Goal: Information Seeking & Learning: Learn about a topic

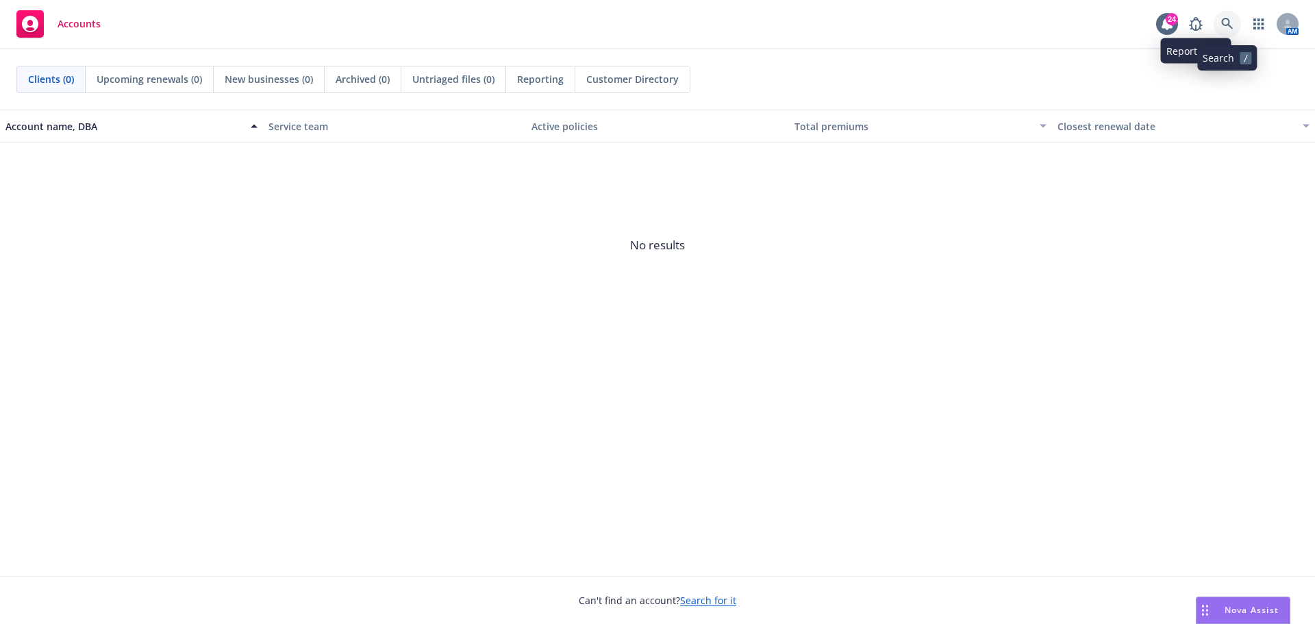
click at [1223, 20] on icon at bounding box center [1227, 24] width 12 height 12
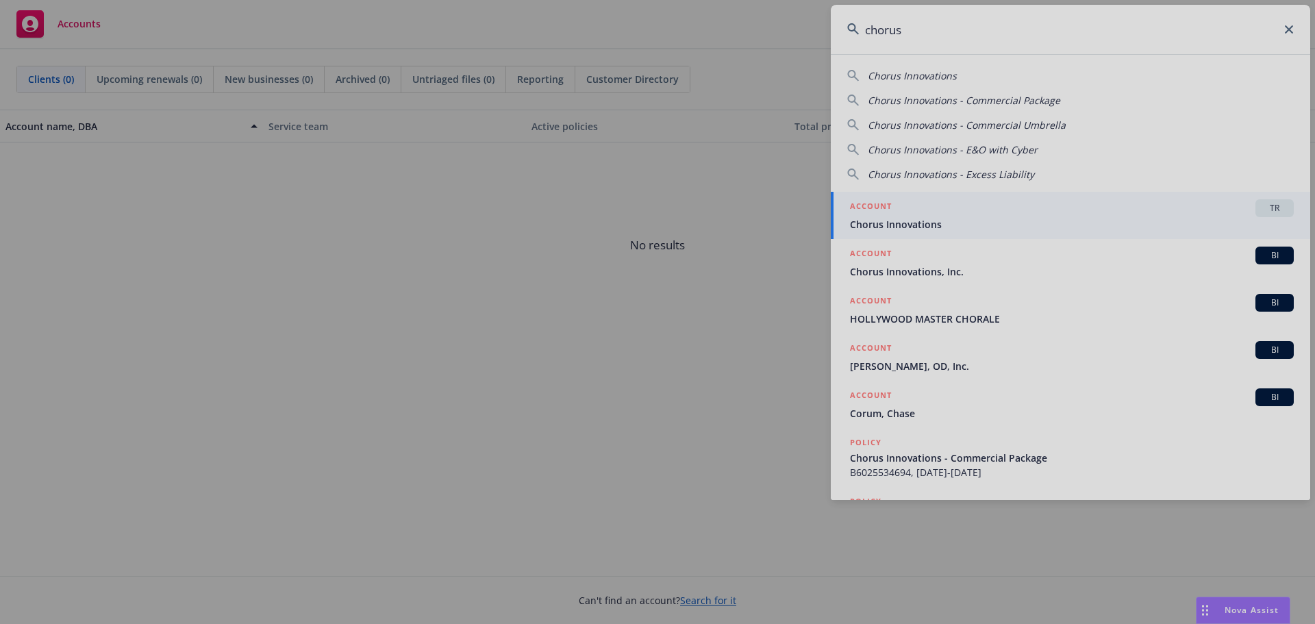
type input "chorus"
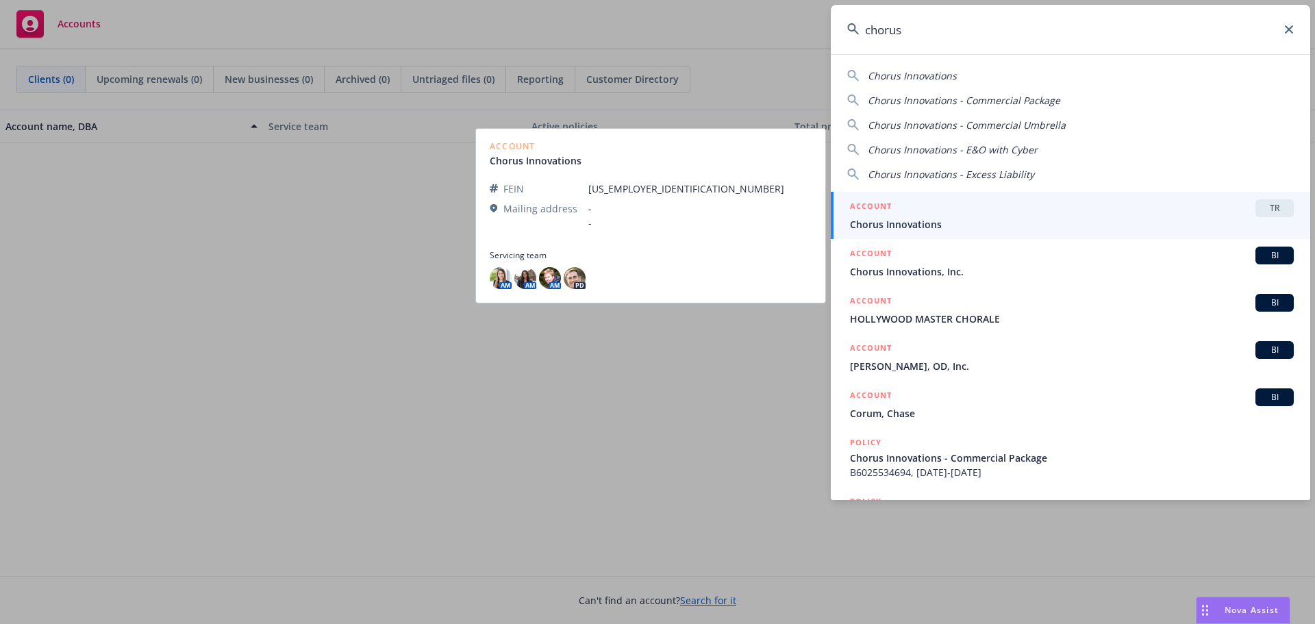
click at [894, 219] on span "Chorus Innovations" at bounding box center [1072, 224] width 444 height 14
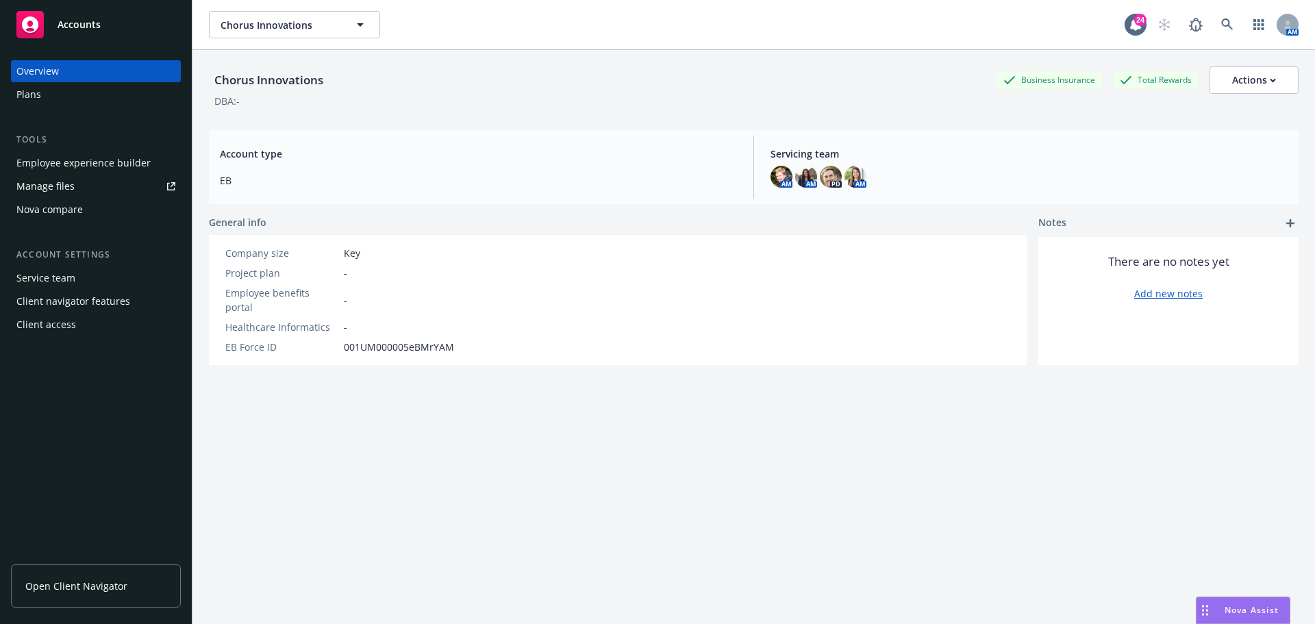
click at [71, 161] on div "Employee experience builder" at bounding box center [83, 163] width 134 height 22
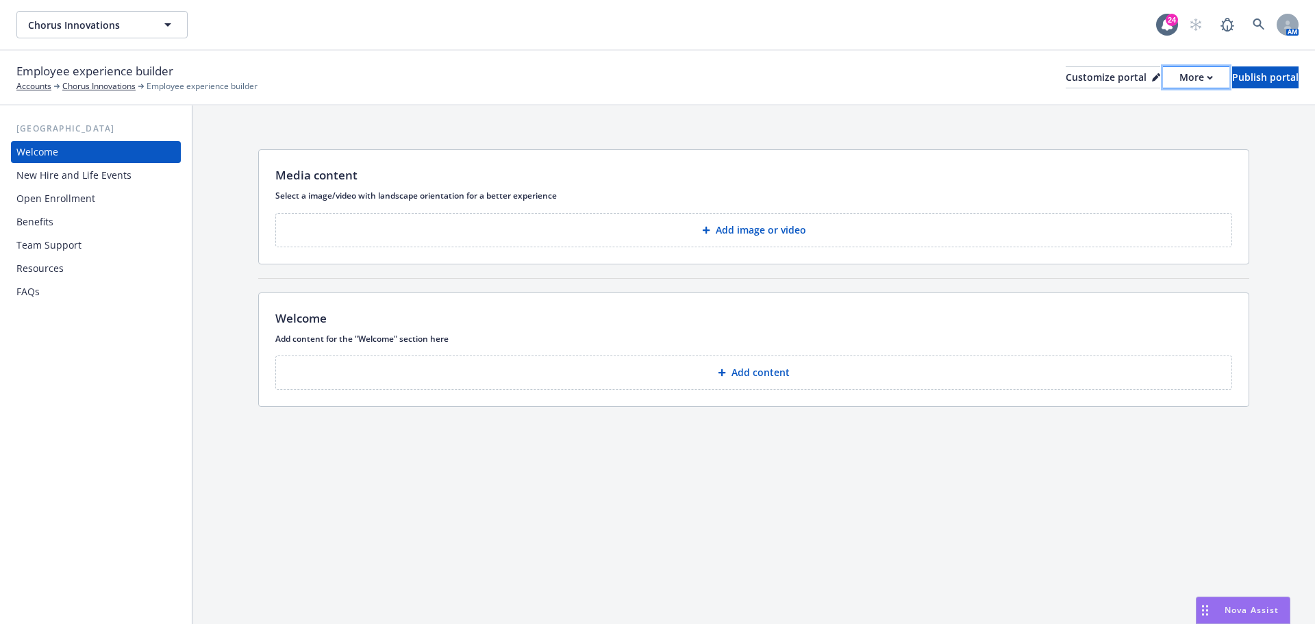
click at [1179, 78] on div "More" at bounding box center [1196, 77] width 34 height 21
click at [1131, 104] on link "Copy preview link" at bounding box center [1123, 108] width 125 height 27
click at [1179, 75] on div "More" at bounding box center [1196, 77] width 34 height 21
click at [1133, 131] on link "Copy portal link" at bounding box center [1123, 135] width 125 height 27
click at [158, 21] on button "Chorus Innovations" at bounding box center [101, 24] width 171 height 27
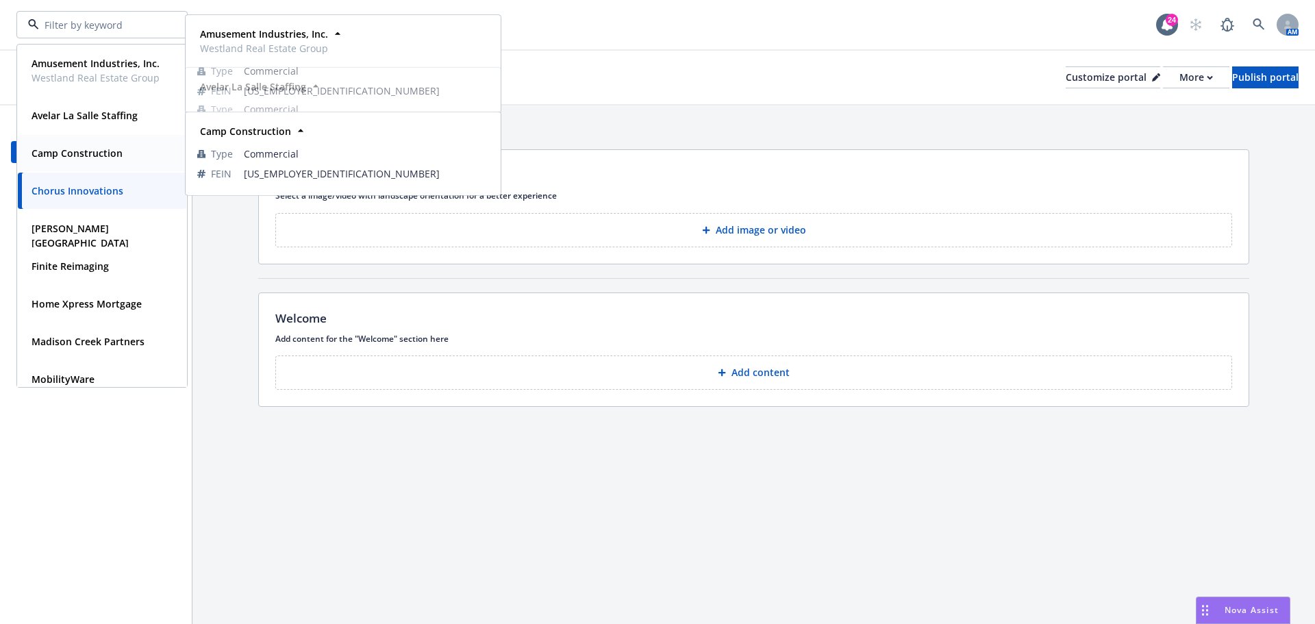
click at [103, 150] on strong "Camp Construction" at bounding box center [77, 153] width 91 height 13
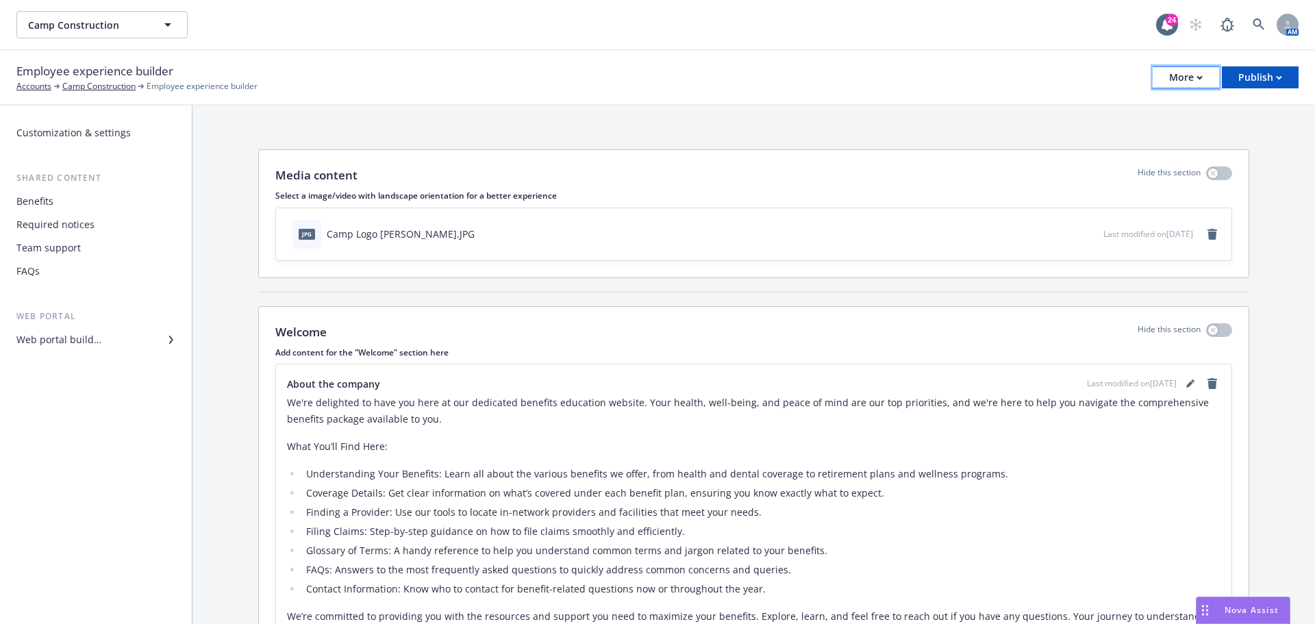
click at [1191, 85] on div "More" at bounding box center [1186, 77] width 34 height 21
click at [1112, 135] on link "Copy portal link" at bounding box center [1116, 135] width 203 height 27
click at [1207, 77] on button "More" at bounding box center [1186, 77] width 66 height 22
drag, startPoint x: 1089, startPoint y: 138, endPoint x: 1107, endPoint y: 98, distance: 44.4
click at [1088, 138] on link "Copy portal link" at bounding box center [1116, 135] width 203 height 27
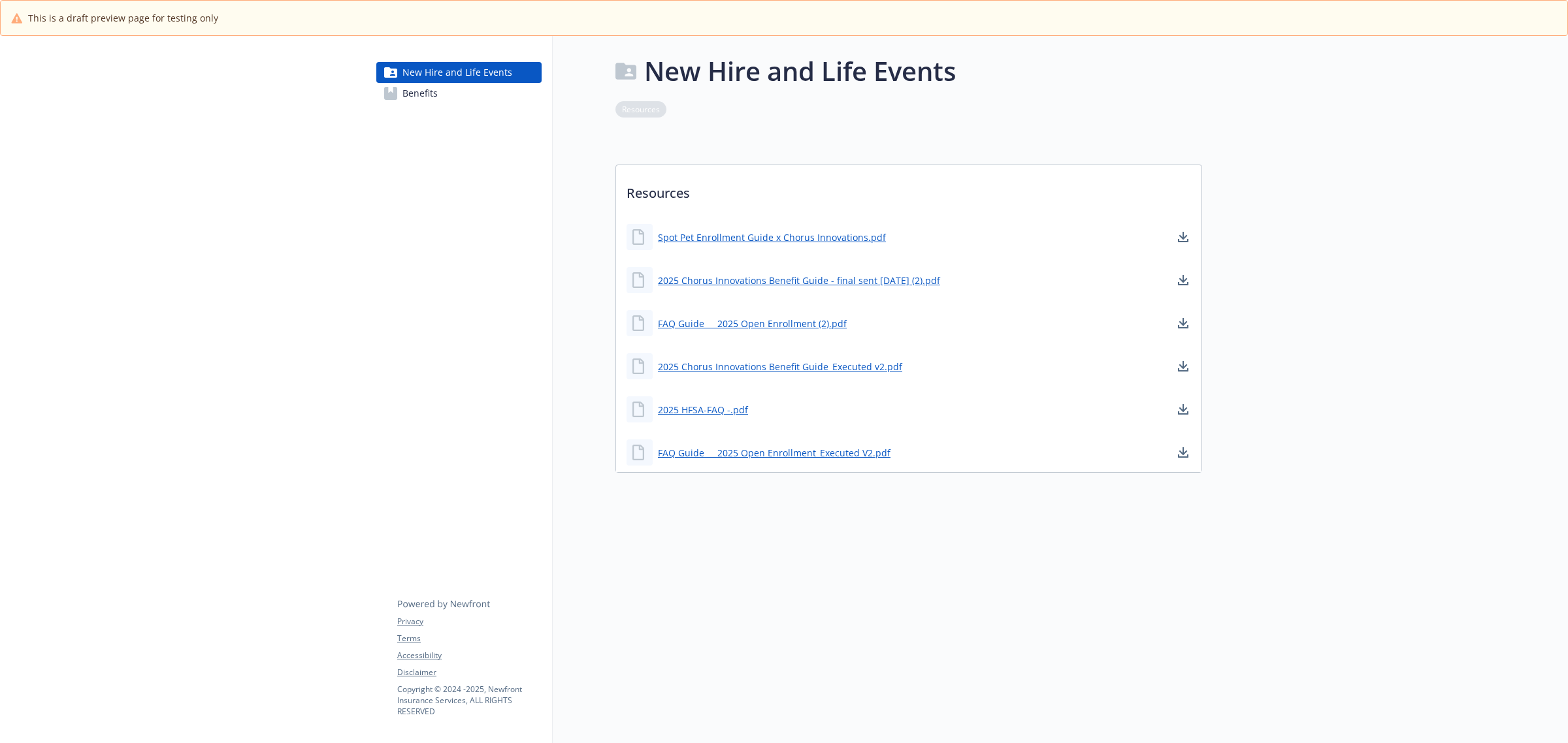
click at [433, 96] on span "Benefits" at bounding box center [420, 93] width 35 height 21
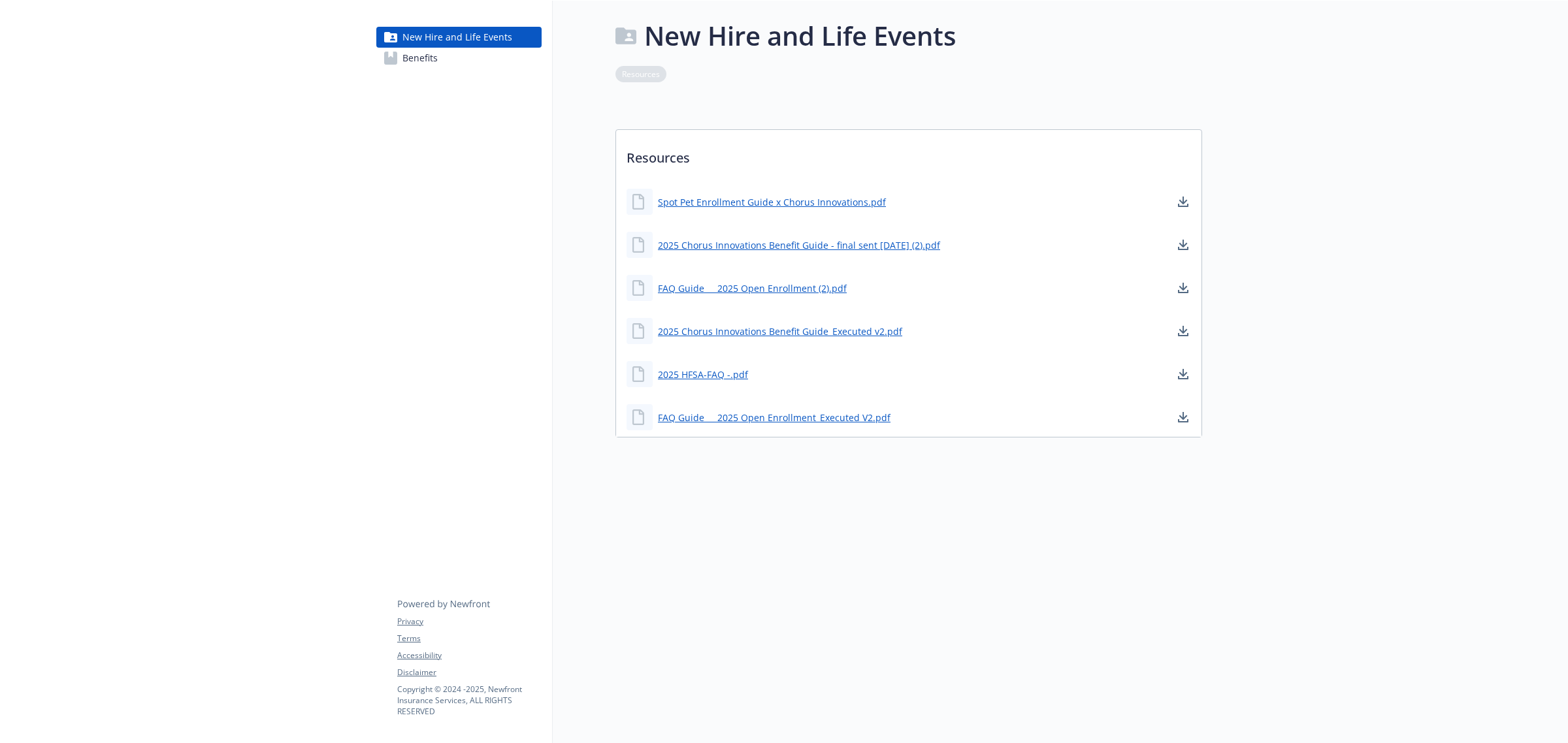
click at [467, 61] on link "Benefits" at bounding box center [458, 58] width 165 height 21
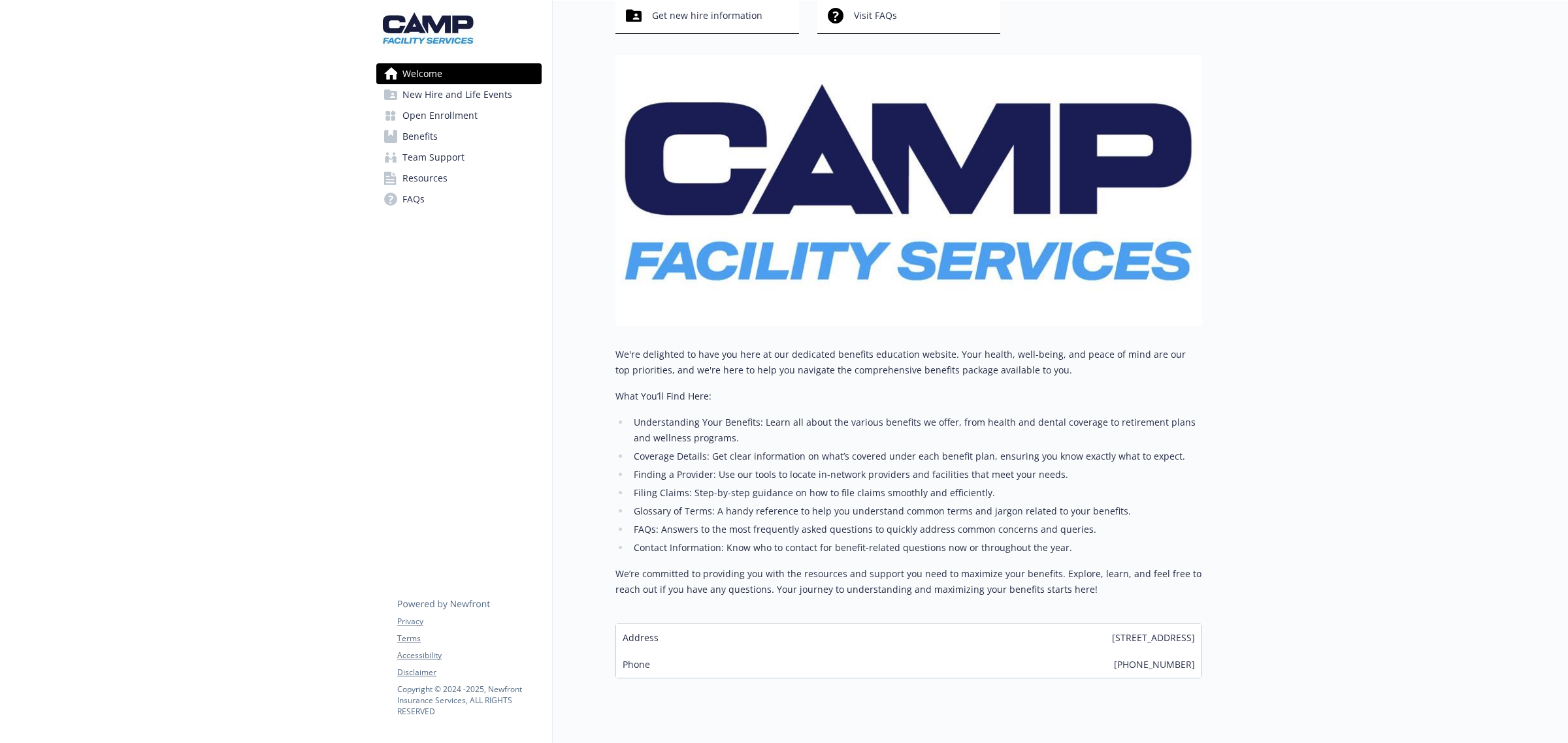
scroll to position [163, 0]
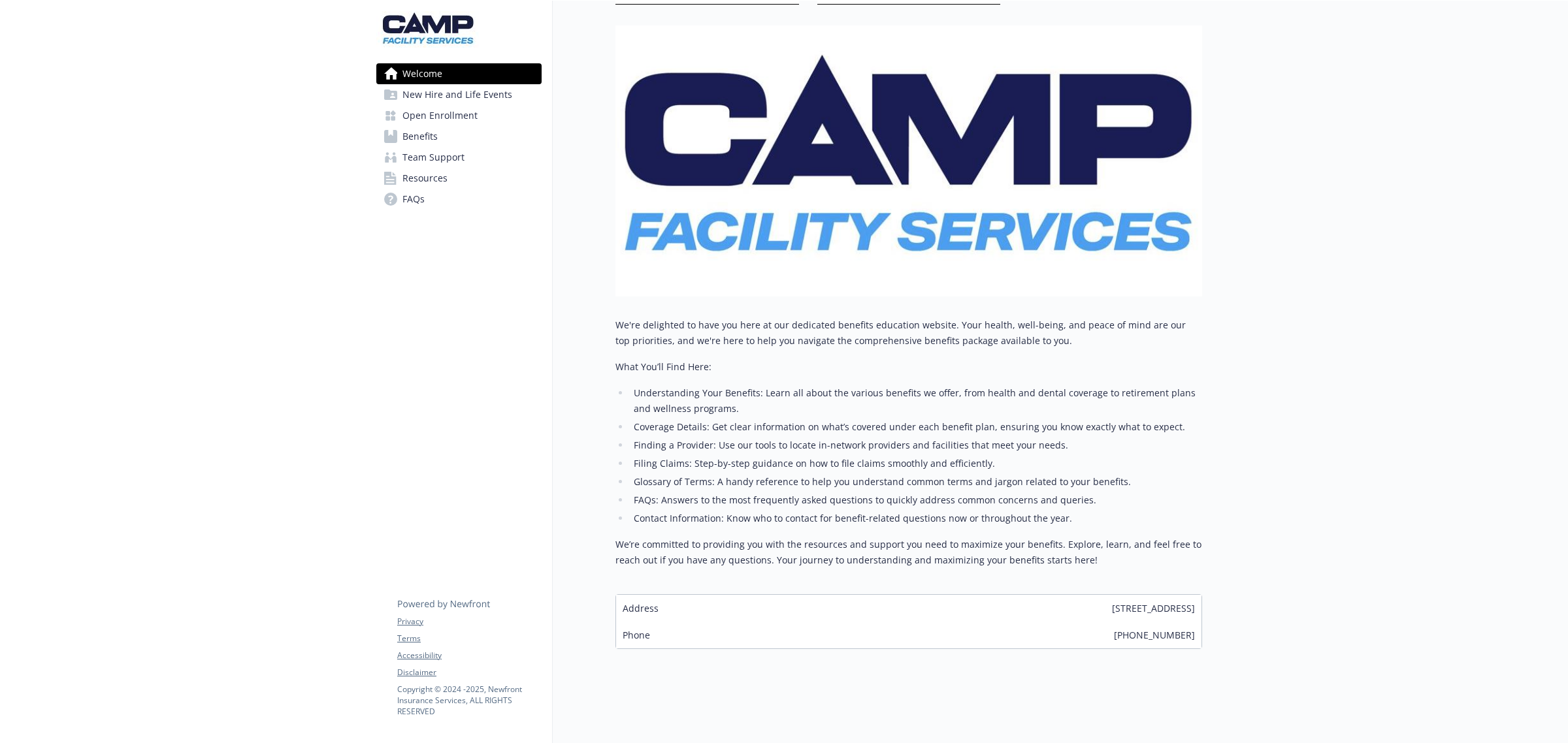
click at [422, 98] on span "New Hire and Life Events" at bounding box center [457, 94] width 110 height 21
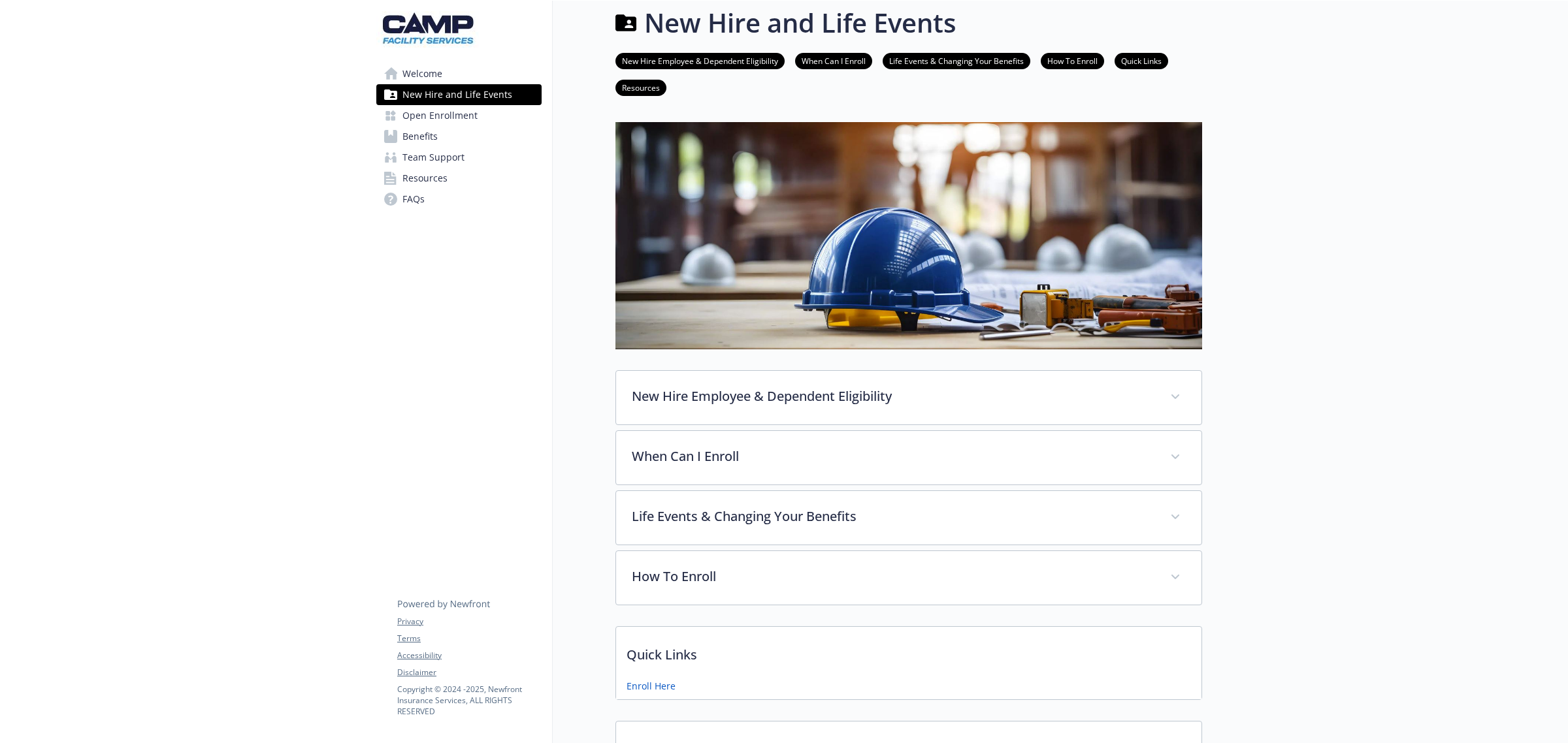
scroll to position [163, 0]
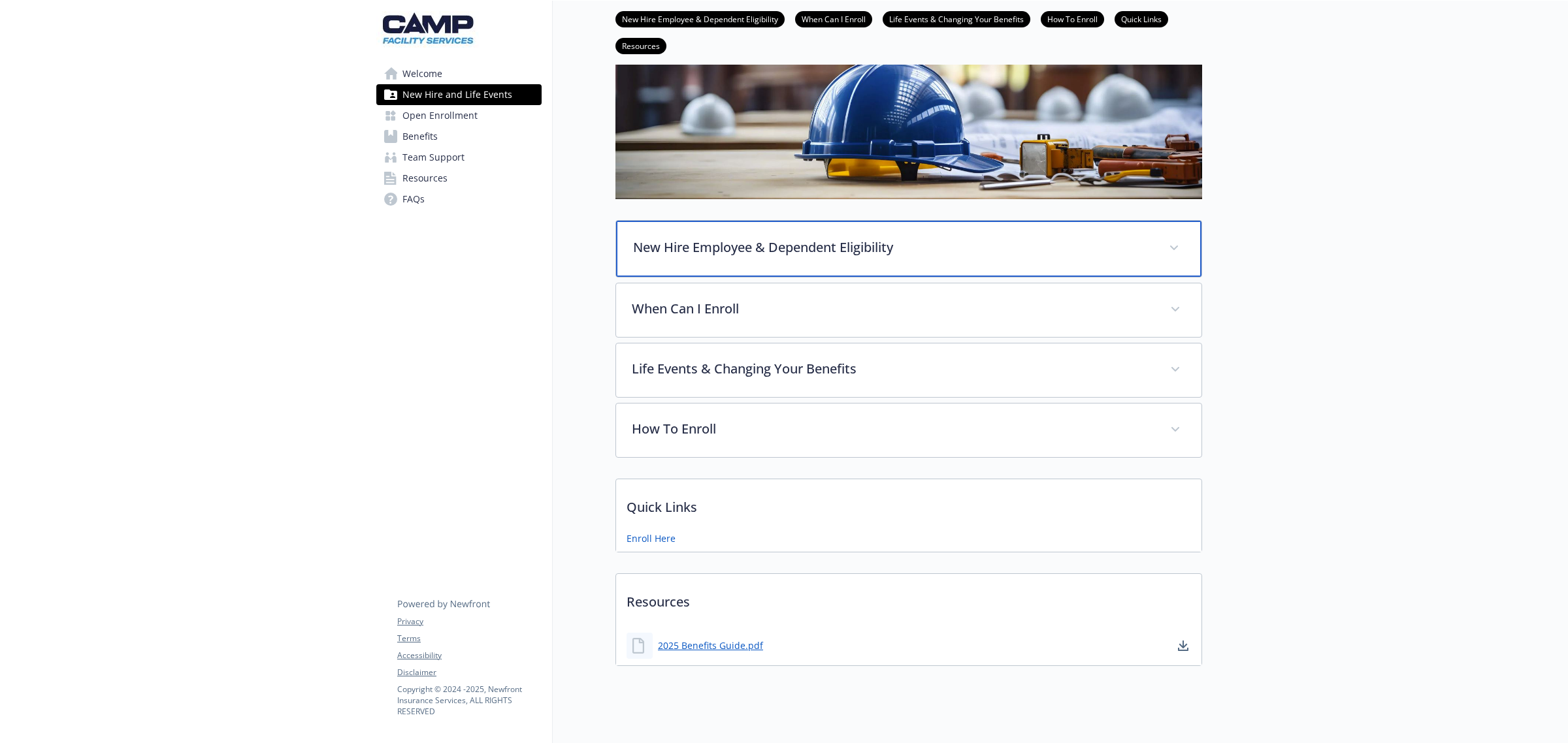
click at [734, 227] on div "New Hire Employee & Dependent Eligibility" at bounding box center [909, 248] width 586 height 56
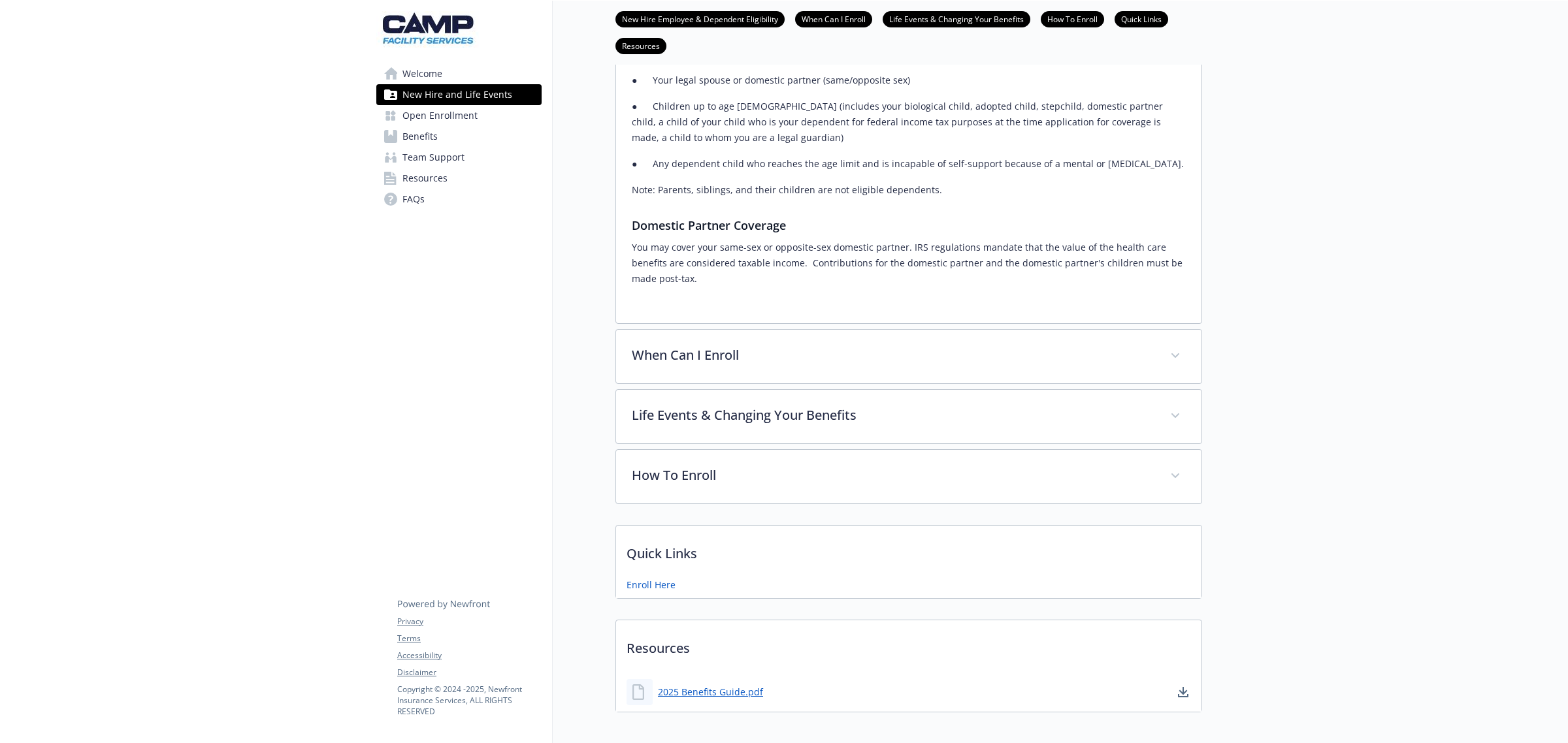
scroll to position [490, 0]
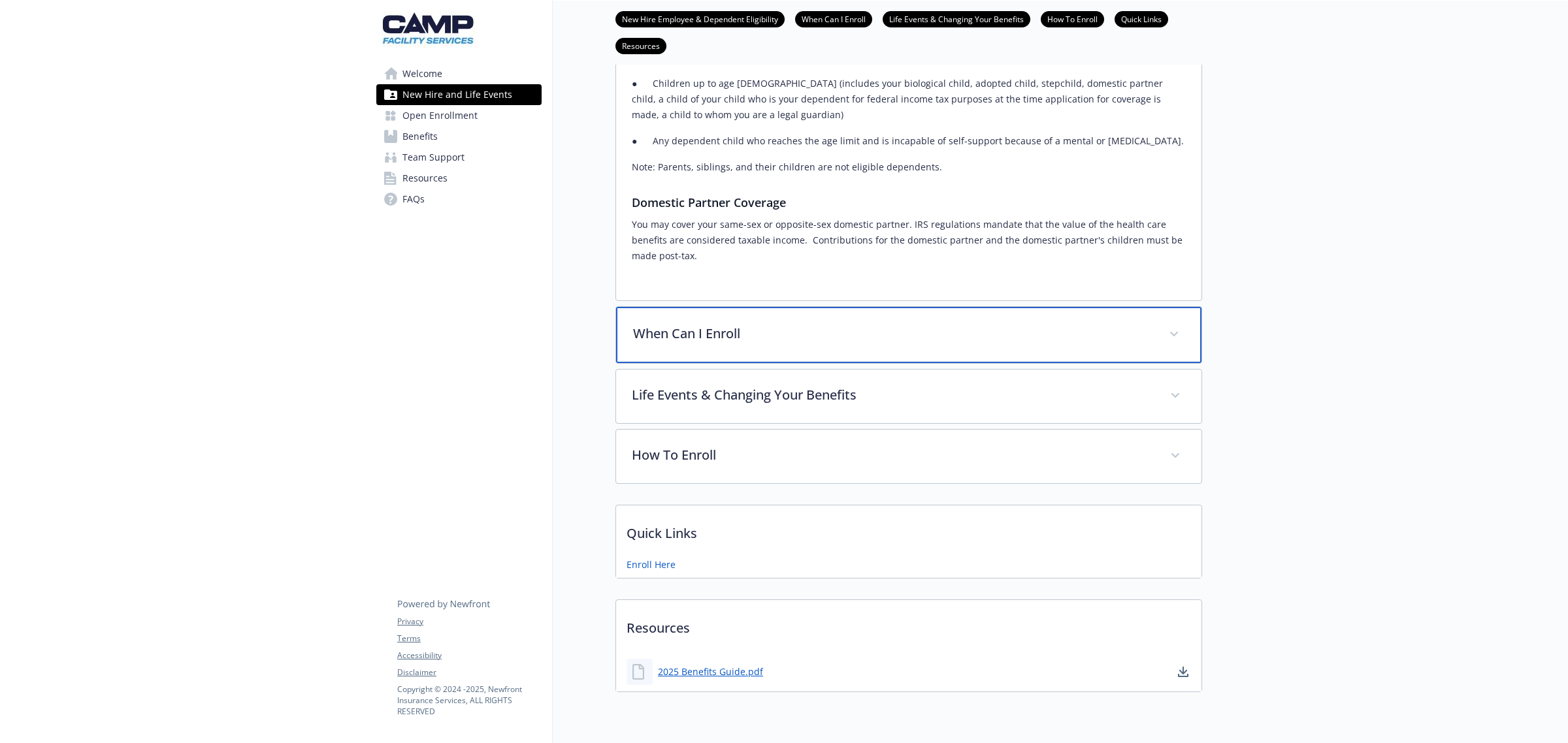
click at [820, 341] on p "When Can I Enroll" at bounding box center [893, 334] width 520 height 20
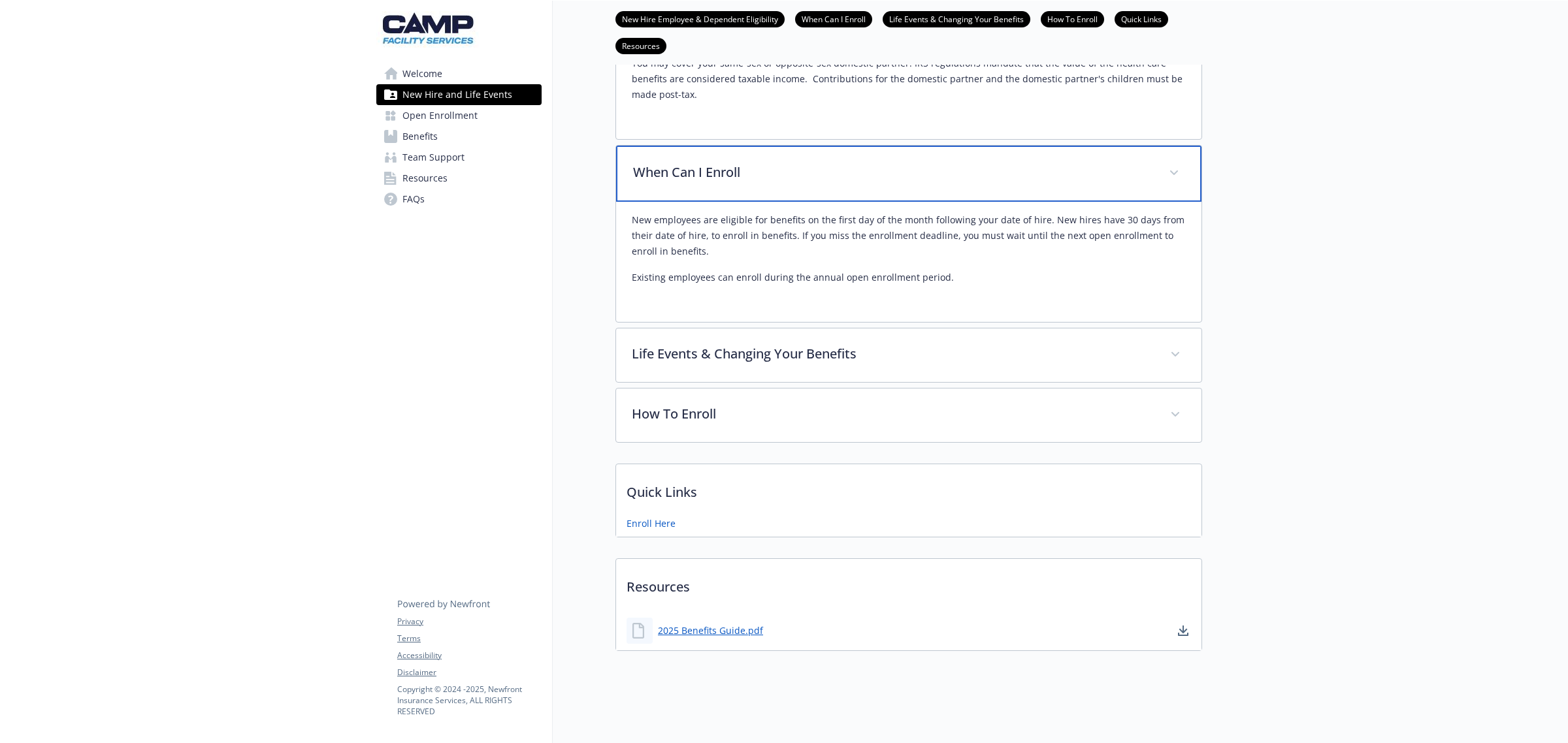
scroll to position [653, 0]
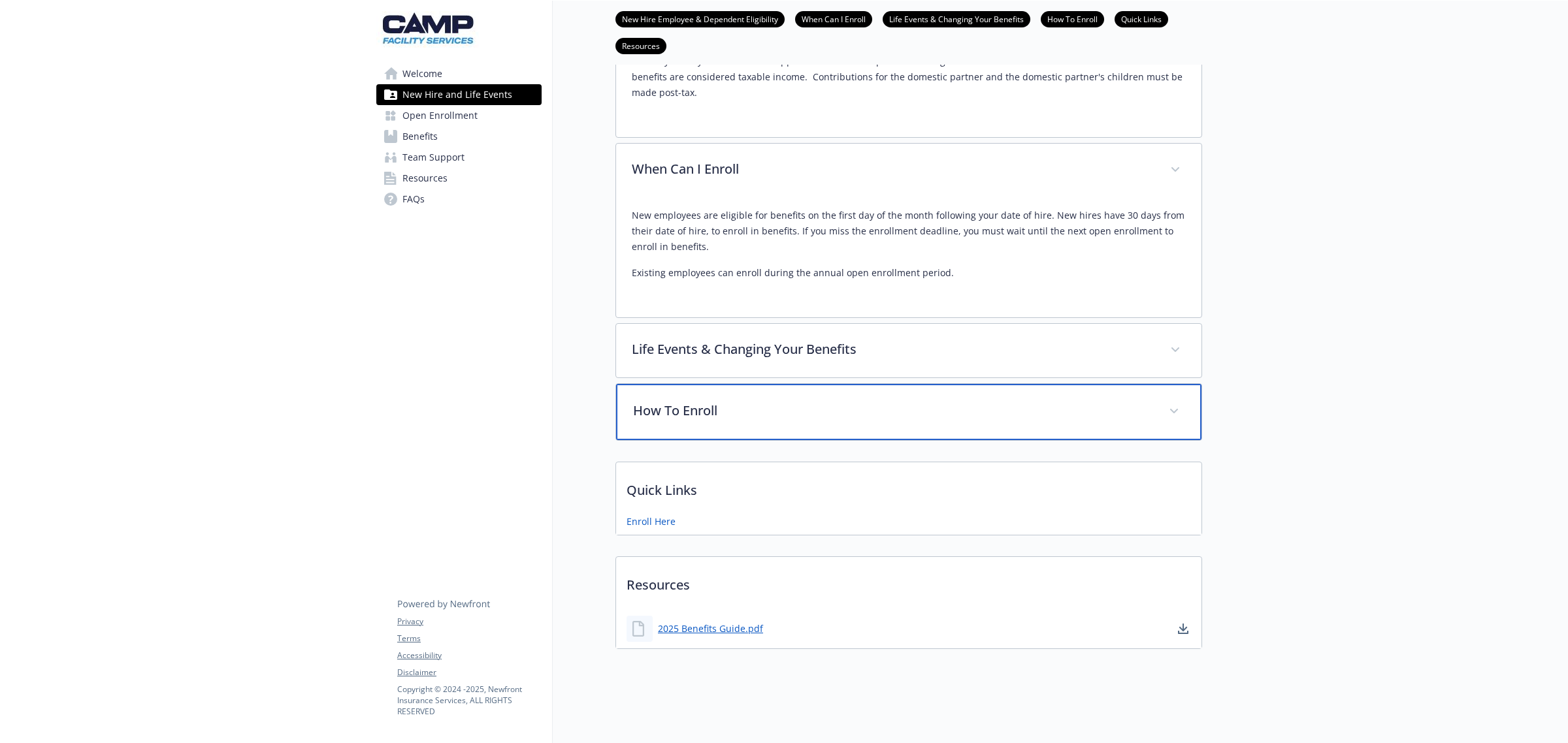
click at [831, 405] on p "How To Enroll" at bounding box center [893, 411] width 520 height 20
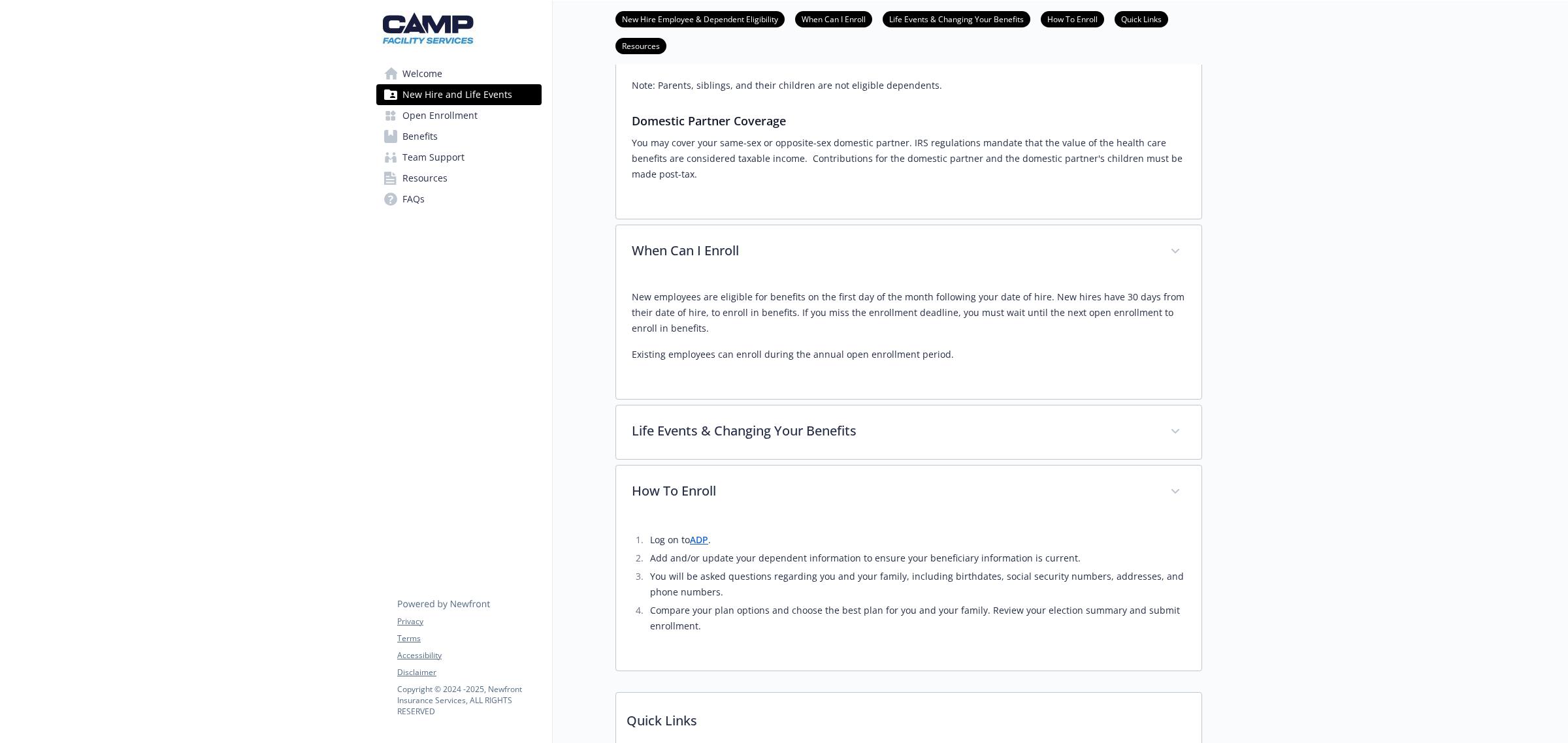
click at [468, 122] on span "Open Enrollment" at bounding box center [440, 115] width 75 height 21
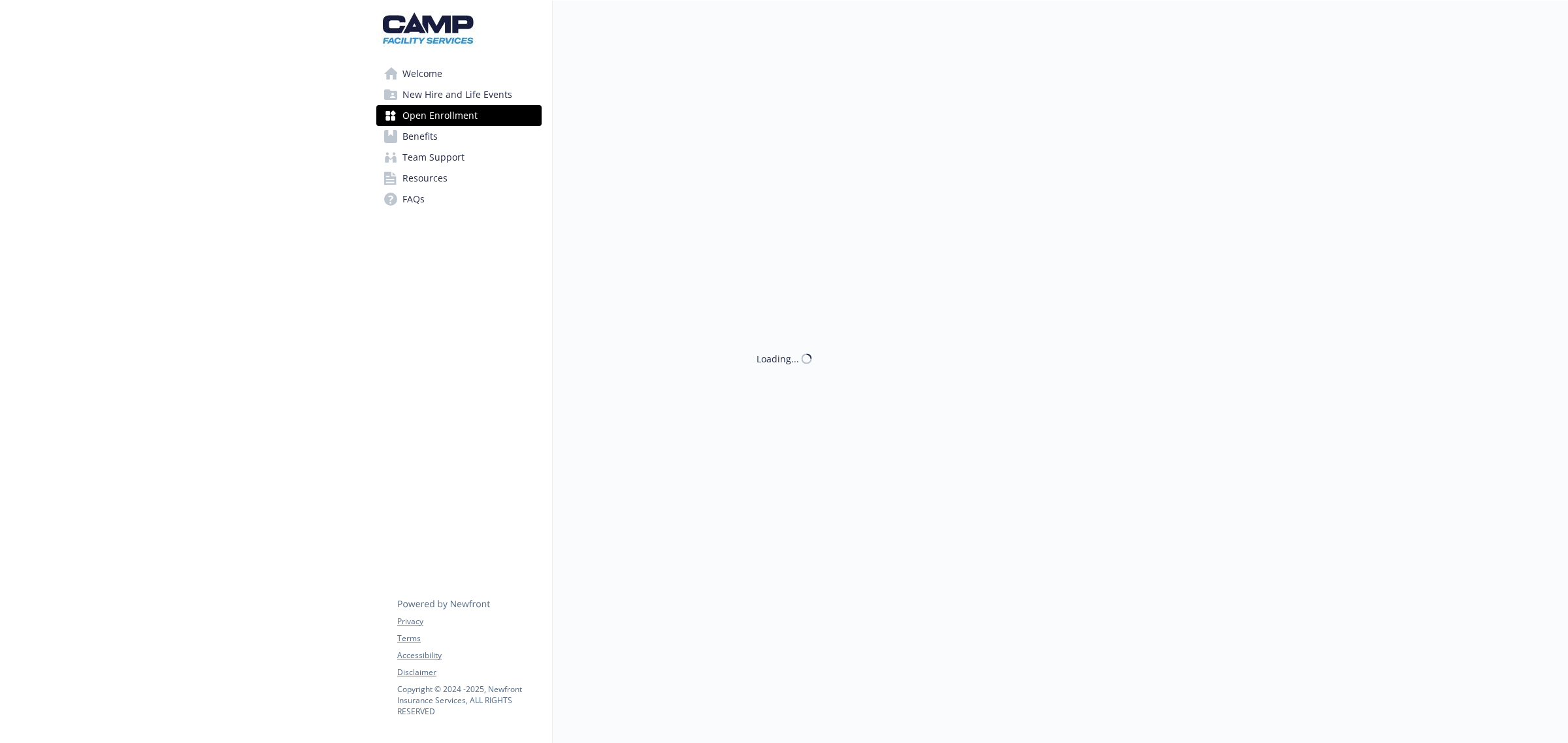
scroll to position [60, 0]
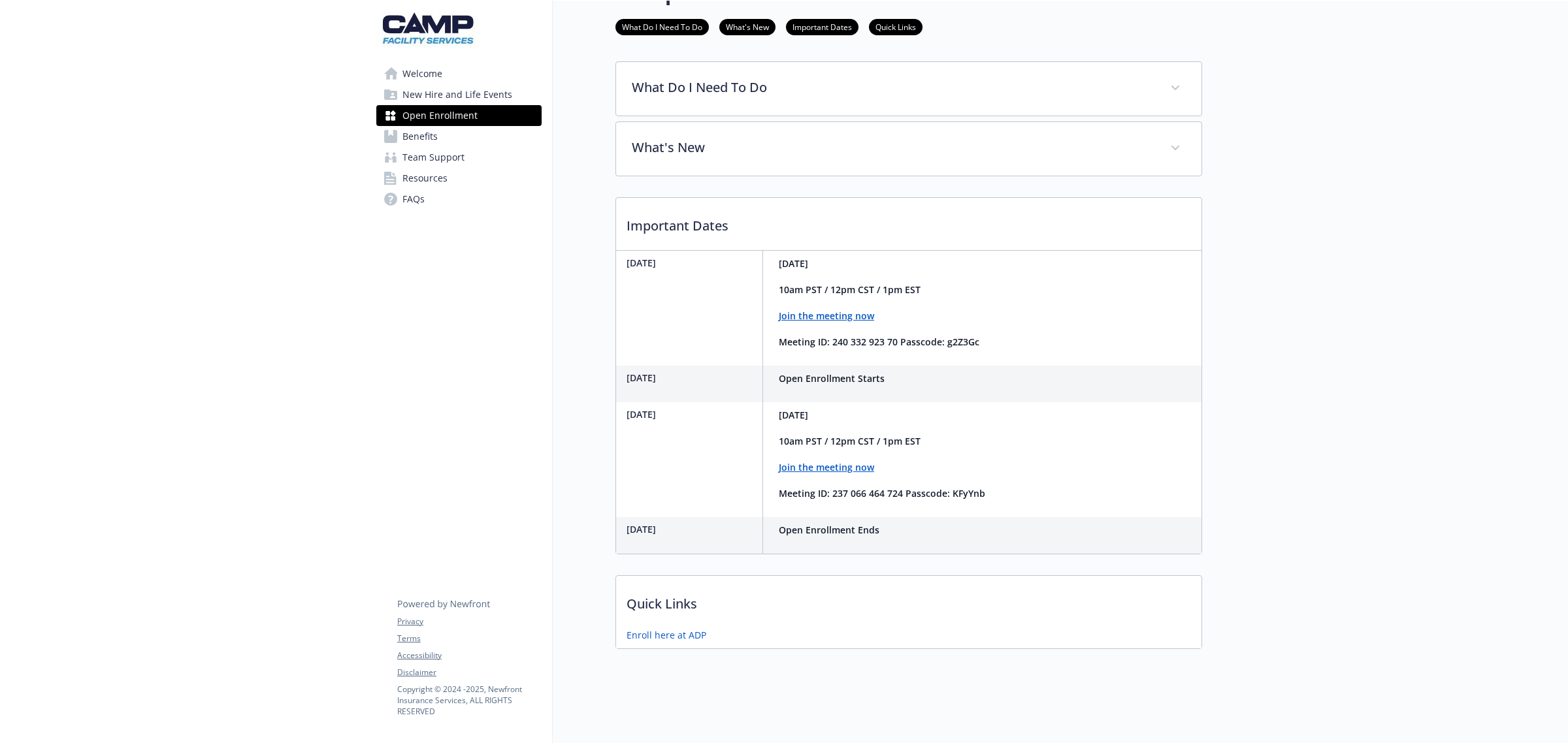
click at [452, 134] on link "Benefits" at bounding box center [458, 136] width 165 height 21
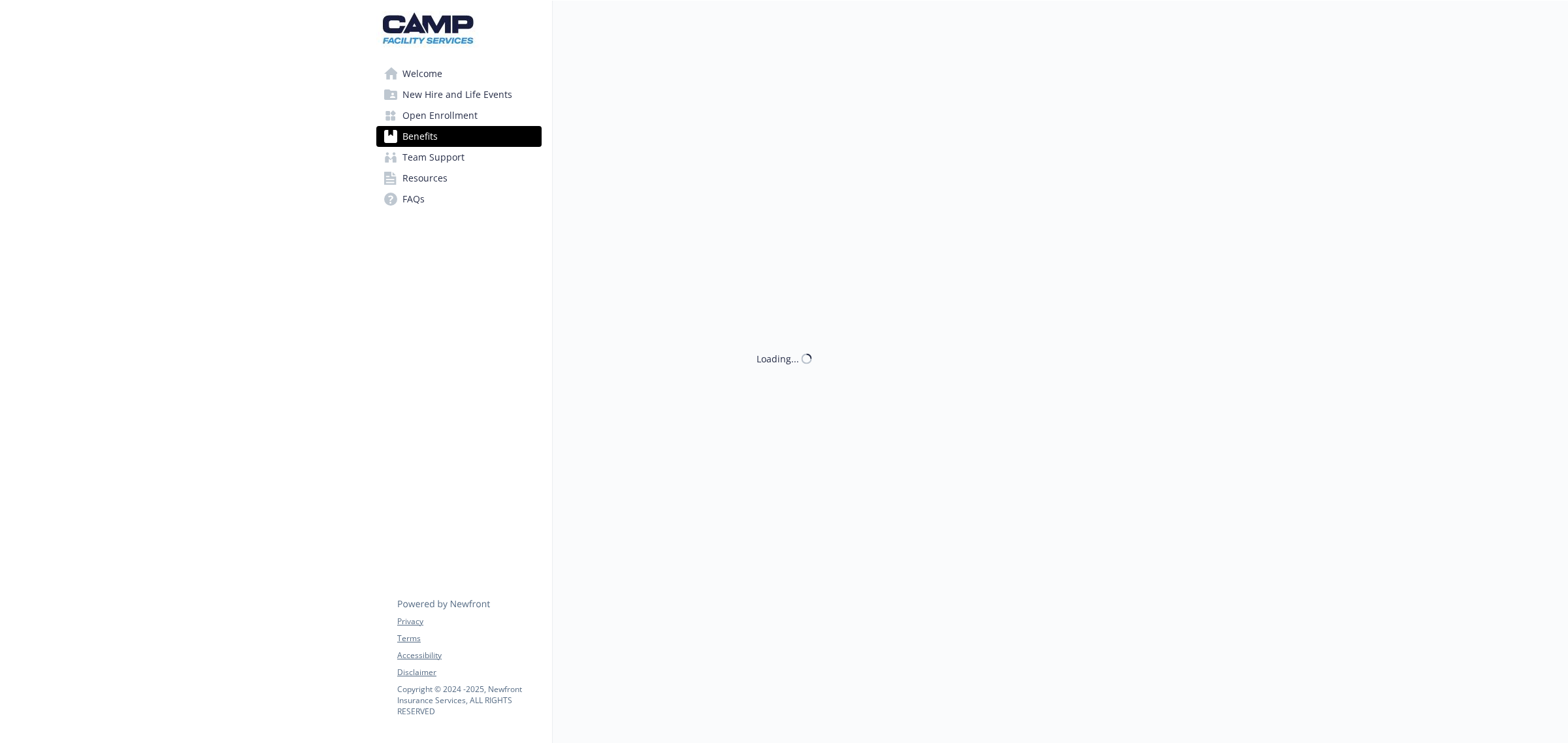
scroll to position [60, 0]
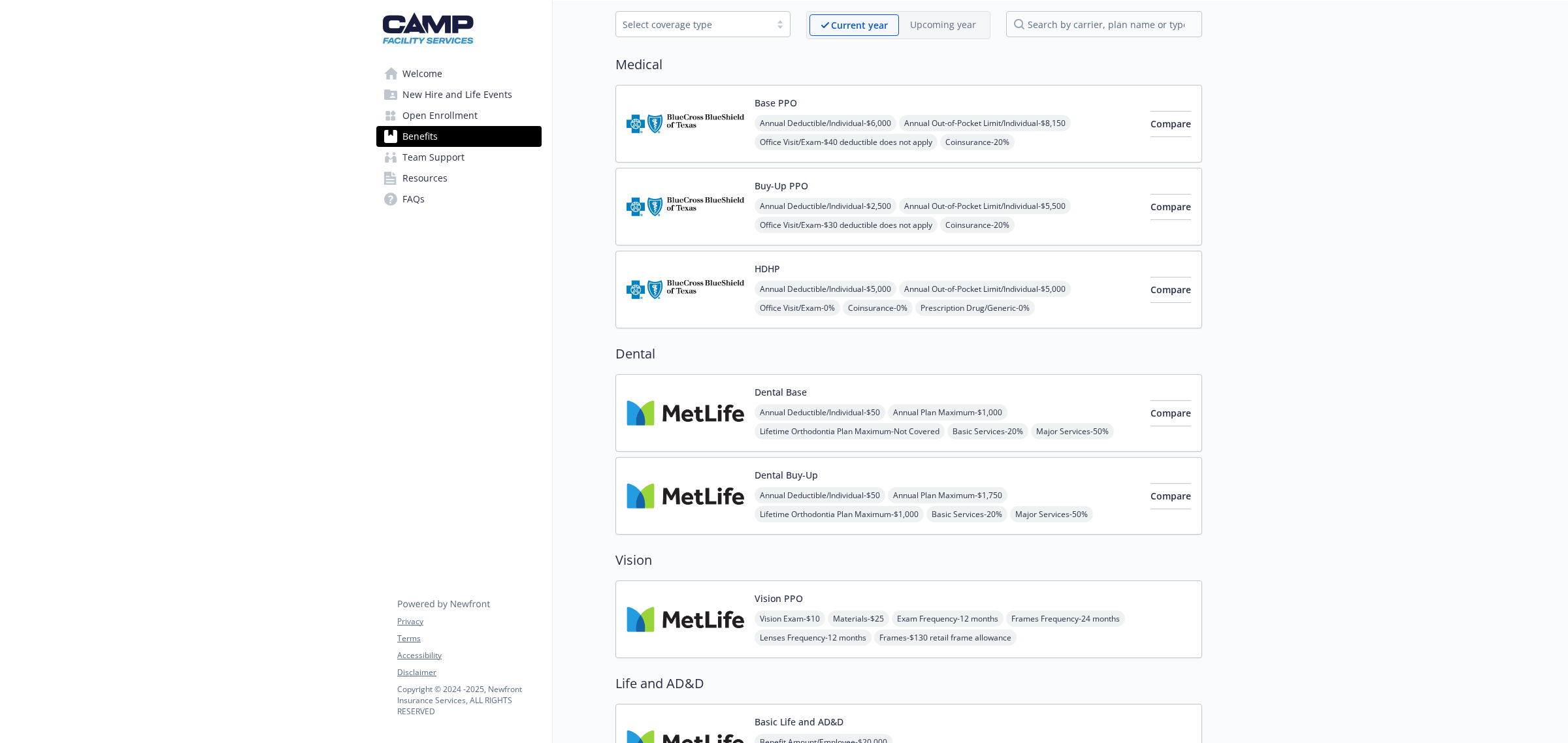
click at [1022, 271] on div "HDHP Annual Deductible/Individual - $5,000 Annual Out-of-Pocket Limit/Individua…" at bounding box center [947, 290] width 385 height 55
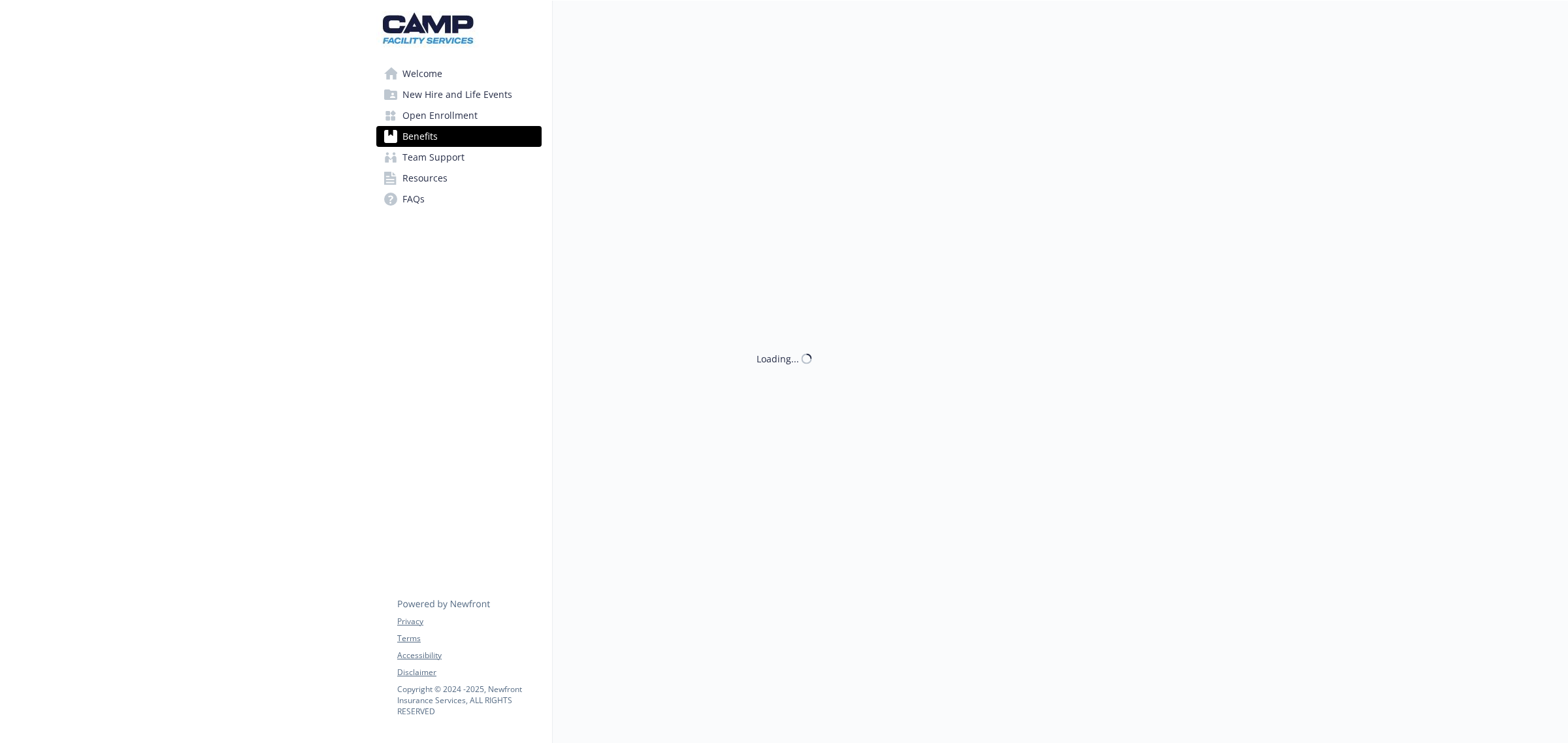
scroll to position [60, 0]
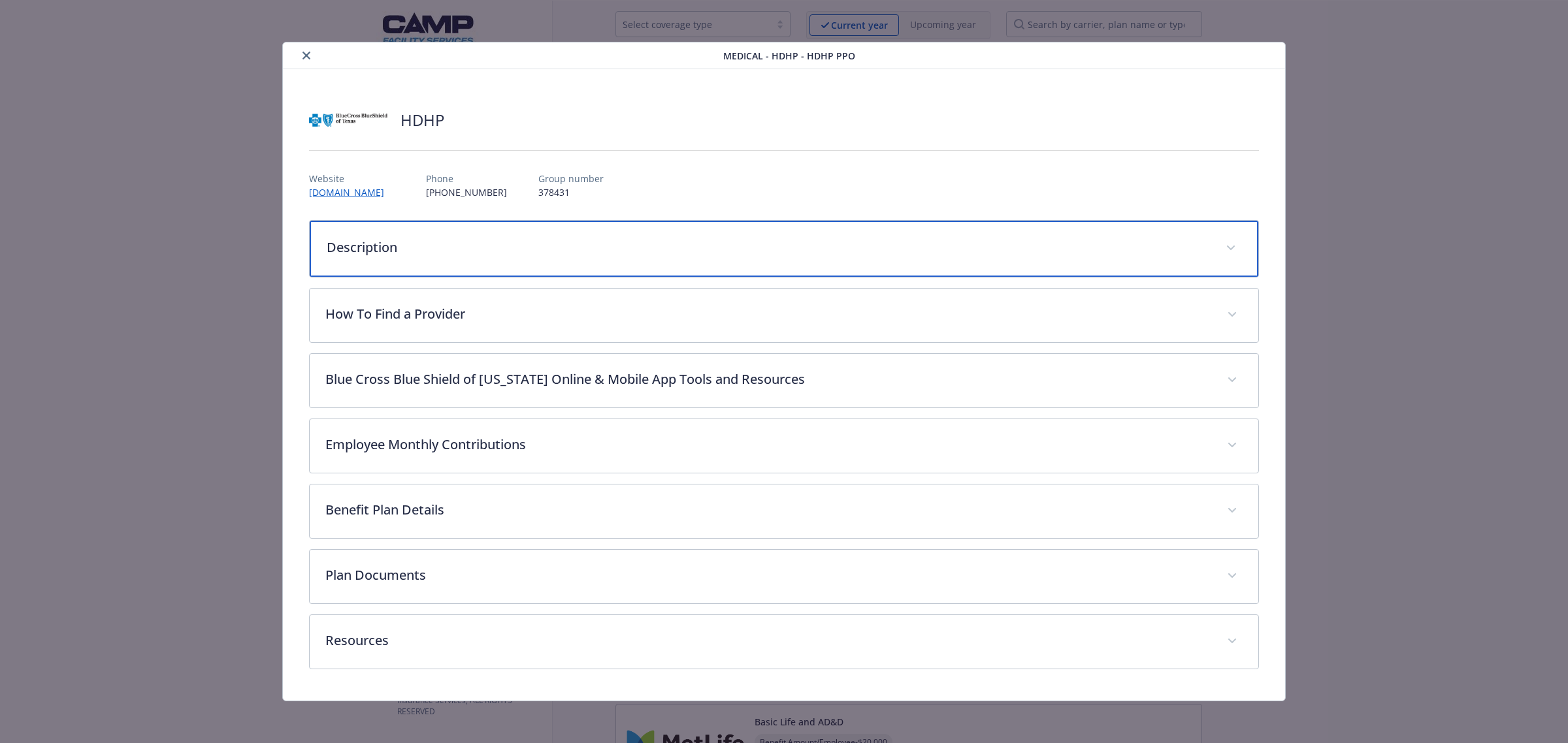
click at [519, 243] on p "Description" at bounding box center [768, 247] width 883 height 20
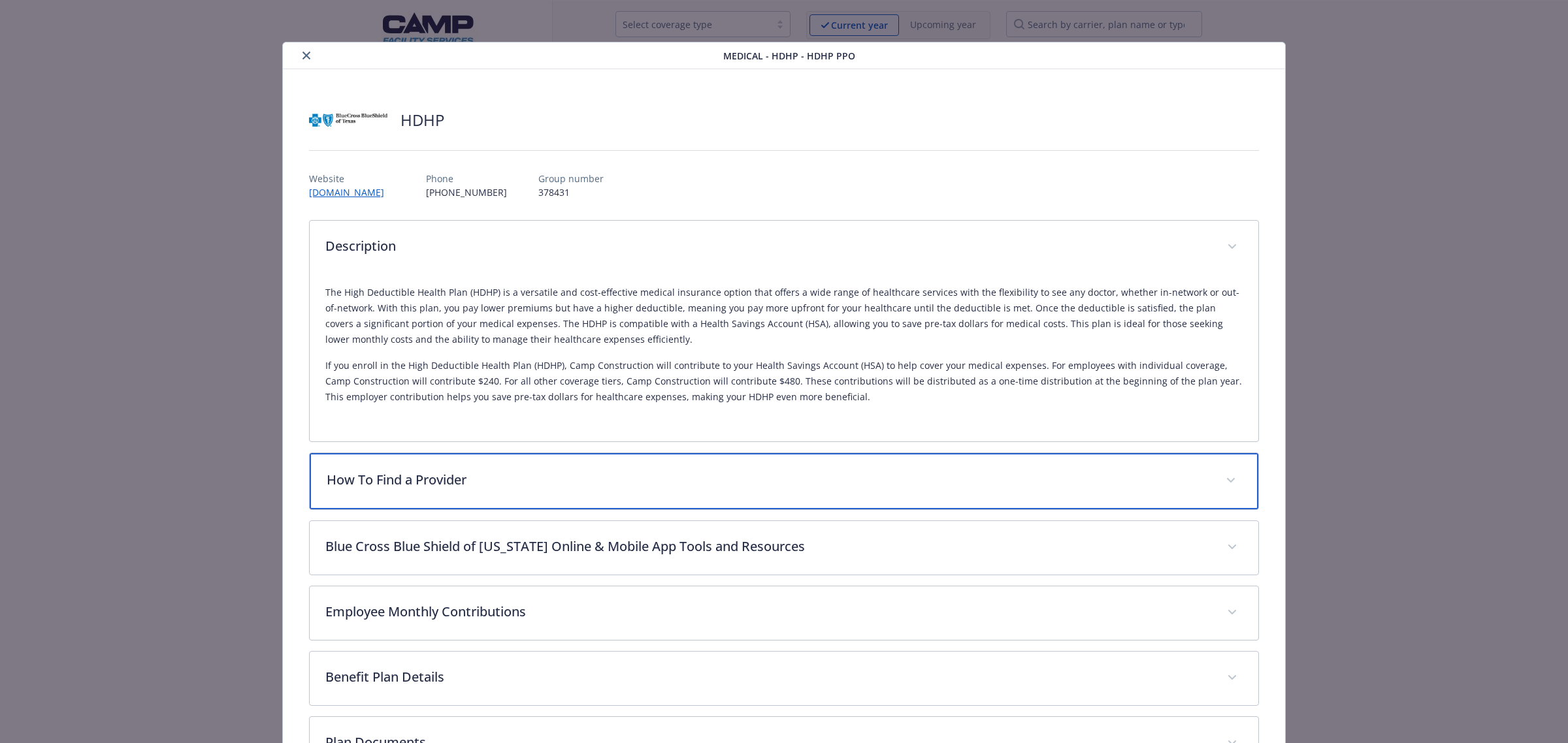
click at [522, 485] on p "How To Find a Provider" at bounding box center [768, 480] width 883 height 20
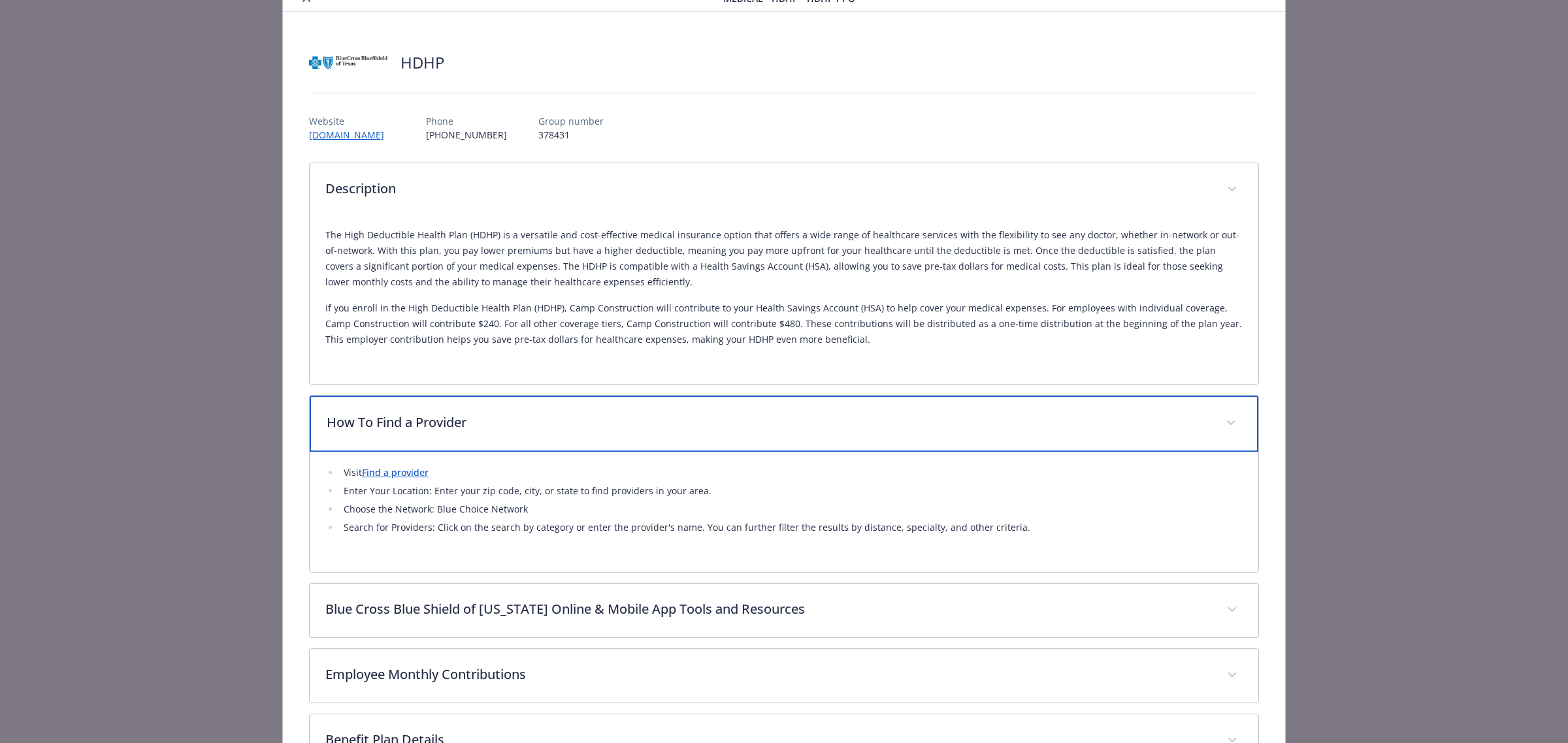
scroll to position [245, 0]
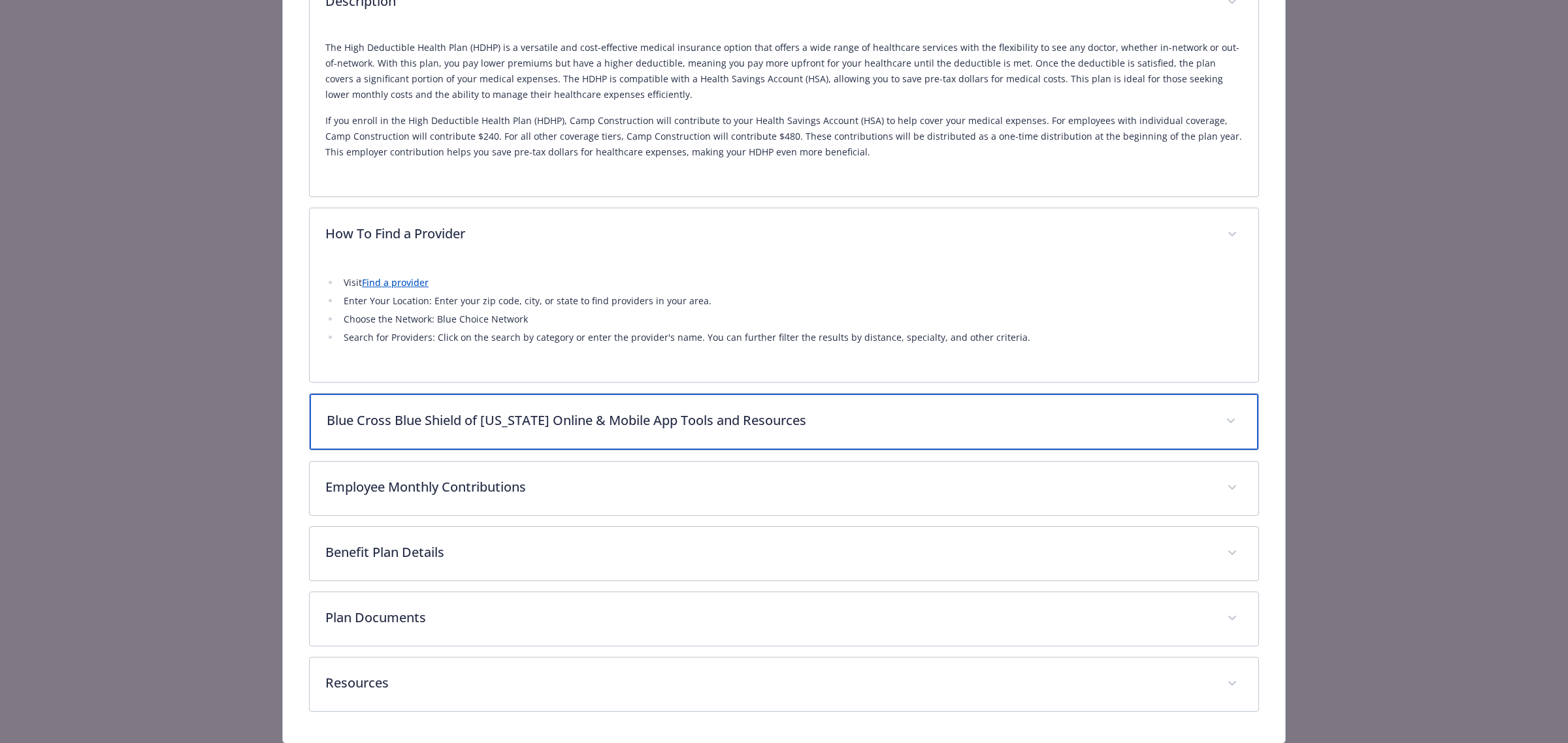
click at [847, 432] on div "Blue Cross Blue Shield of [US_STATE] Online & Mobile App Tools and Resources" at bounding box center [784, 422] width 948 height 56
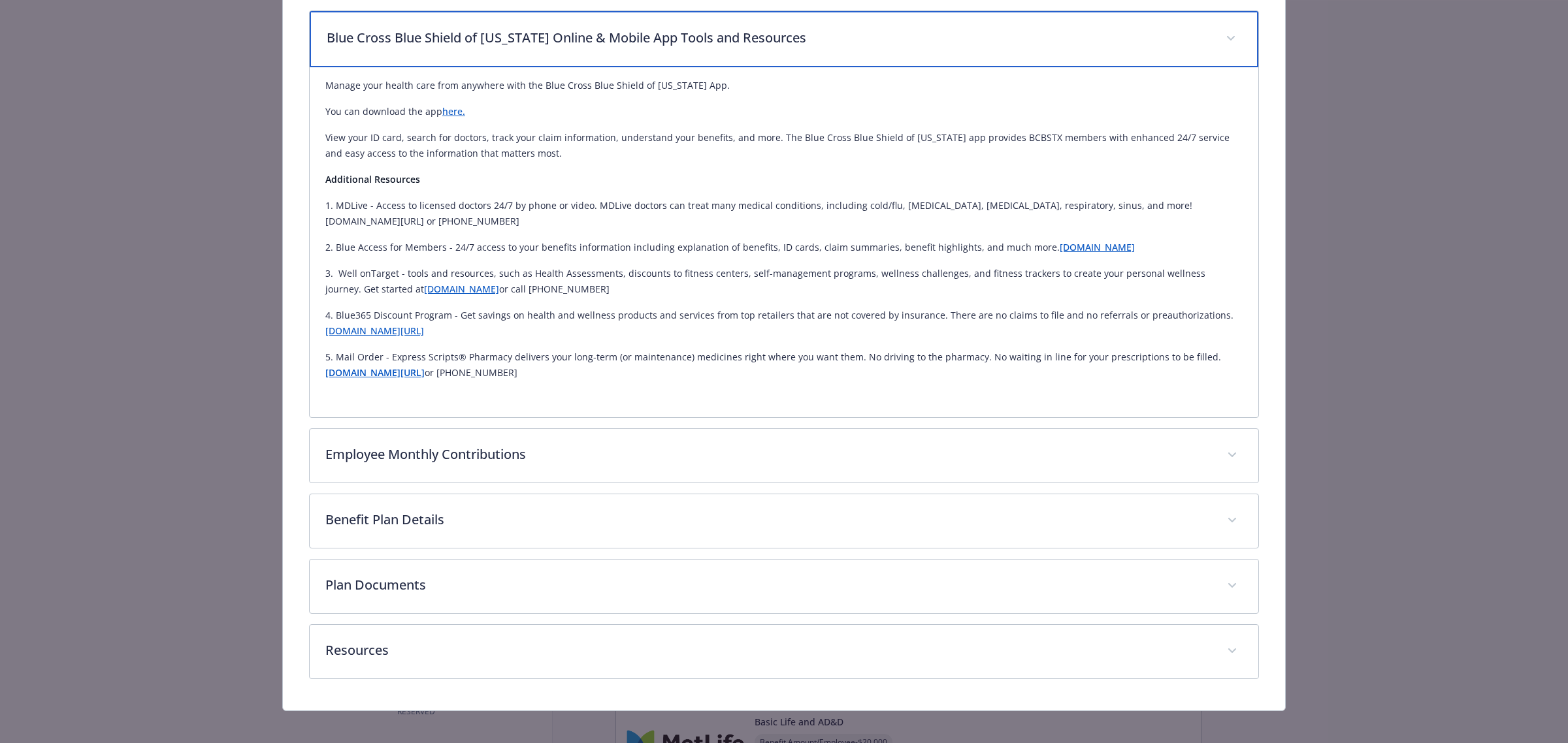
scroll to position [638, 0]
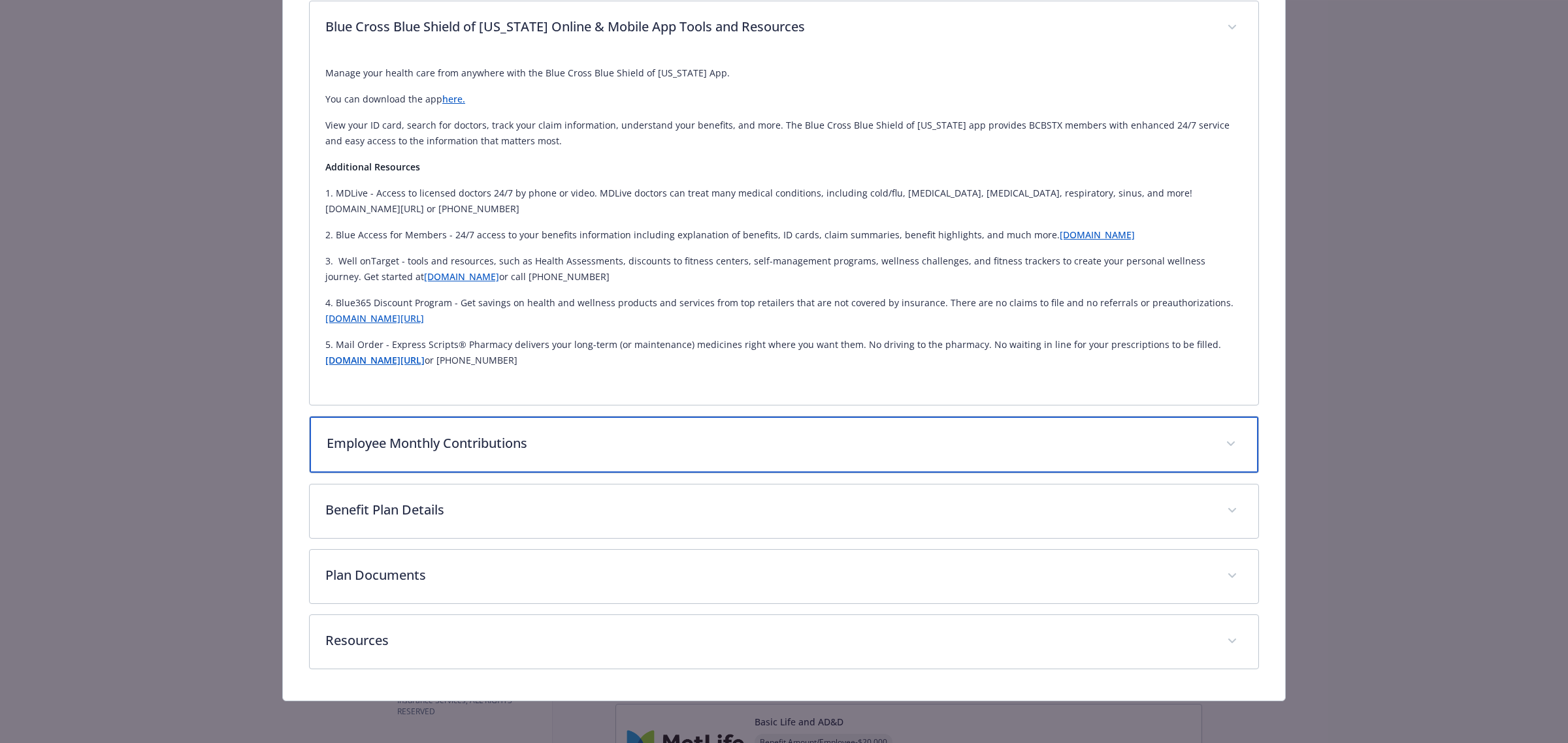
click at [679, 455] on div "Employee Monthly Contributions" at bounding box center [784, 444] width 948 height 56
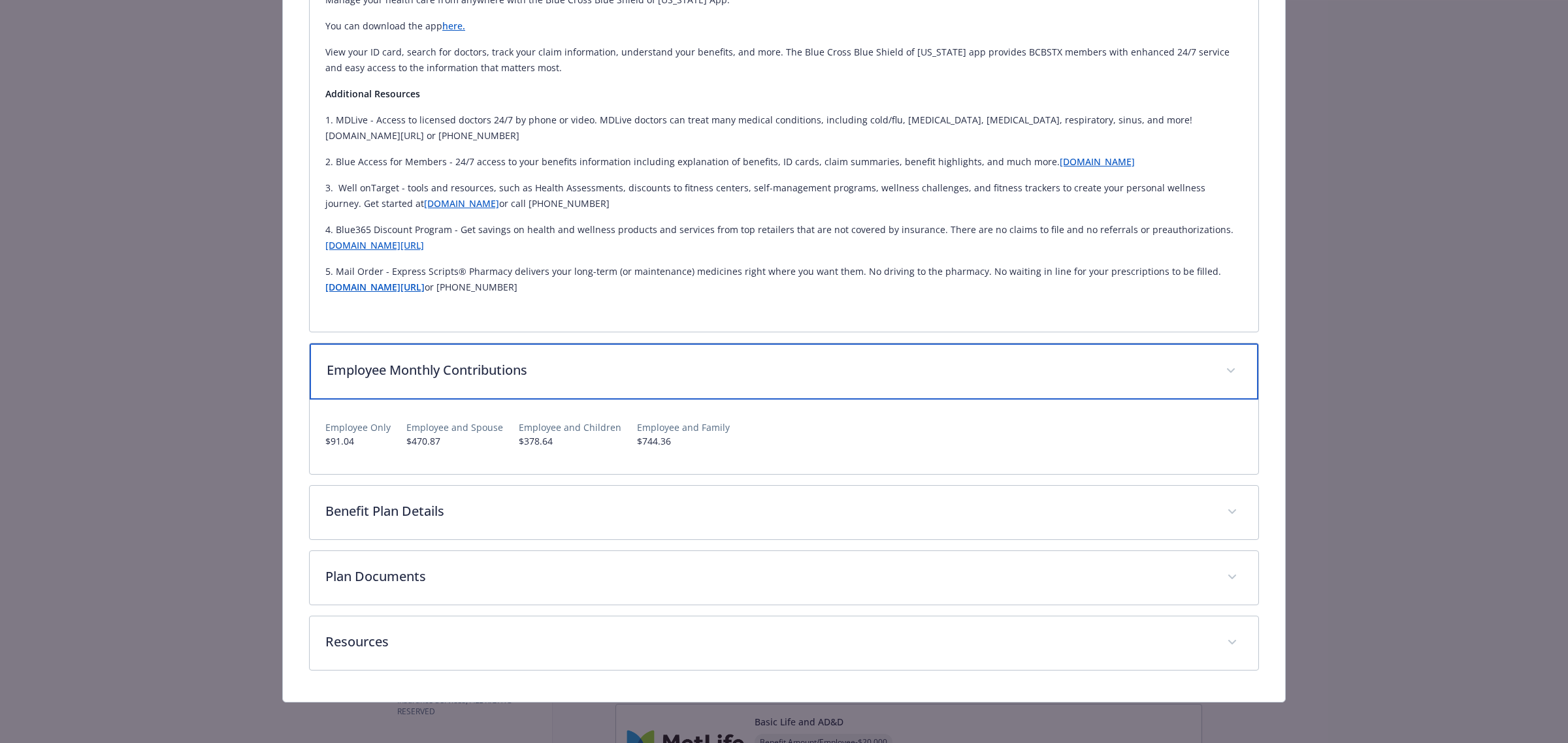
scroll to position [712, 0]
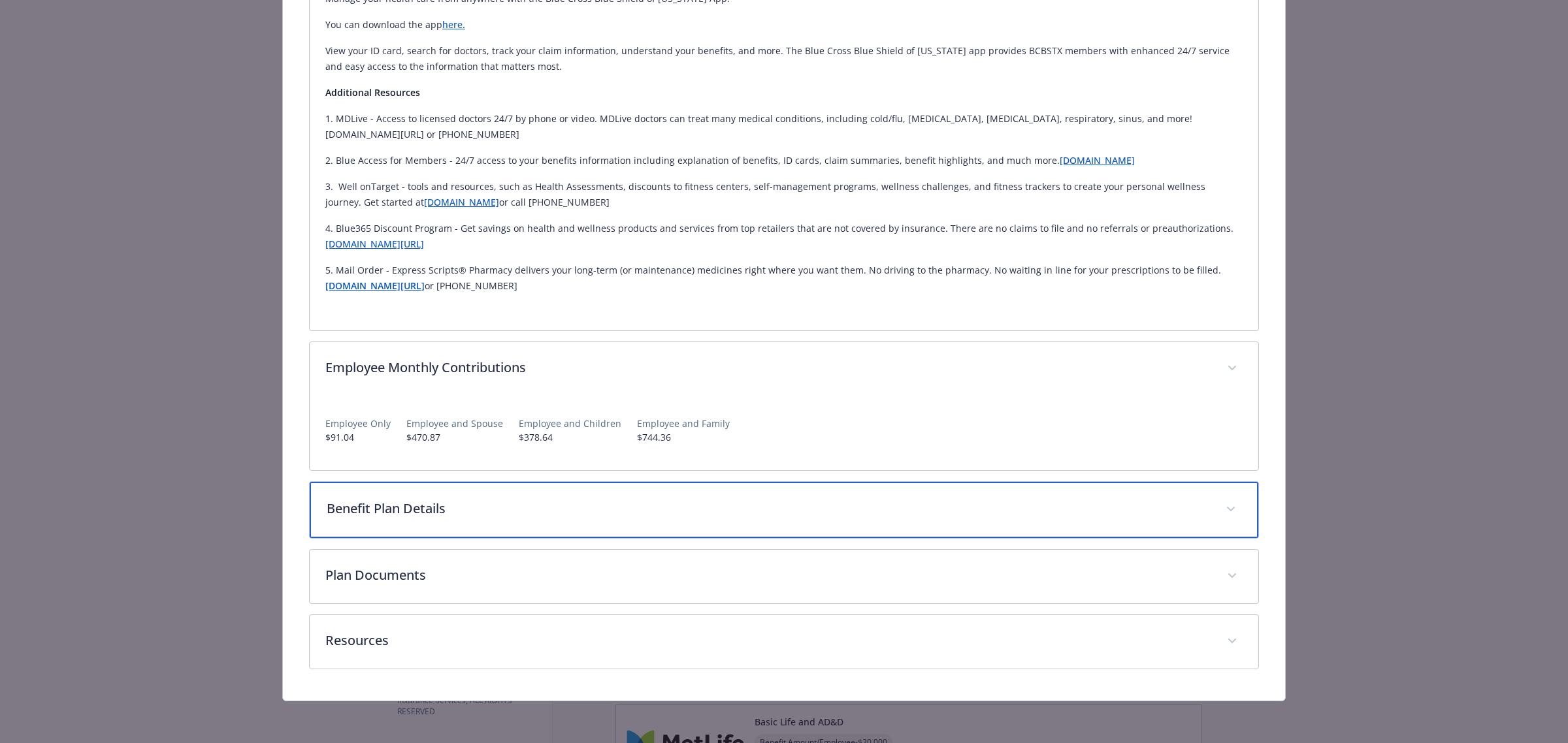
click at [526, 518] on p "Benefit Plan Details" at bounding box center [768, 508] width 883 height 20
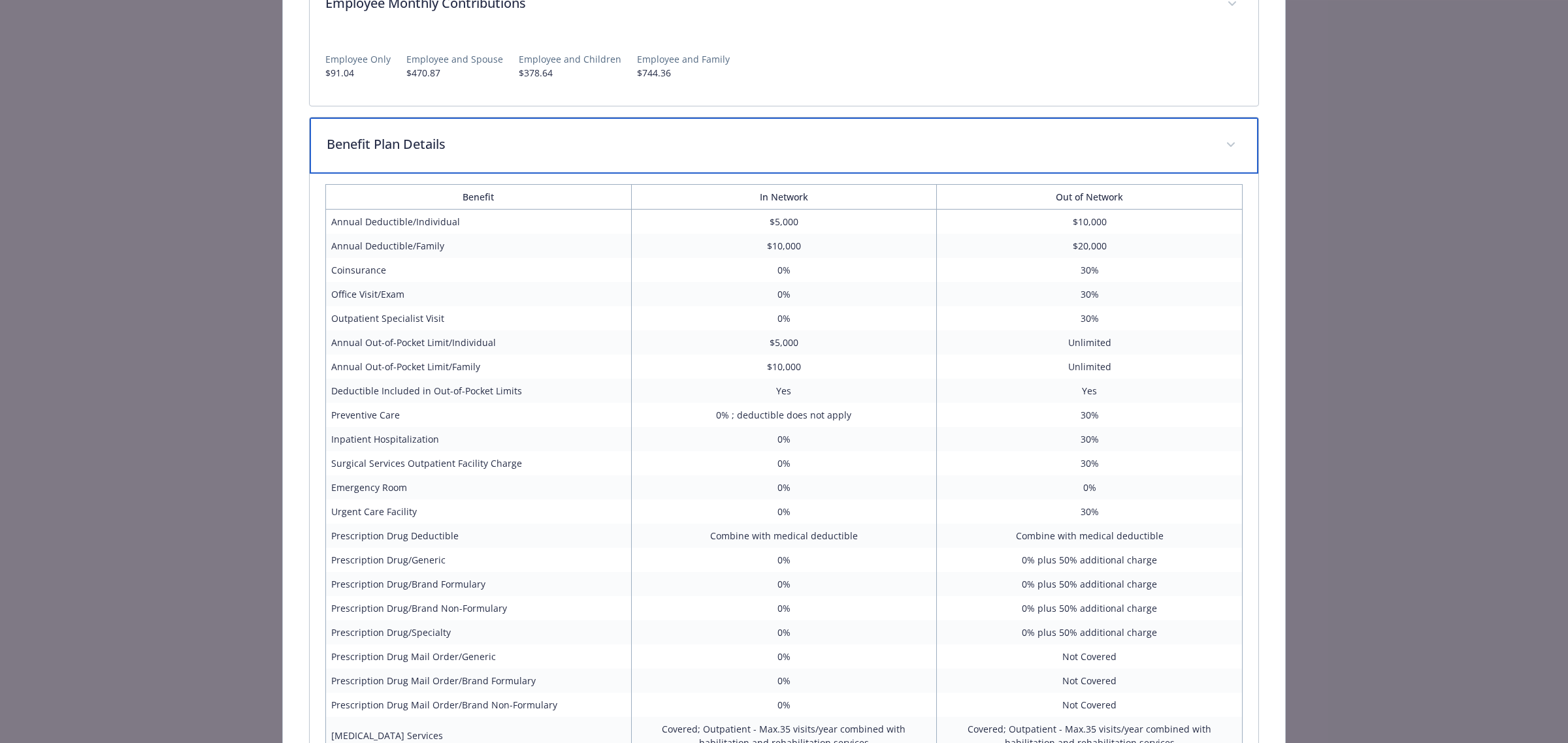
scroll to position [1121, 0]
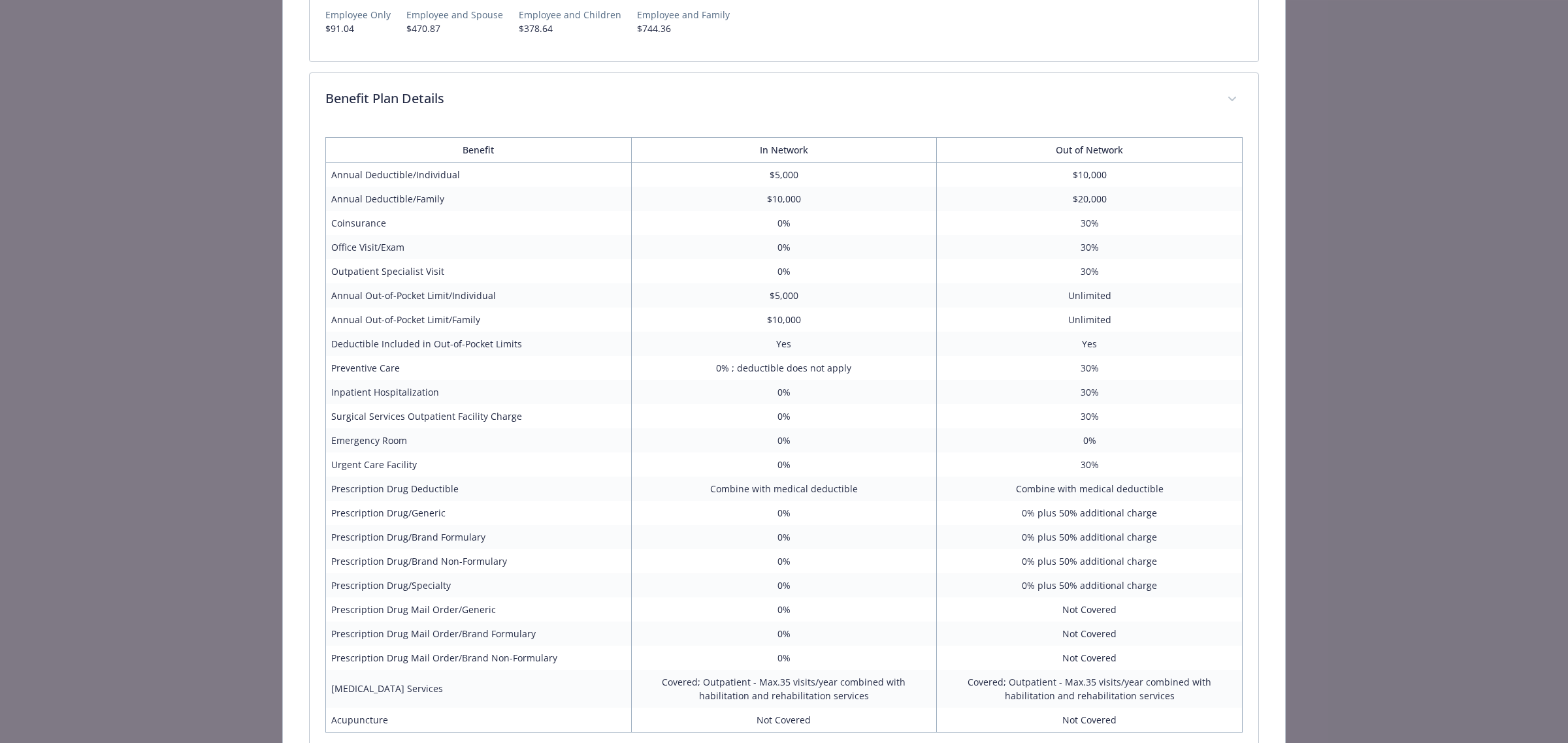
click at [774, 529] on td "0%" at bounding box center [784, 537] width 306 height 24
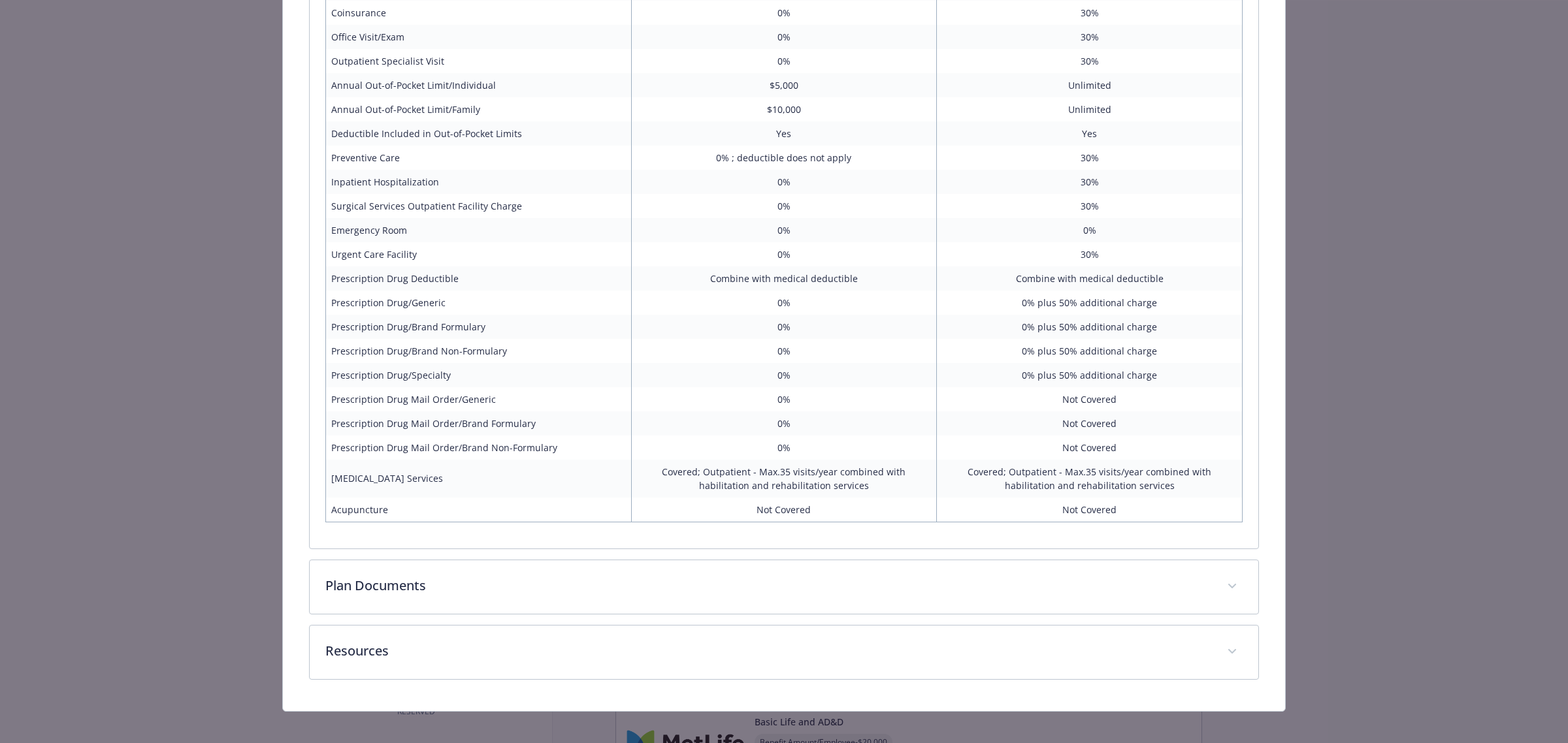
scroll to position [1344, 0]
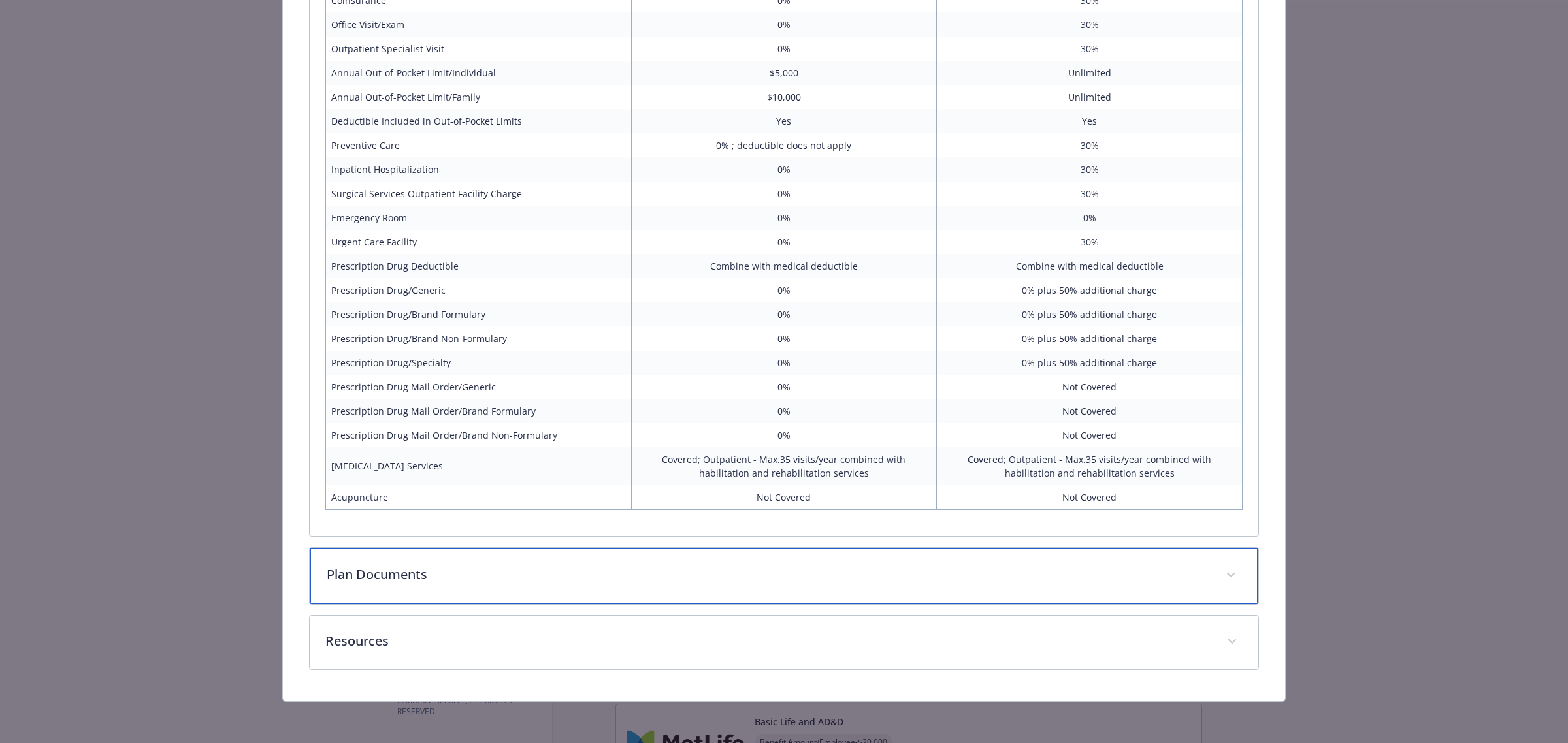
click at [575, 575] on p "Plan Documents" at bounding box center [768, 574] width 883 height 20
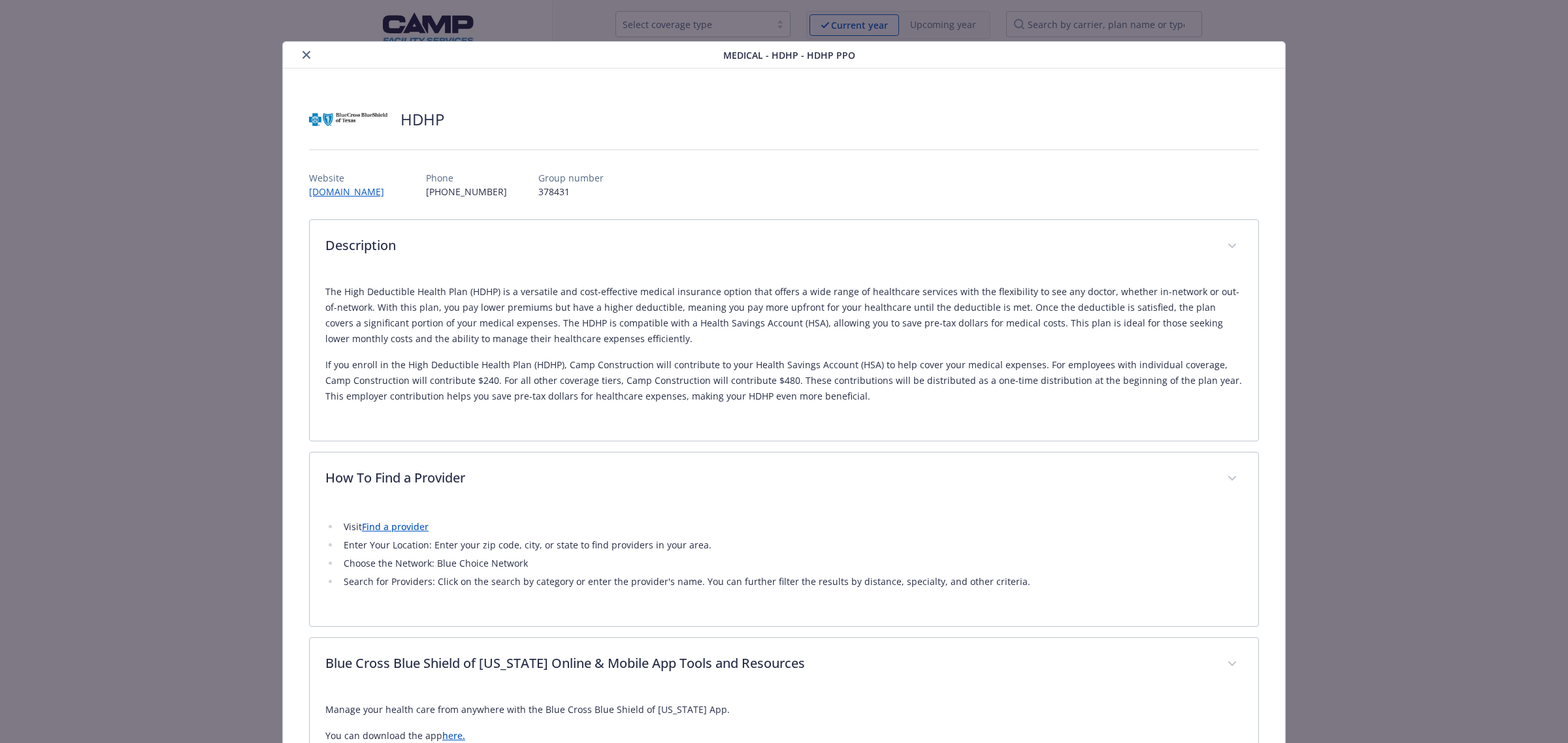
scroll to position [0, 0]
click at [299, 57] on button "close" at bounding box center [306, 55] width 15 height 15
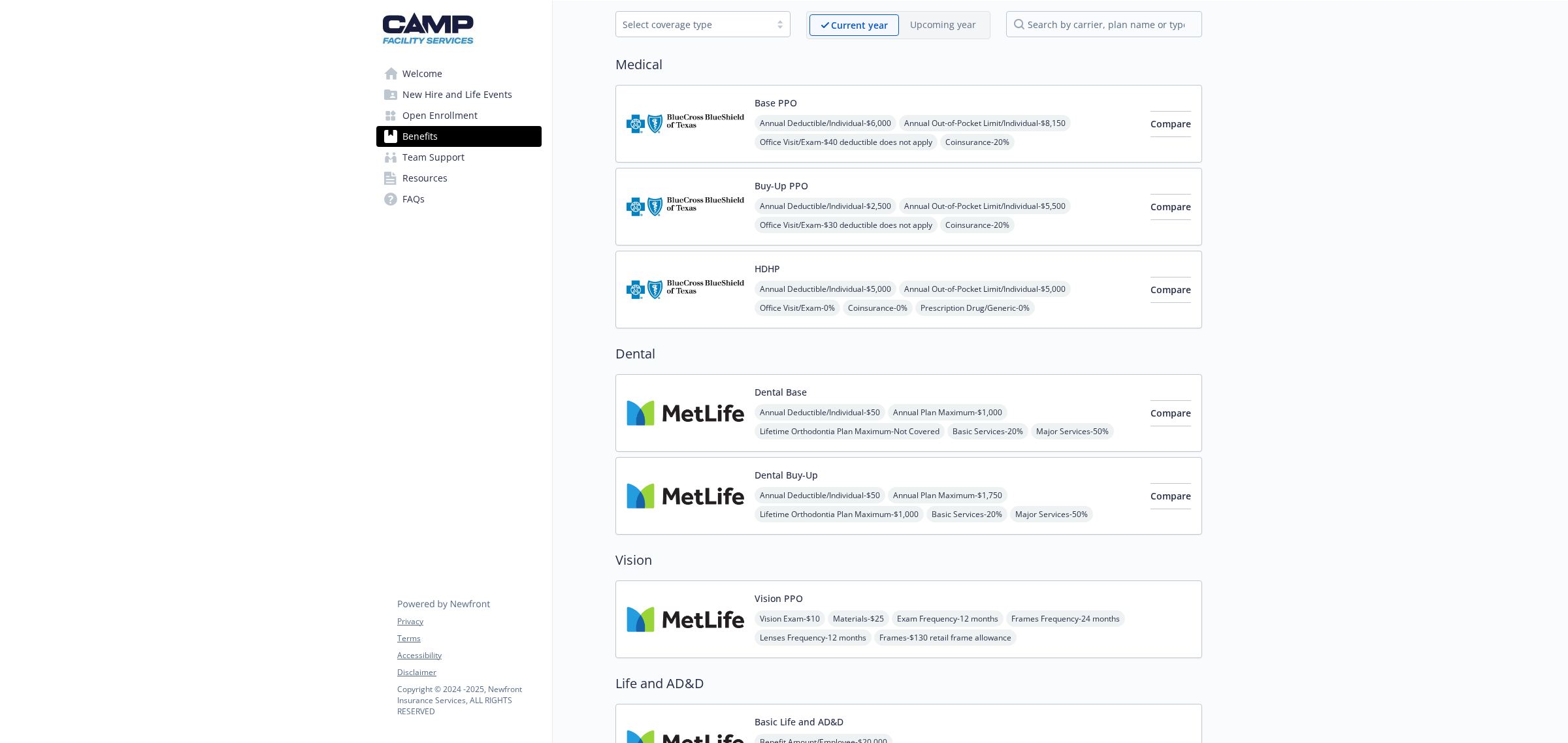
click at [915, 187] on div "Buy-Up PPO Annual Deductible/Individual - $2,500 Annual Out-of-Pocket Limit/Ind…" at bounding box center [947, 207] width 385 height 55
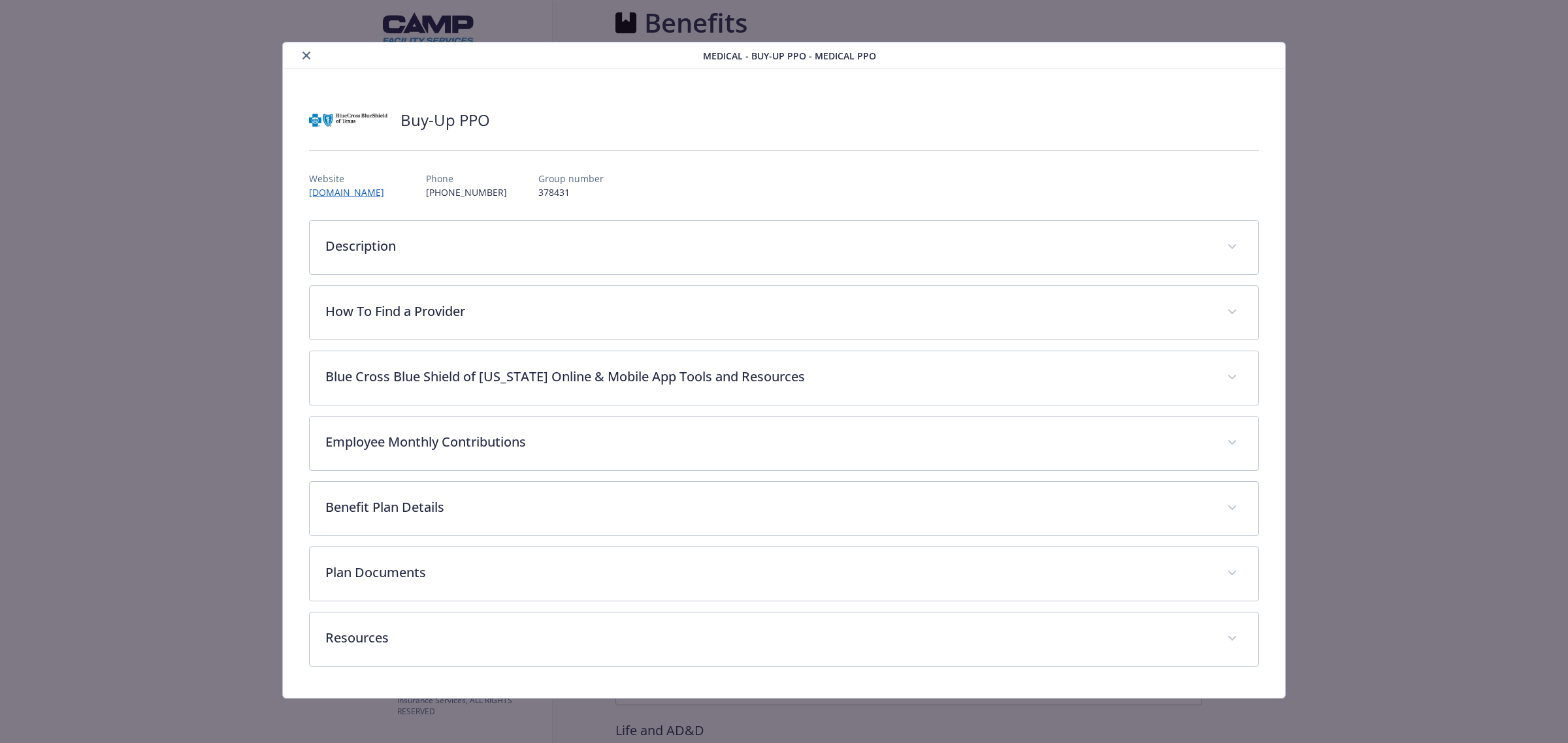
scroll to position [60, 0]
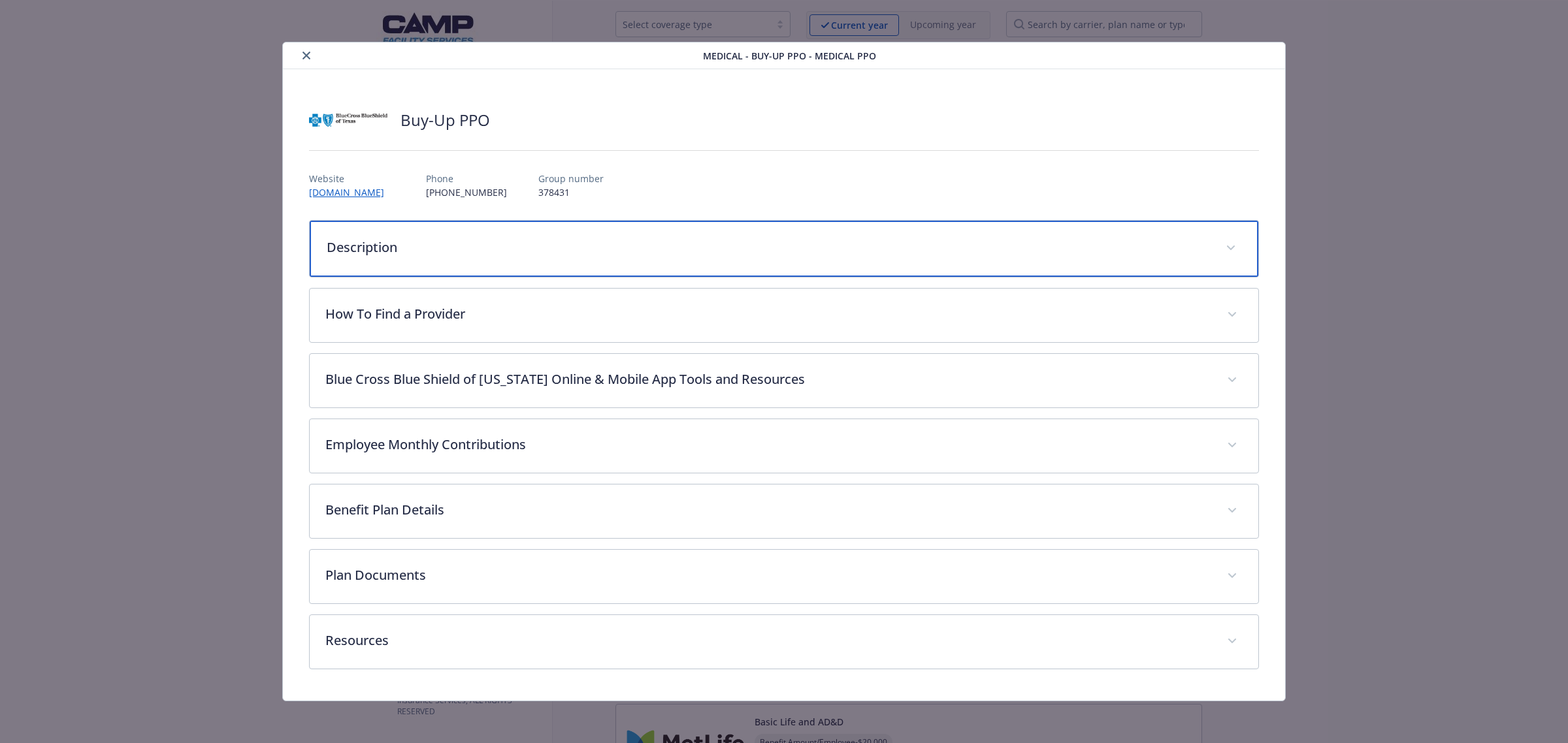
click at [569, 223] on div "Description" at bounding box center [784, 248] width 948 height 56
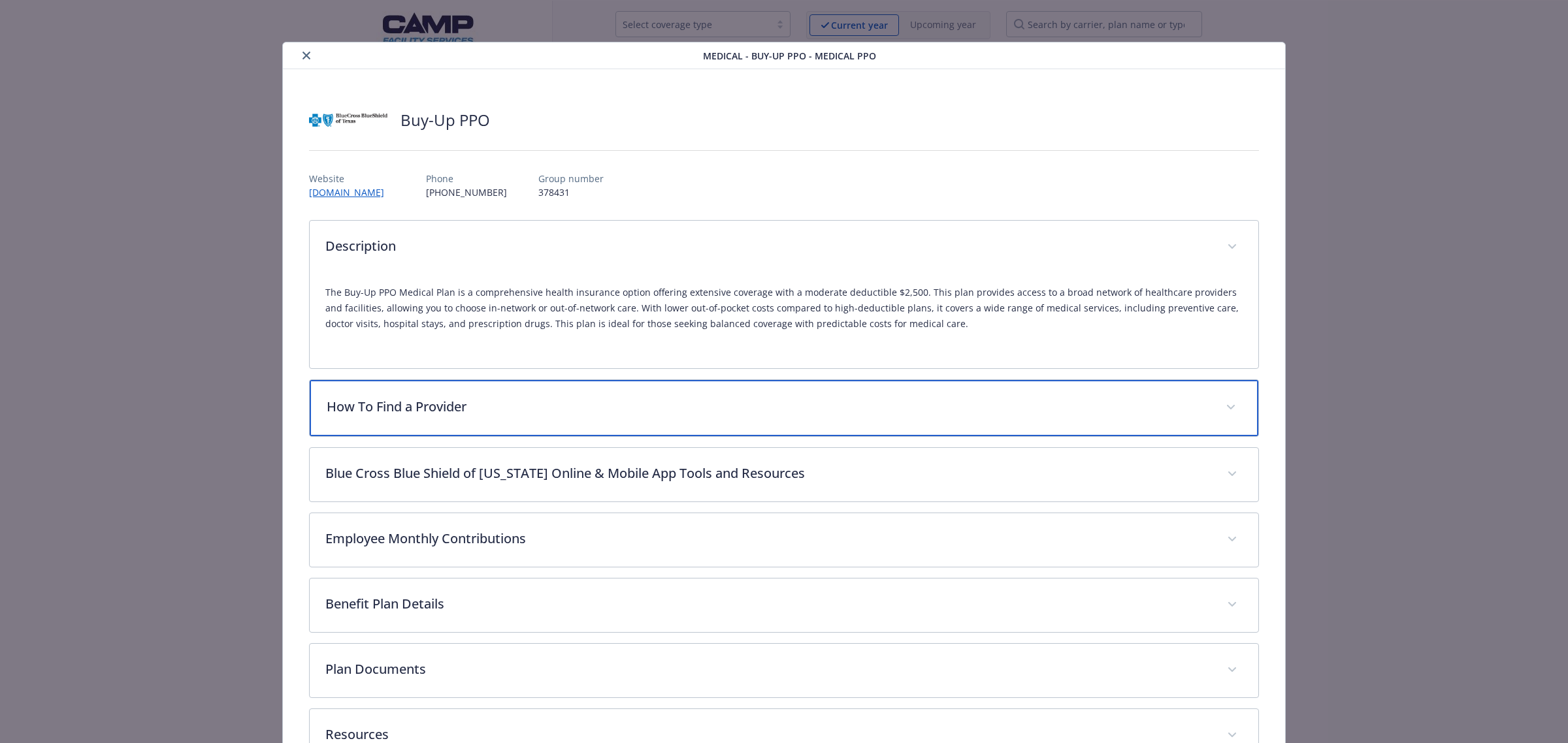
click at [692, 426] on div "How To Find a Provider" at bounding box center [784, 408] width 948 height 56
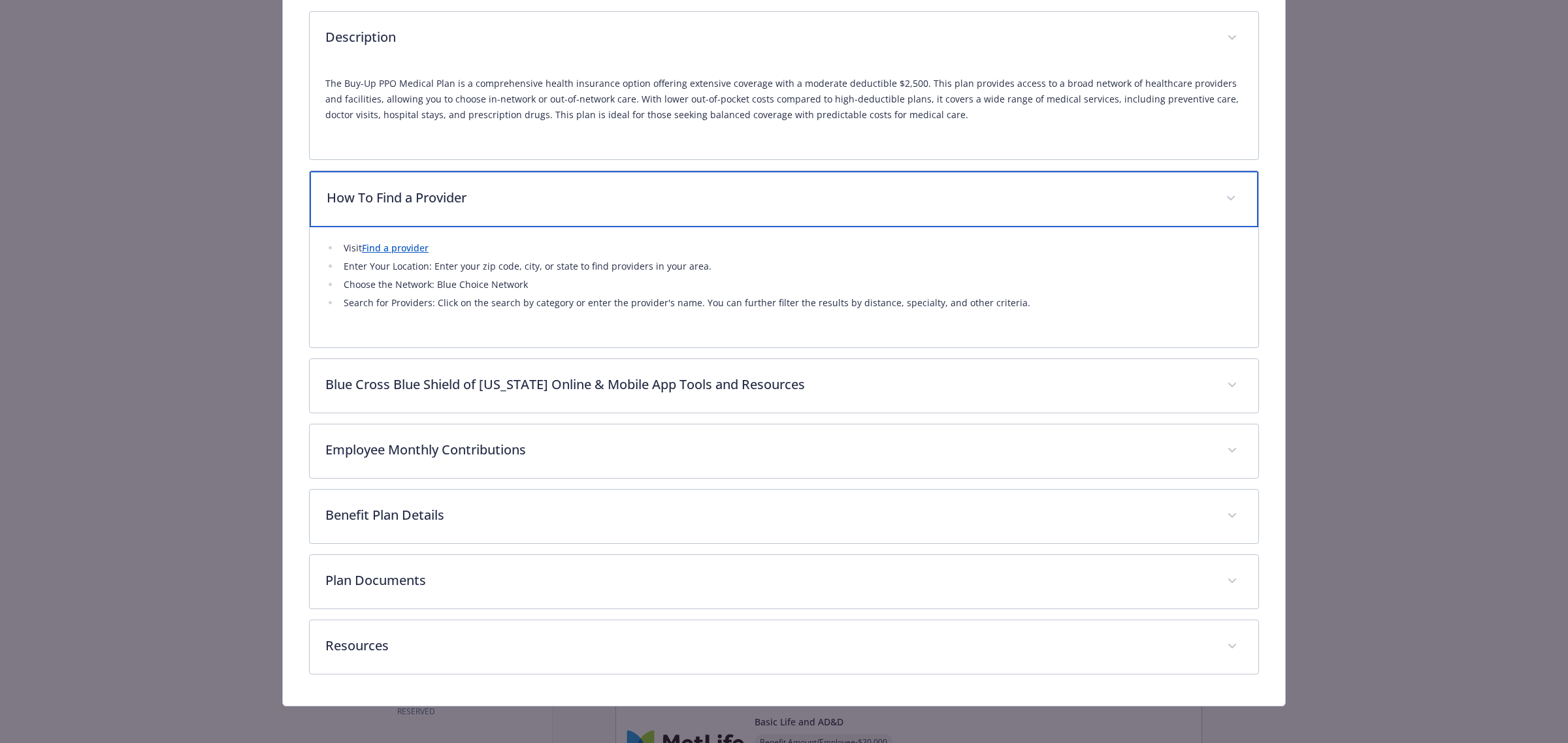
scroll to position [216, 0]
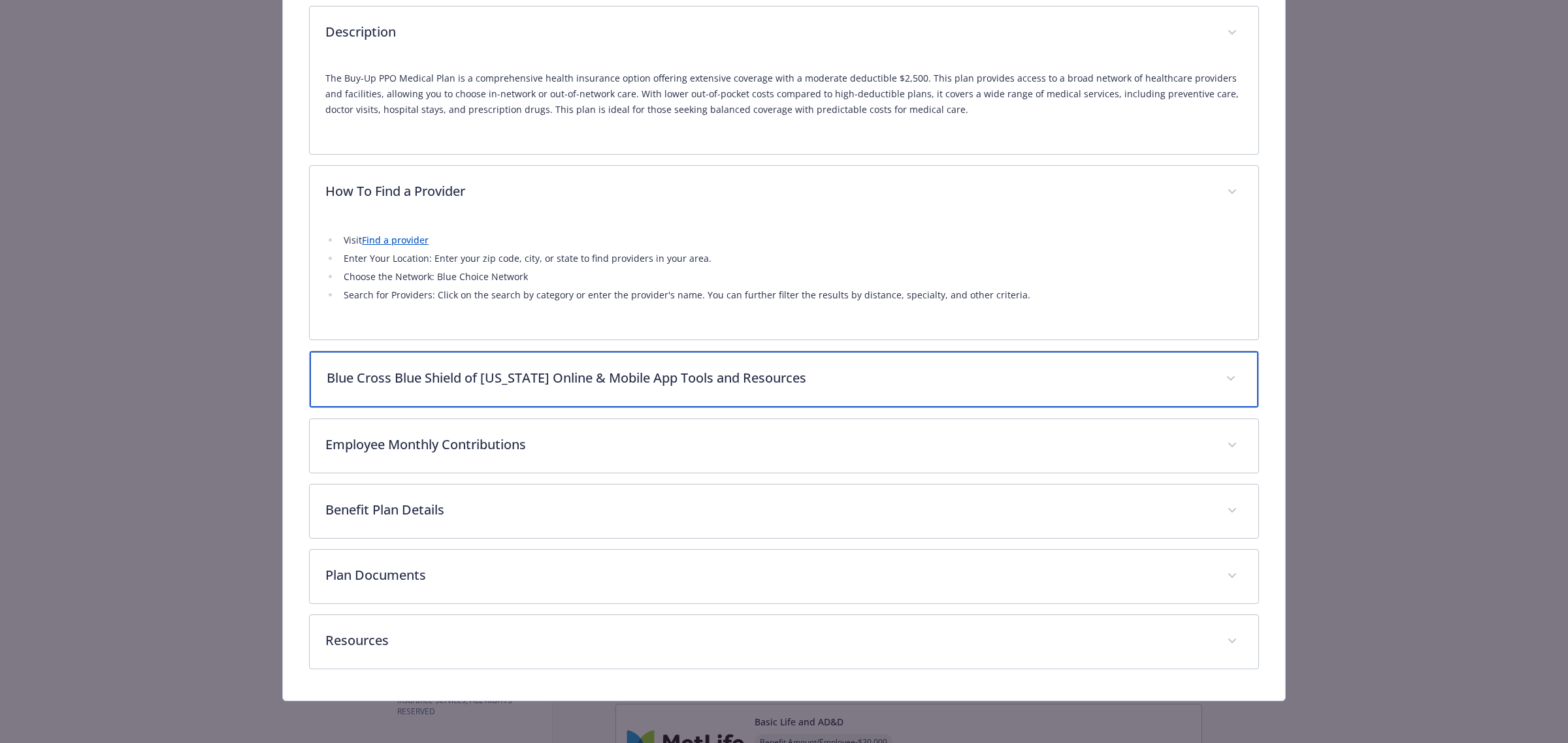
click at [673, 396] on div "Blue Cross Blue Shield of [US_STATE] Online & Mobile App Tools and Resources" at bounding box center [784, 379] width 948 height 56
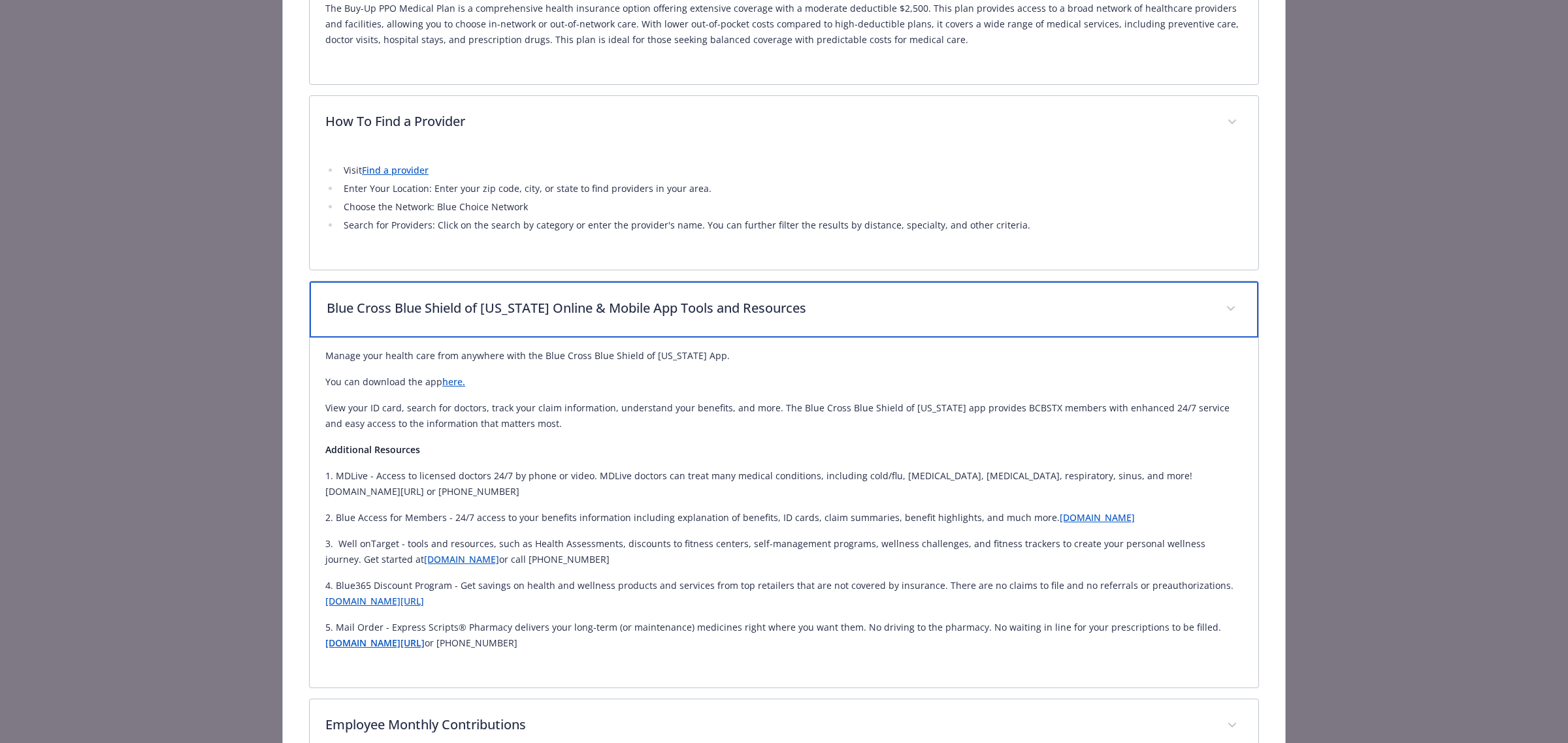
scroll to position [566, 0]
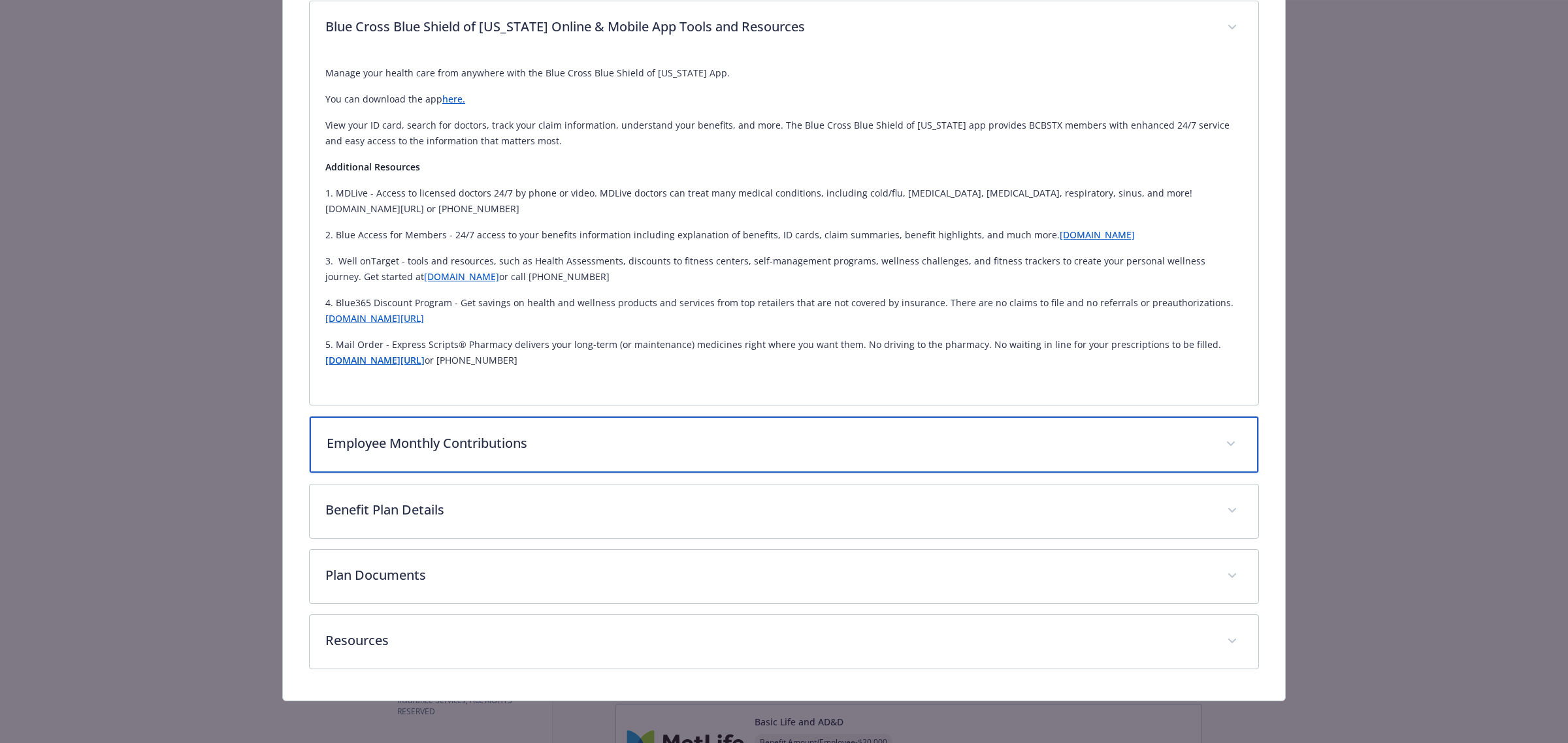
click at [632, 454] on div "Employee Monthly Contributions" at bounding box center [784, 444] width 948 height 56
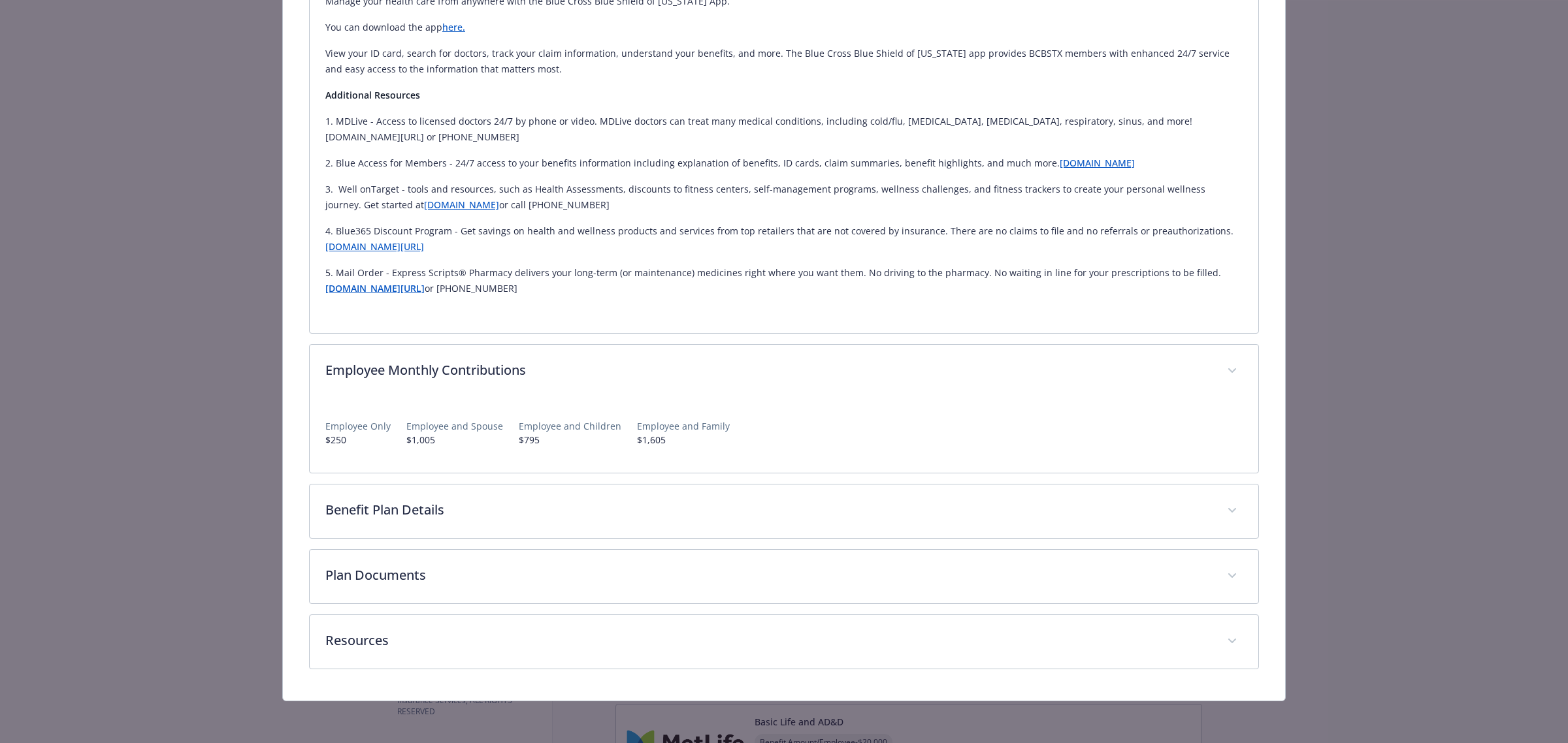
scroll to position [638, 0]
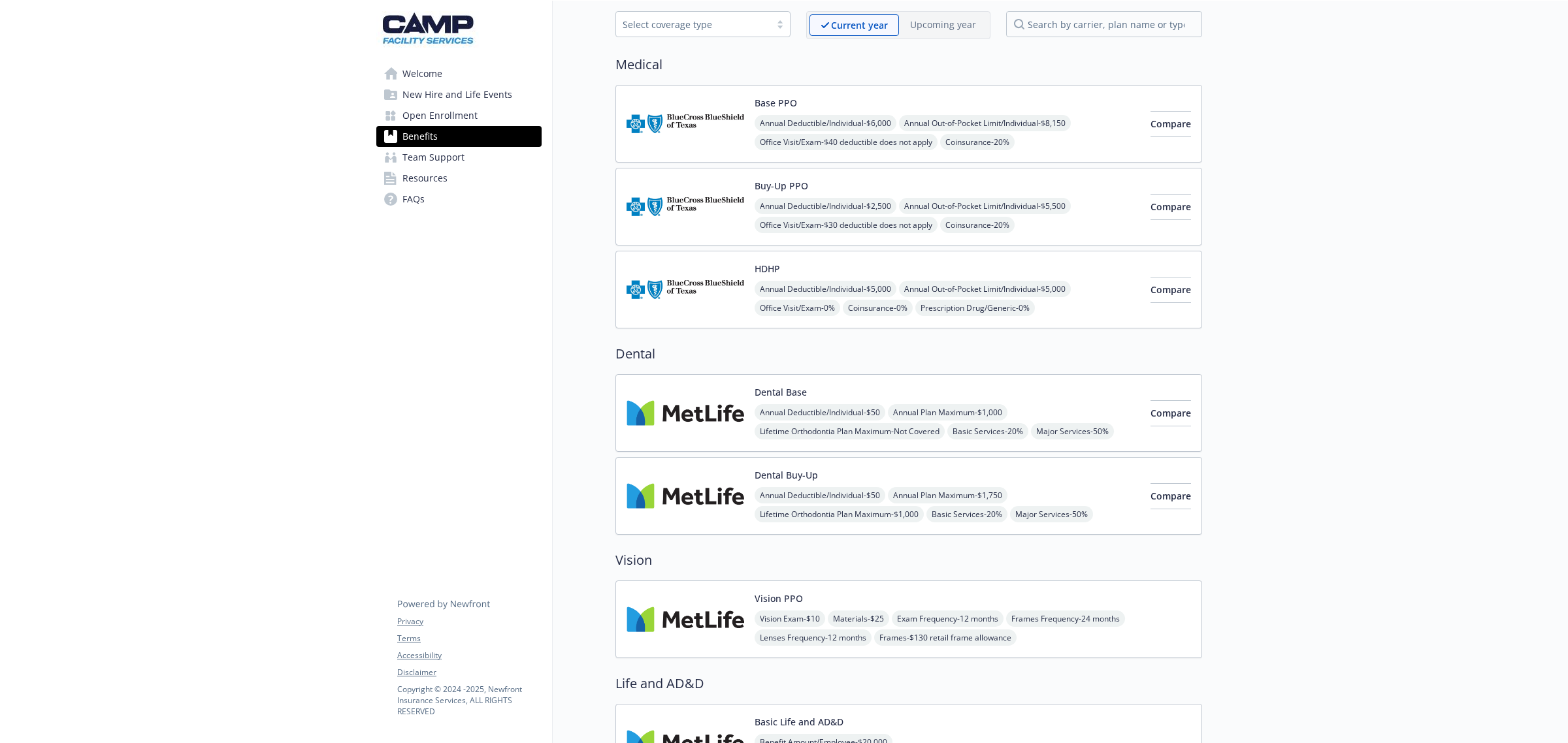
click at [702, 278] on img at bounding box center [685, 290] width 117 height 55
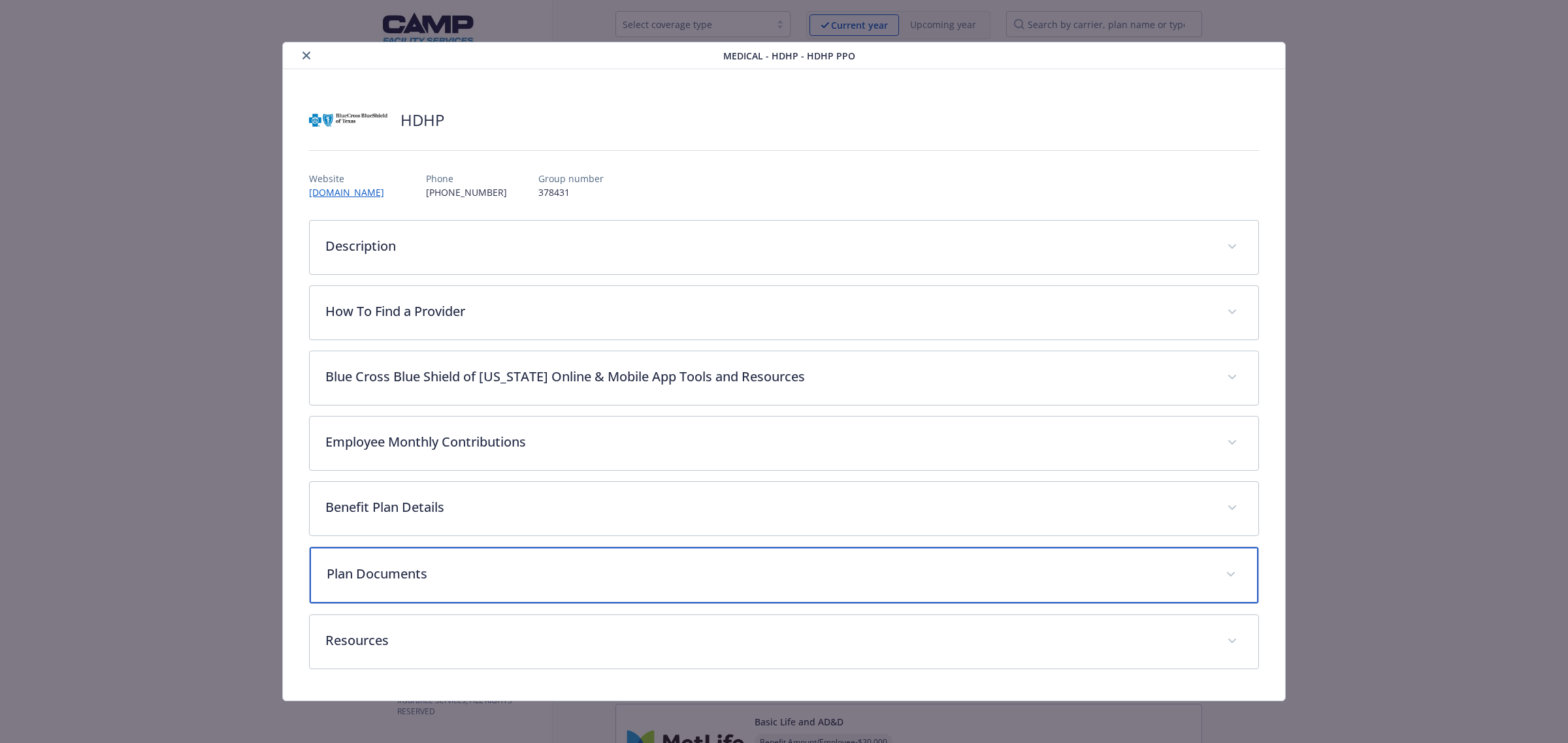
click at [482, 575] on p "Plan Documents" at bounding box center [768, 574] width 883 height 20
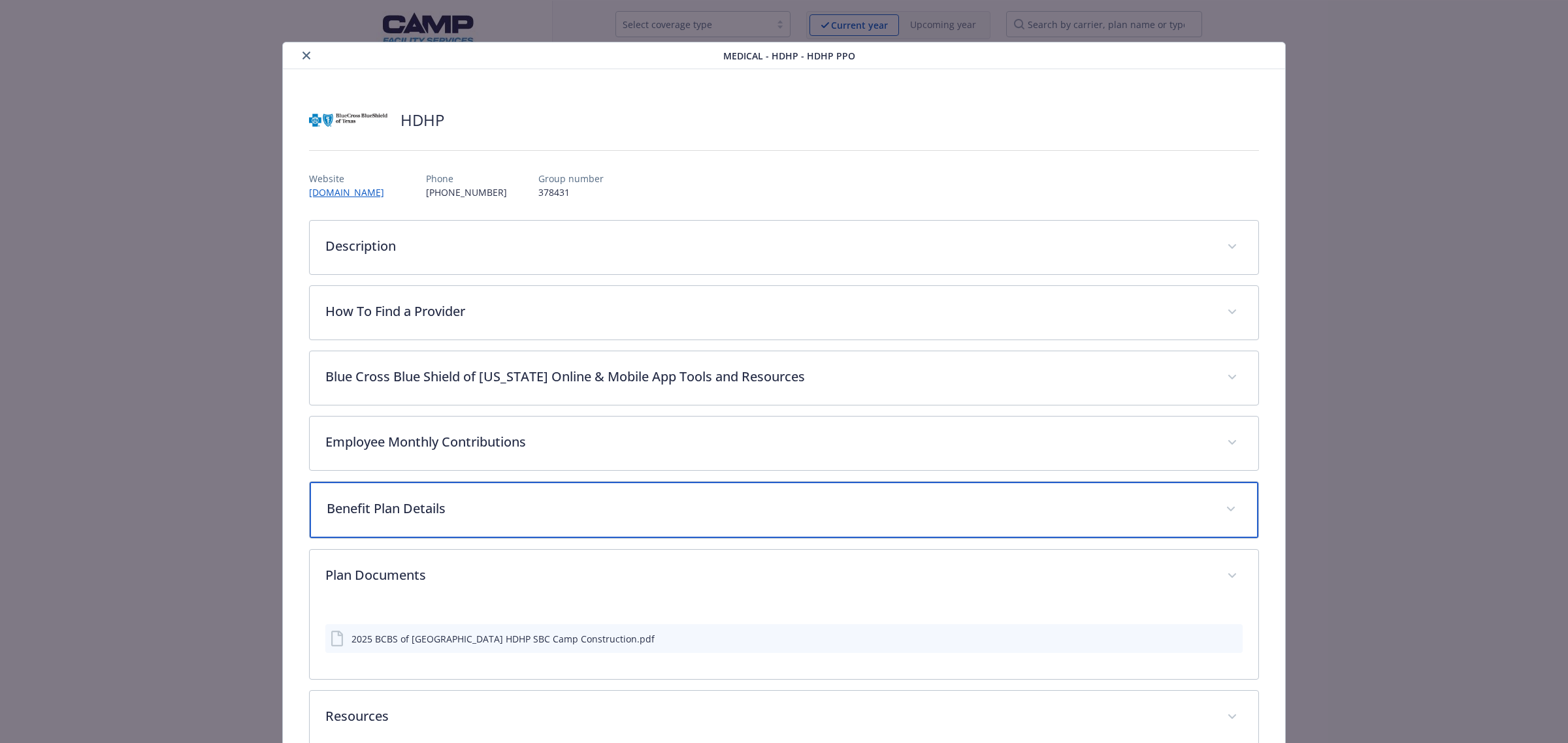
click at [487, 511] on p "Benefit Plan Details" at bounding box center [768, 508] width 883 height 20
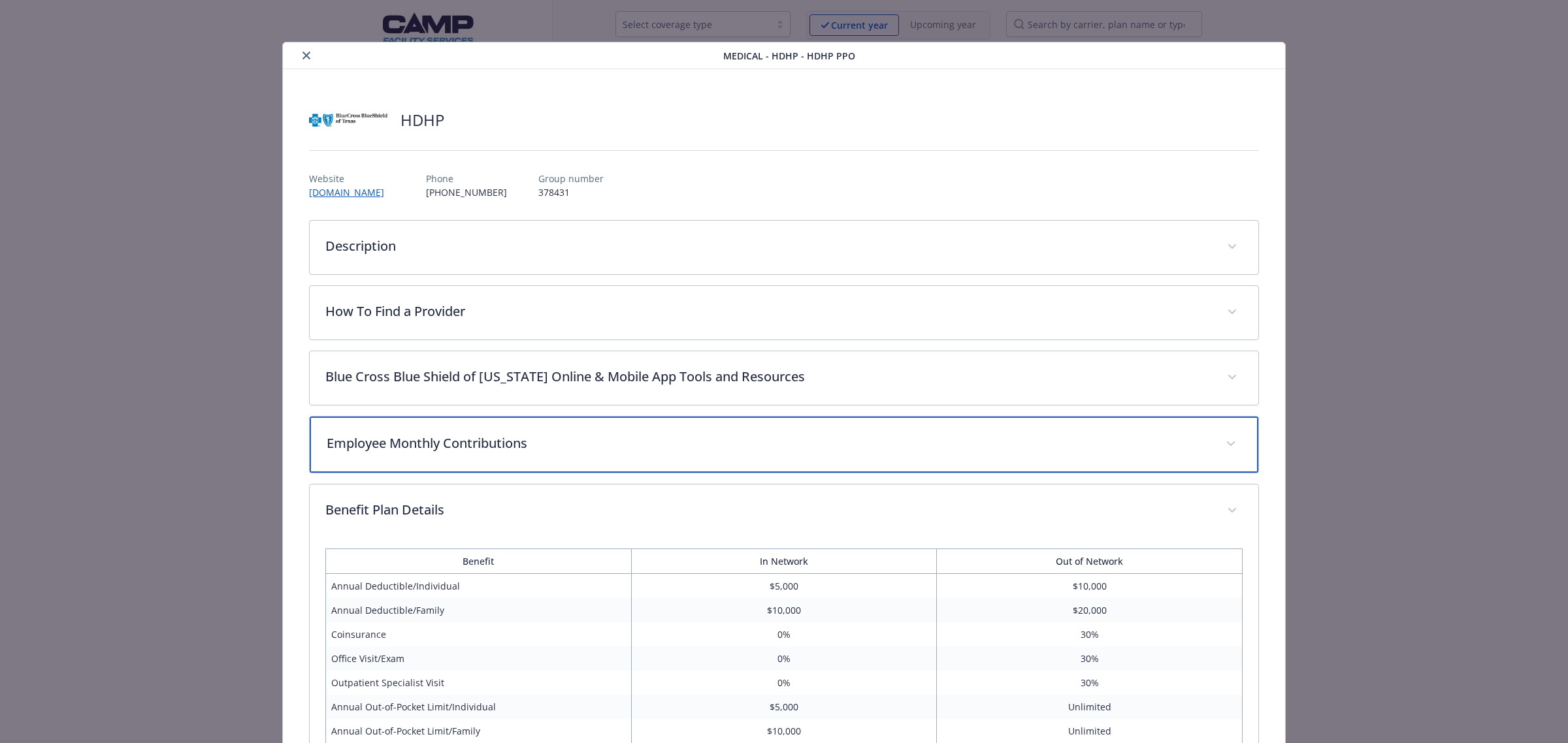
click at [557, 452] on p "Employee Monthly Contributions" at bounding box center [768, 444] width 883 height 20
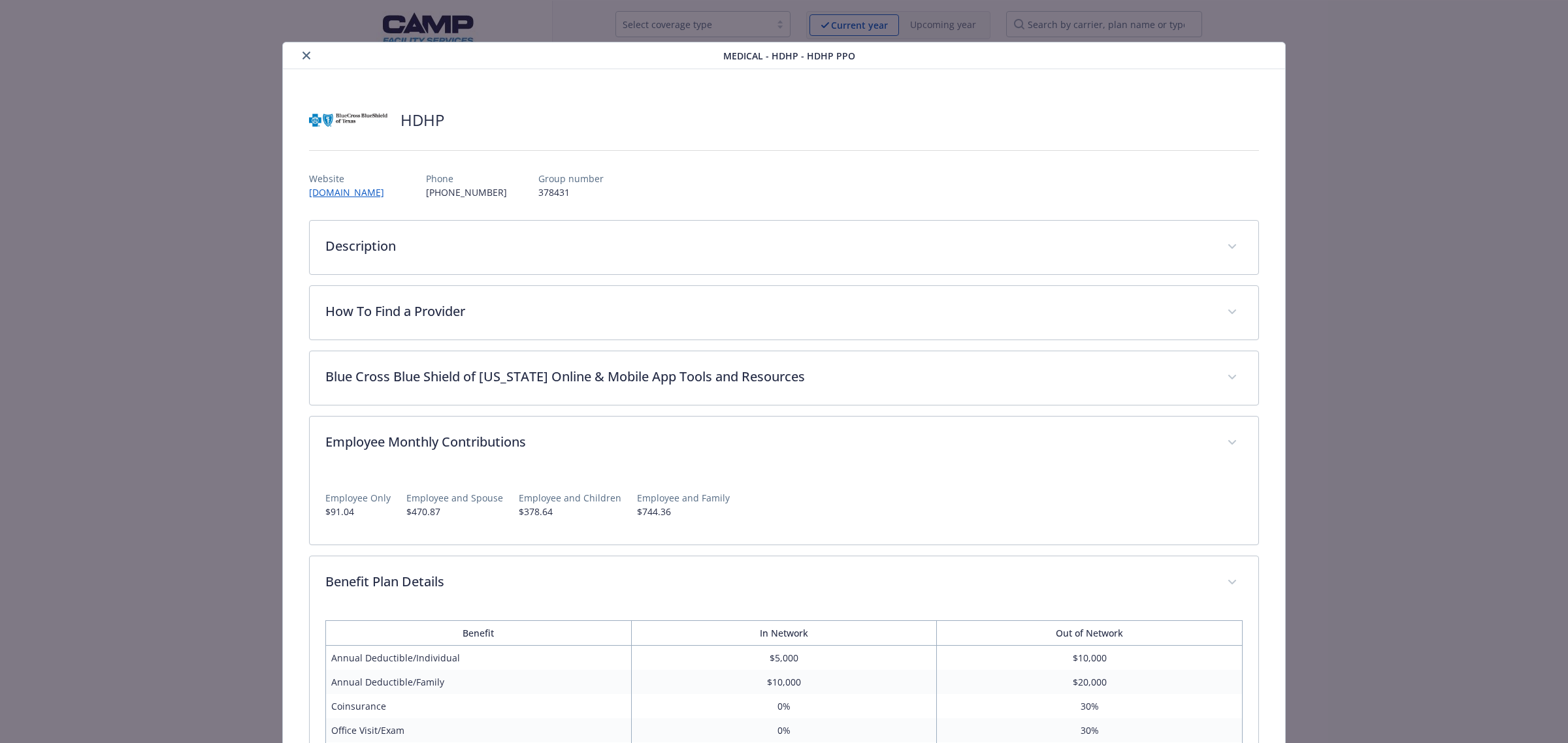
click at [306, 53] on icon "close" at bounding box center [306, 55] width 8 height 8
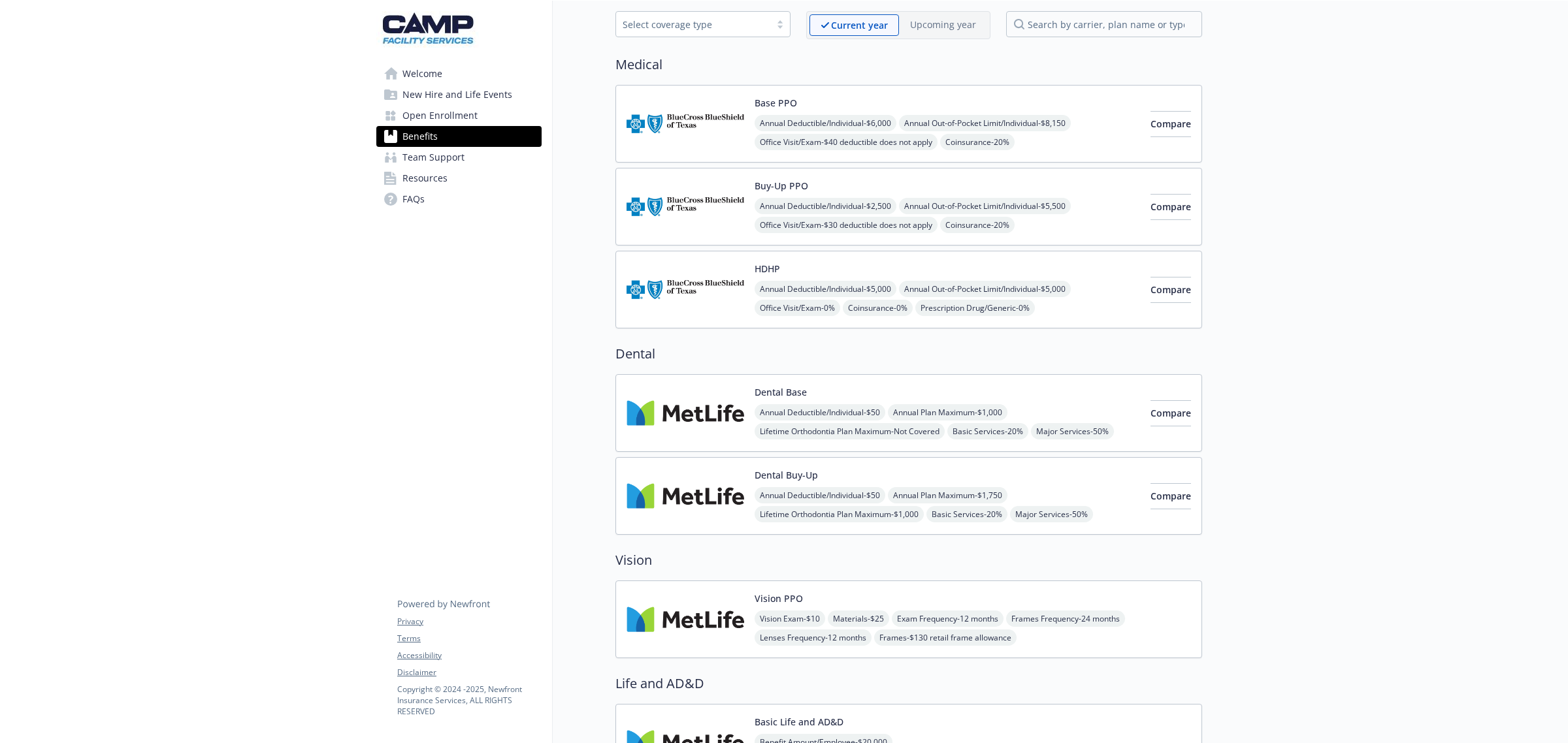
click at [731, 103] on img at bounding box center [685, 124] width 117 height 55
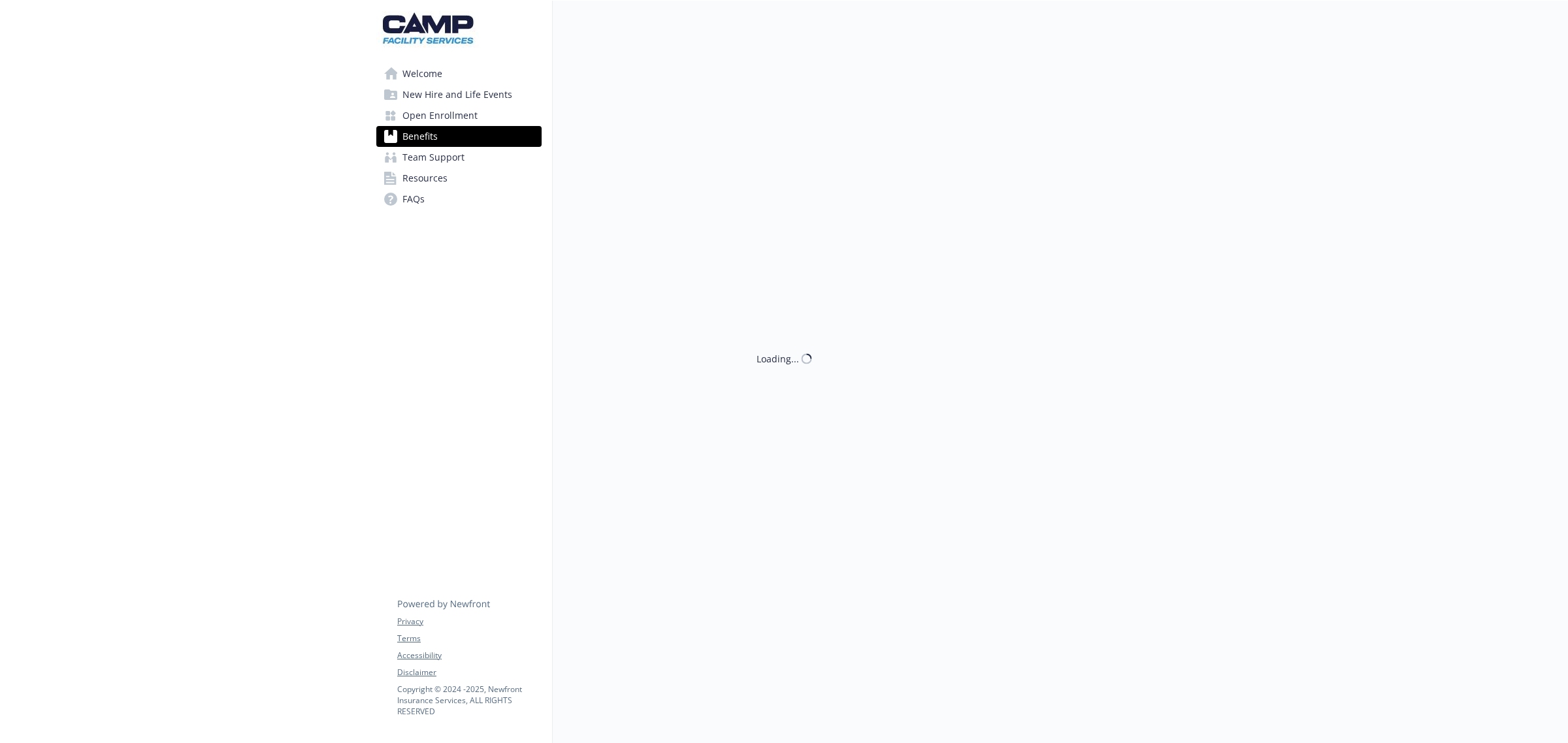
scroll to position [60, 0]
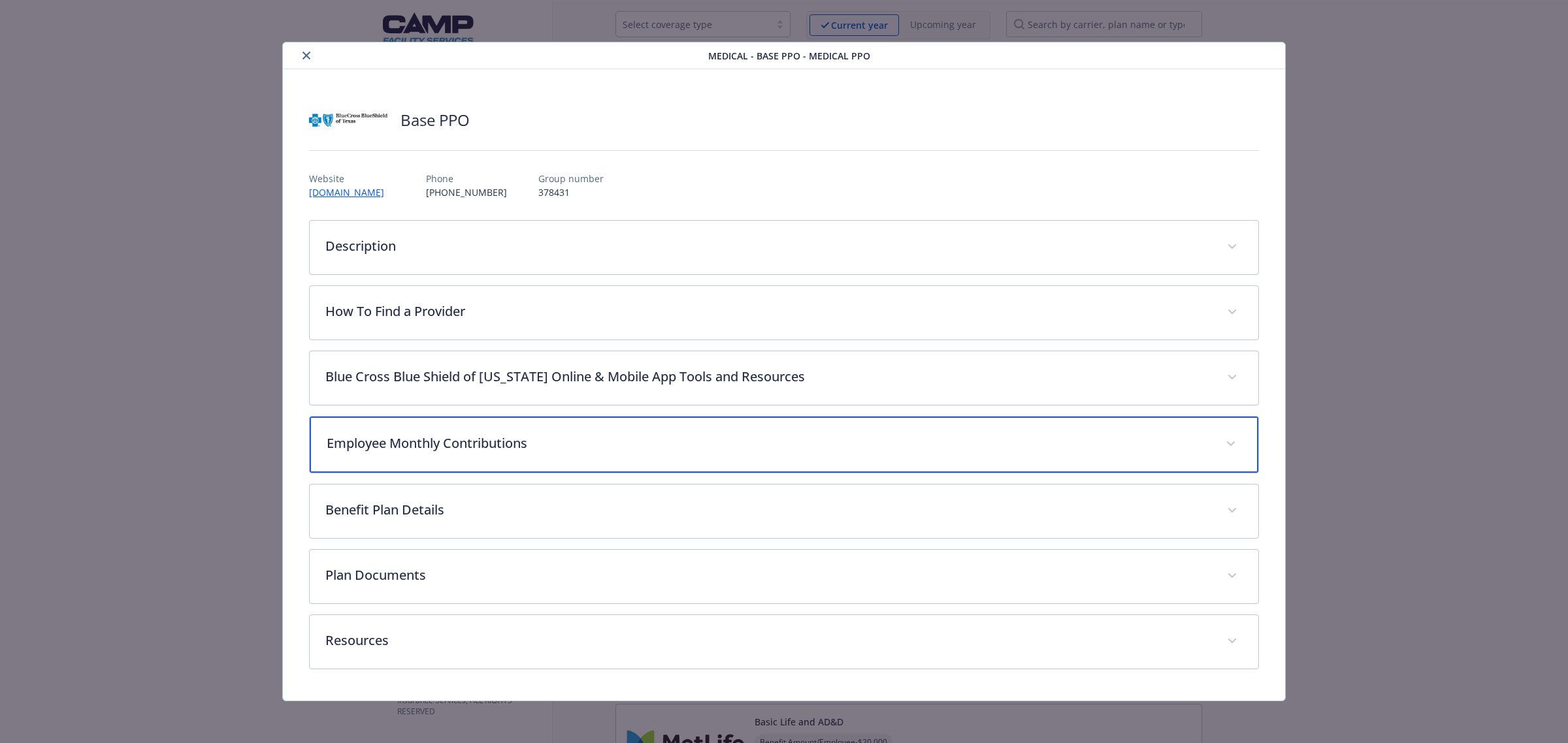
click at [492, 455] on div "Employee Monthly Contributions" at bounding box center [784, 444] width 948 height 56
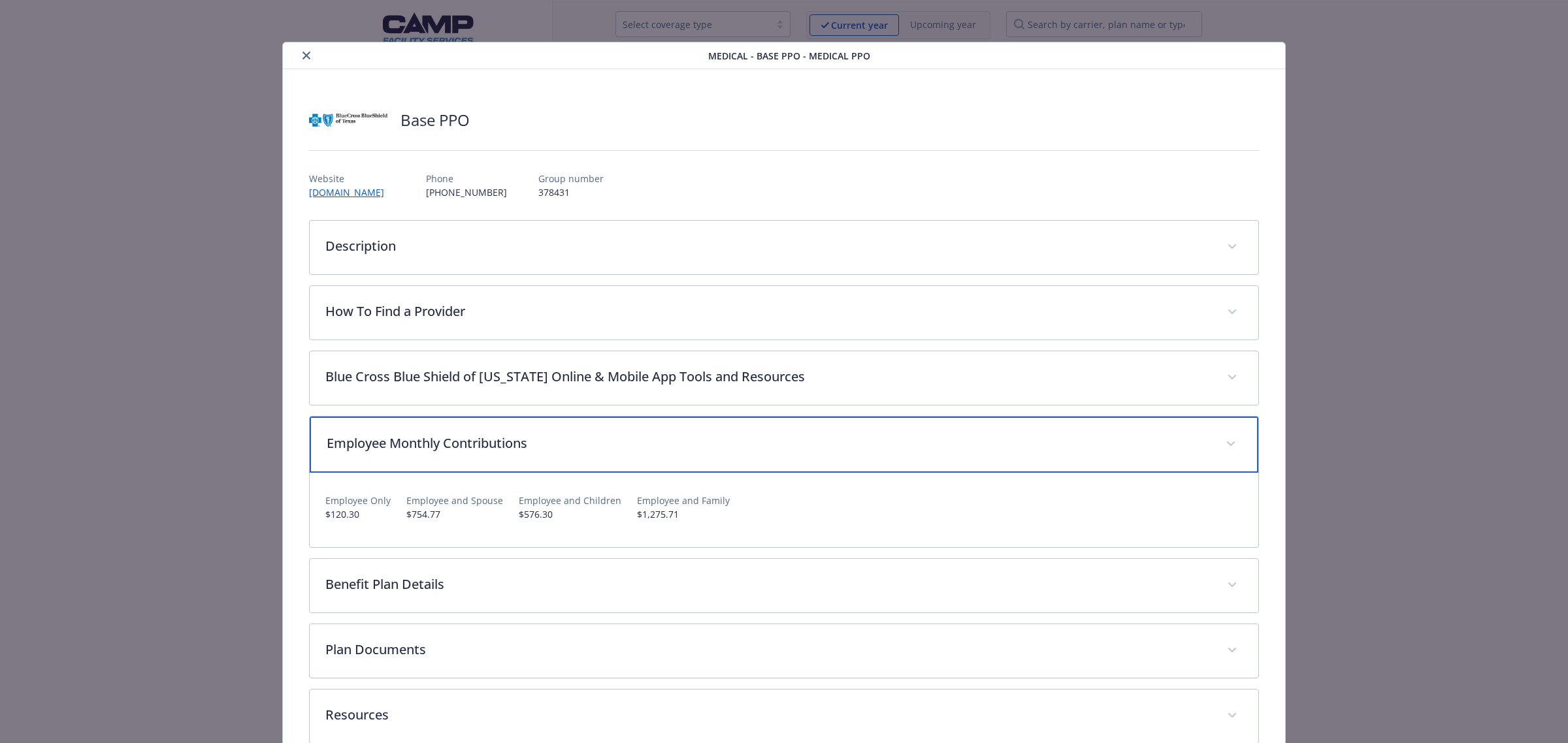
scroll to position [75, 0]
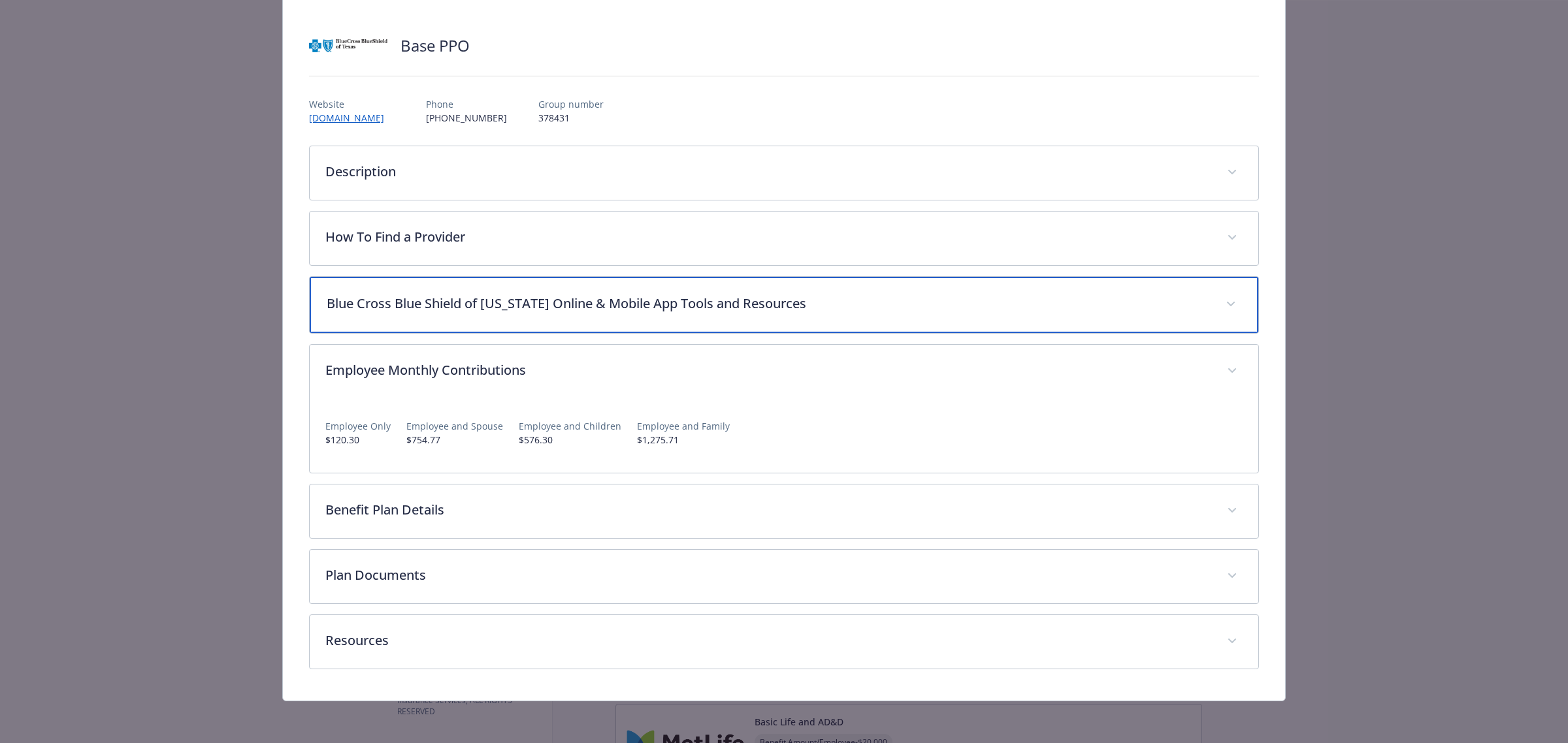
click at [494, 312] on p "Blue Cross Blue Shield of [US_STATE] Online & Mobile App Tools and Resources" at bounding box center [768, 303] width 883 height 20
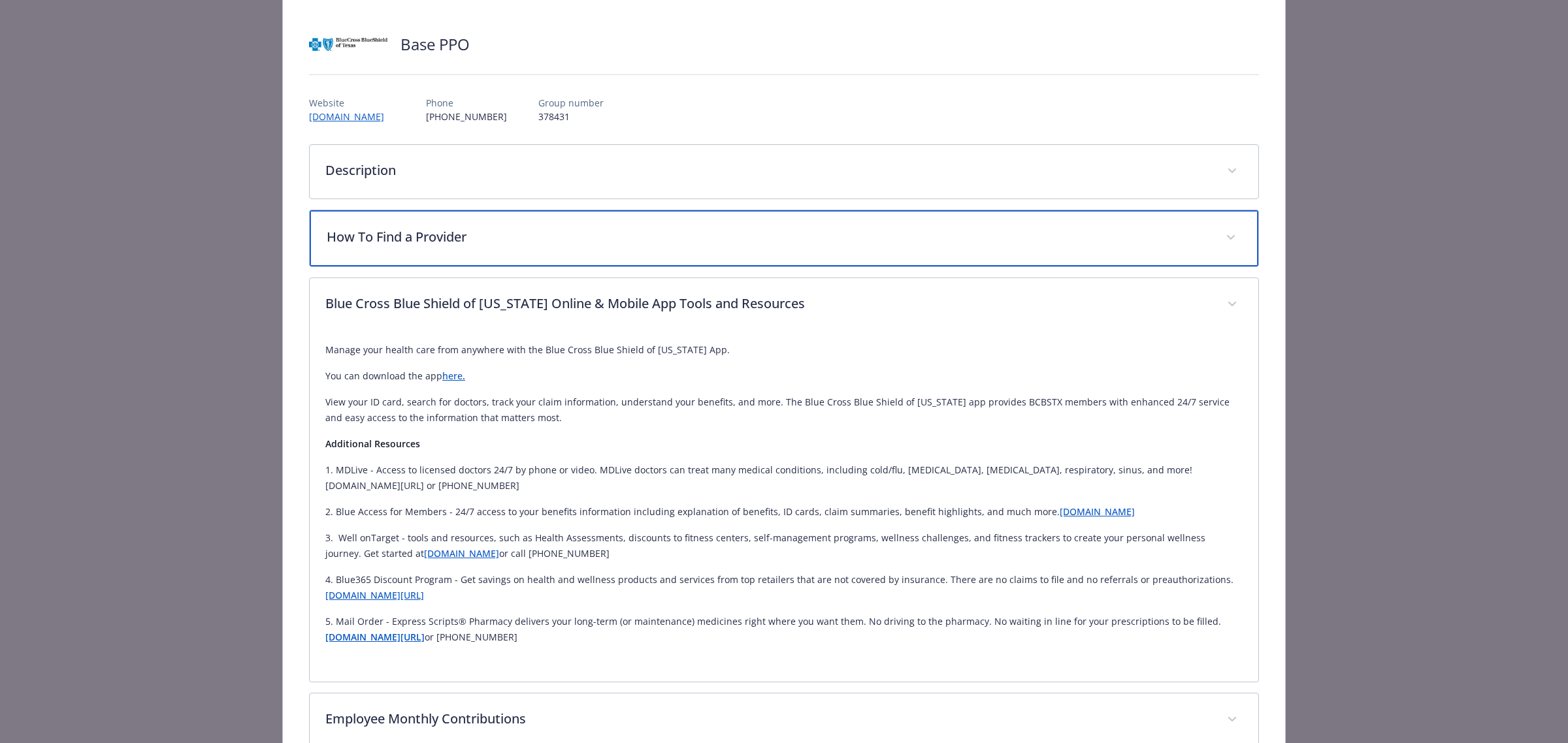
click at [464, 223] on div "How To Find a Provider" at bounding box center [784, 238] width 948 height 56
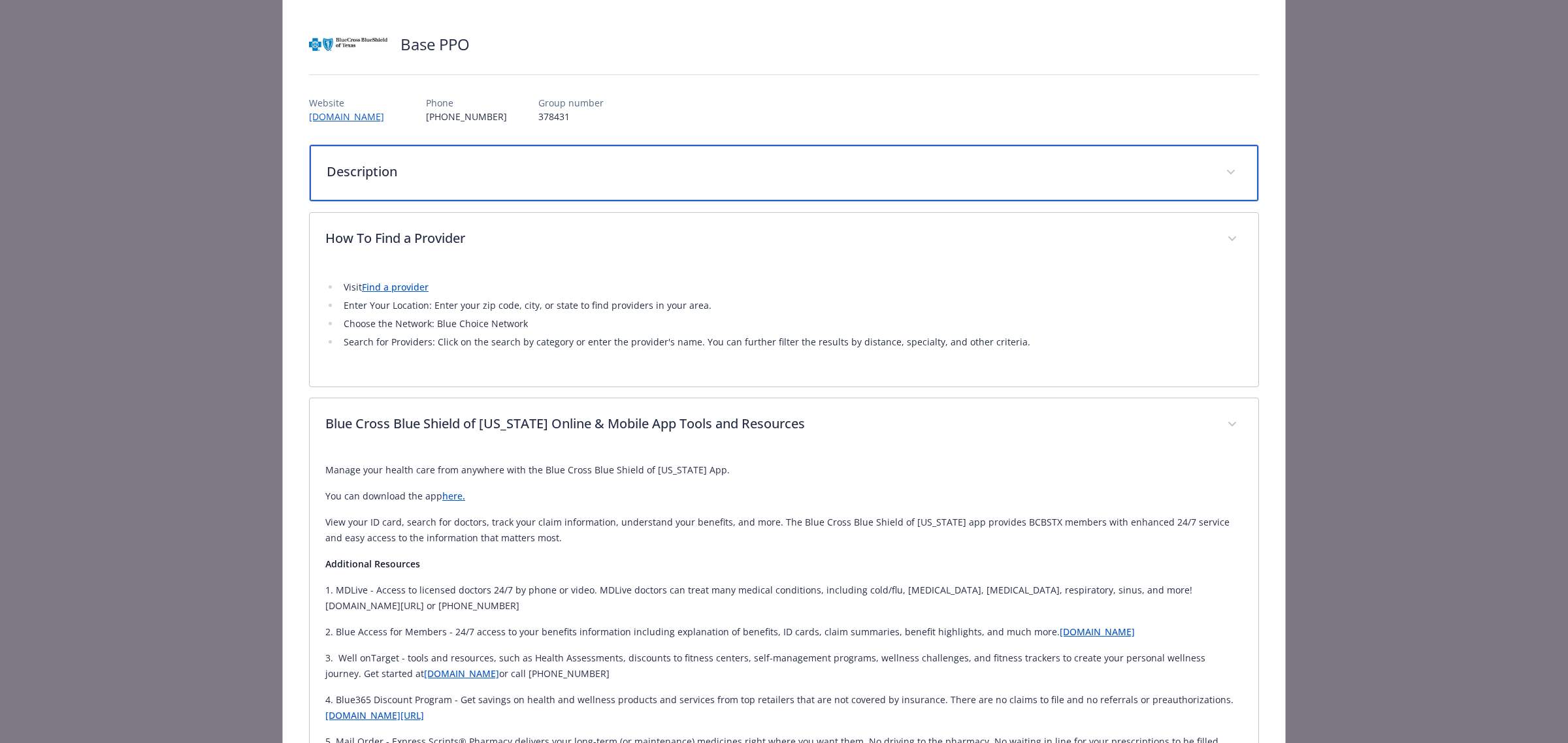
click at [459, 177] on p "Description" at bounding box center [768, 172] width 883 height 20
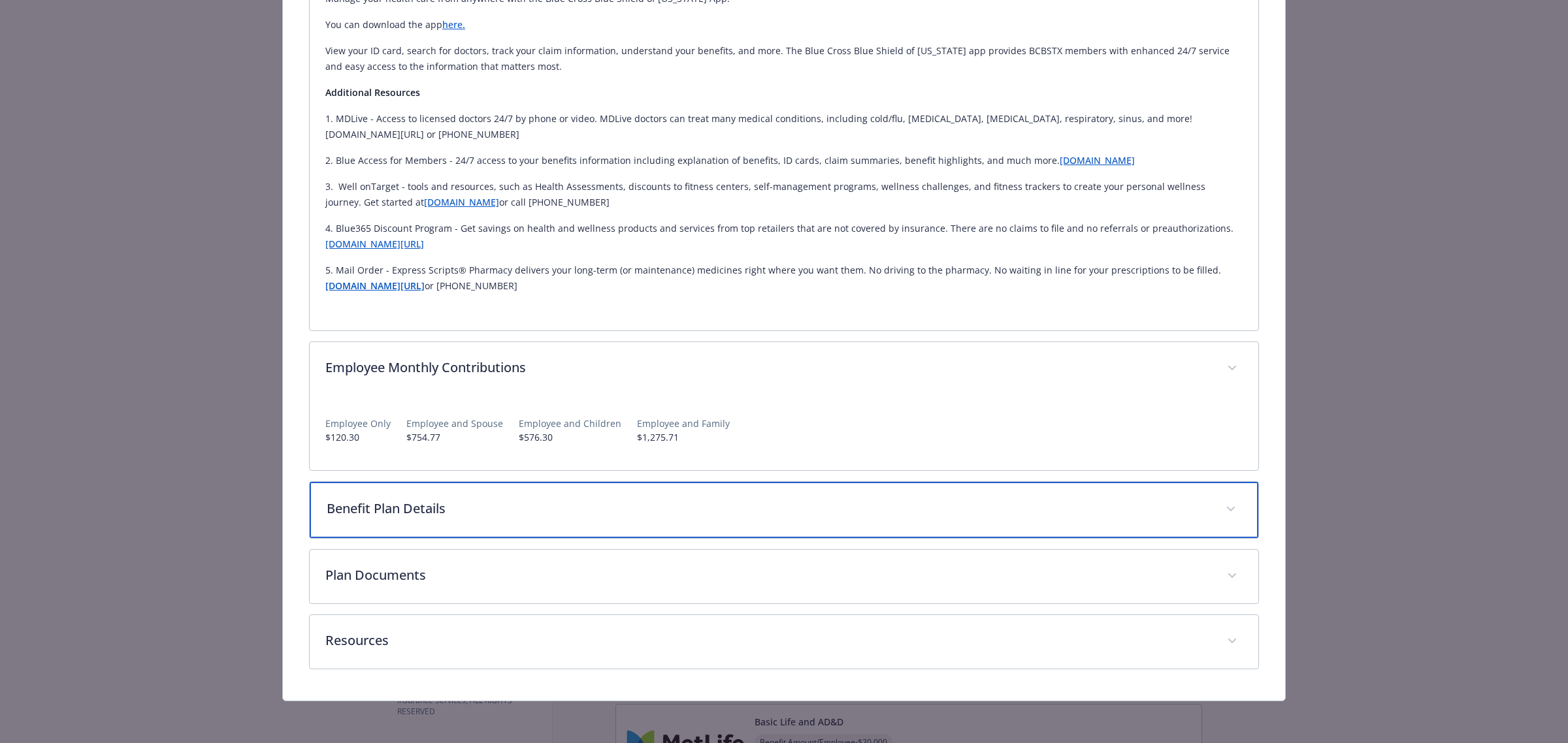
click at [516, 532] on div "Benefit Plan Details" at bounding box center [784, 509] width 948 height 56
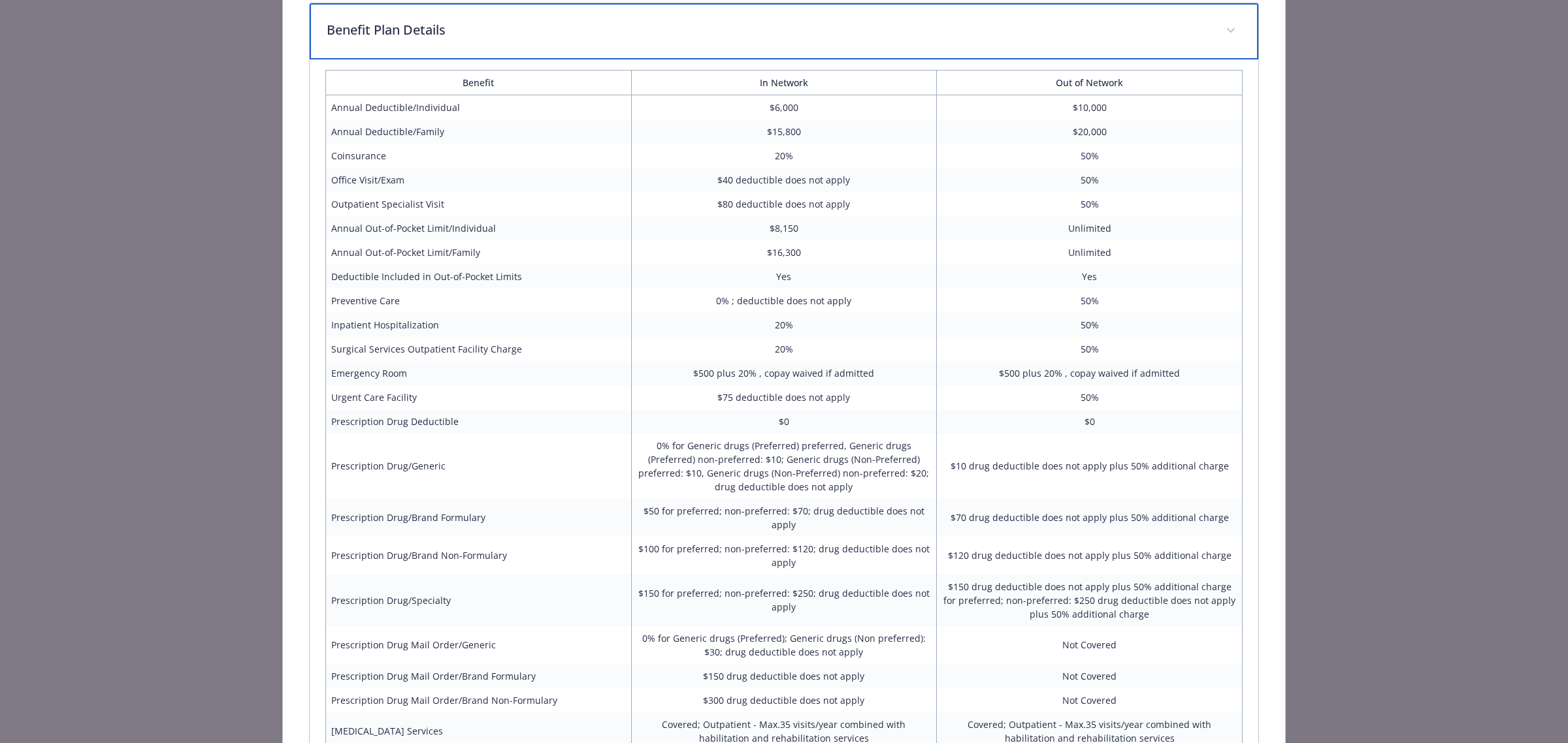
scroll to position [1373, 0]
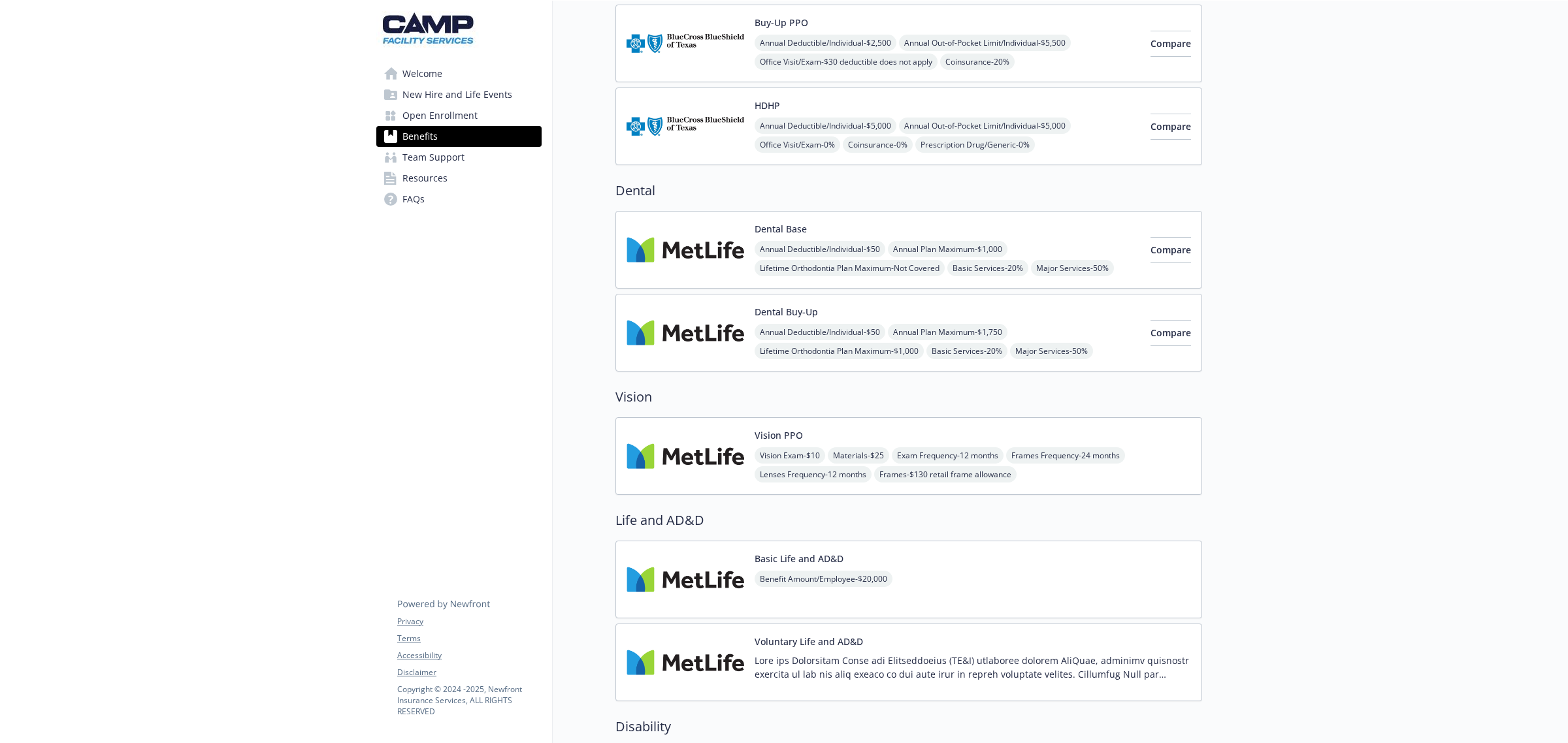
click at [699, 236] on img at bounding box center [685, 250] width 117 height 55
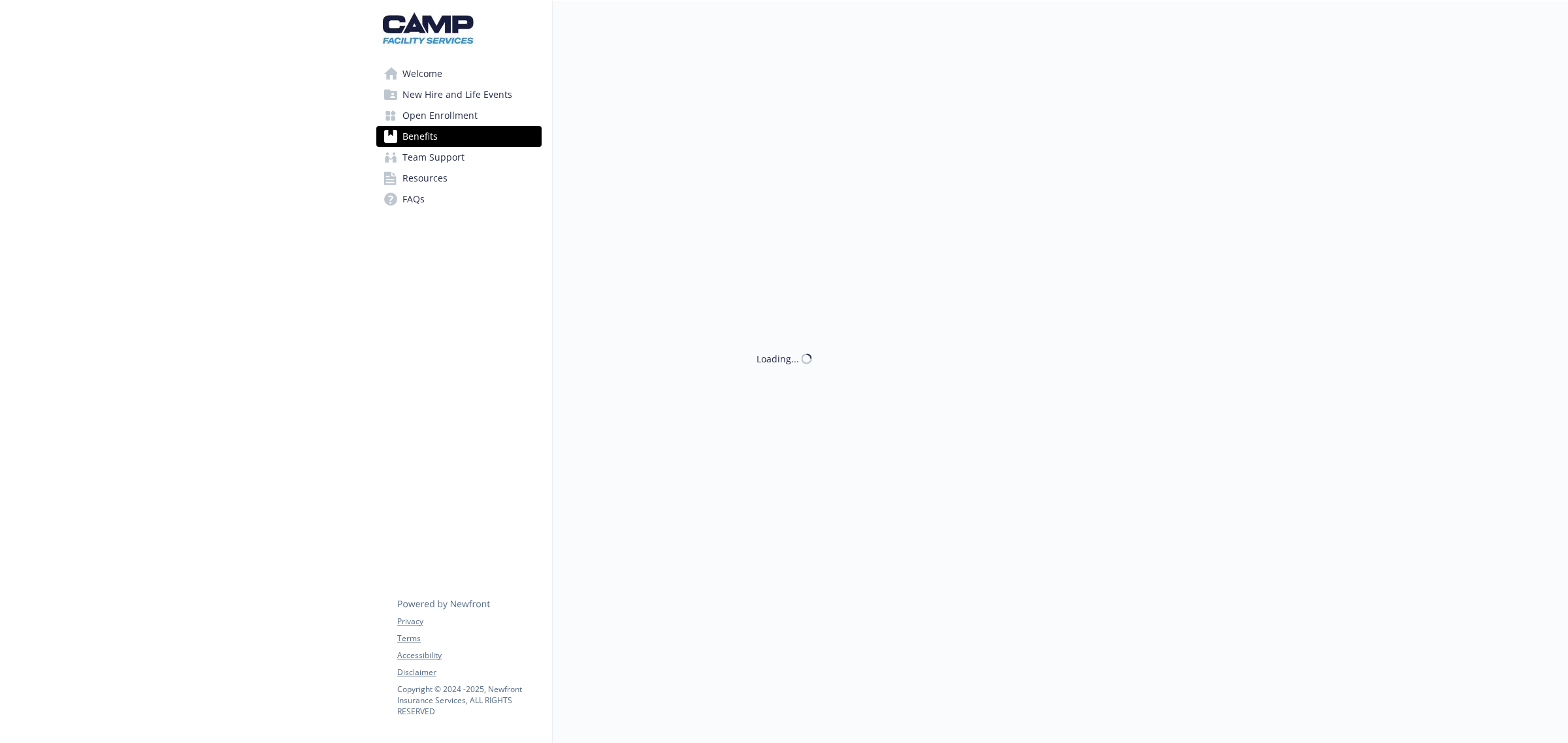
scroll to position [223, 0]
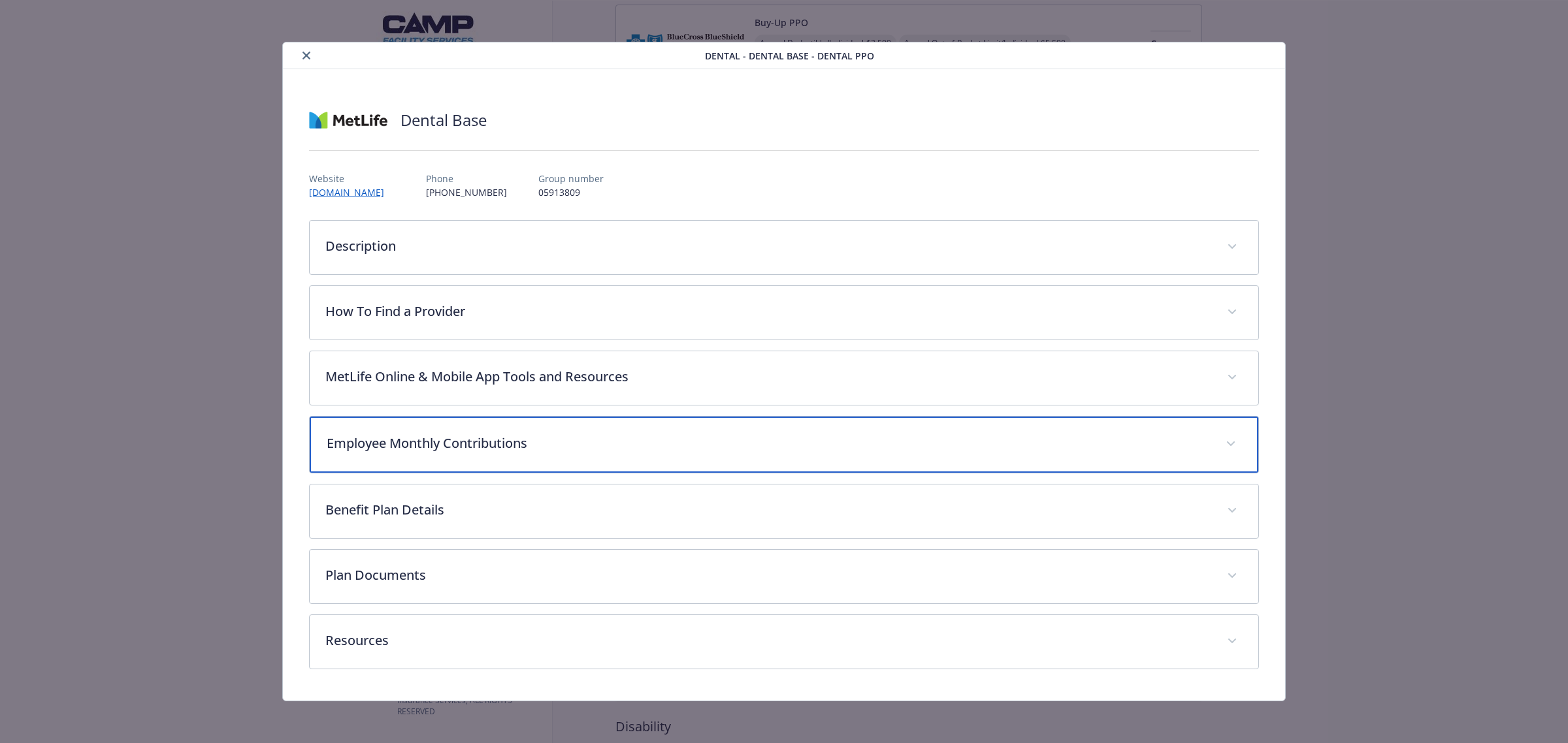
click at [503, 456] on div "Employee Monthly Contributions" at bounding box center [784, 444] width 948 height 56
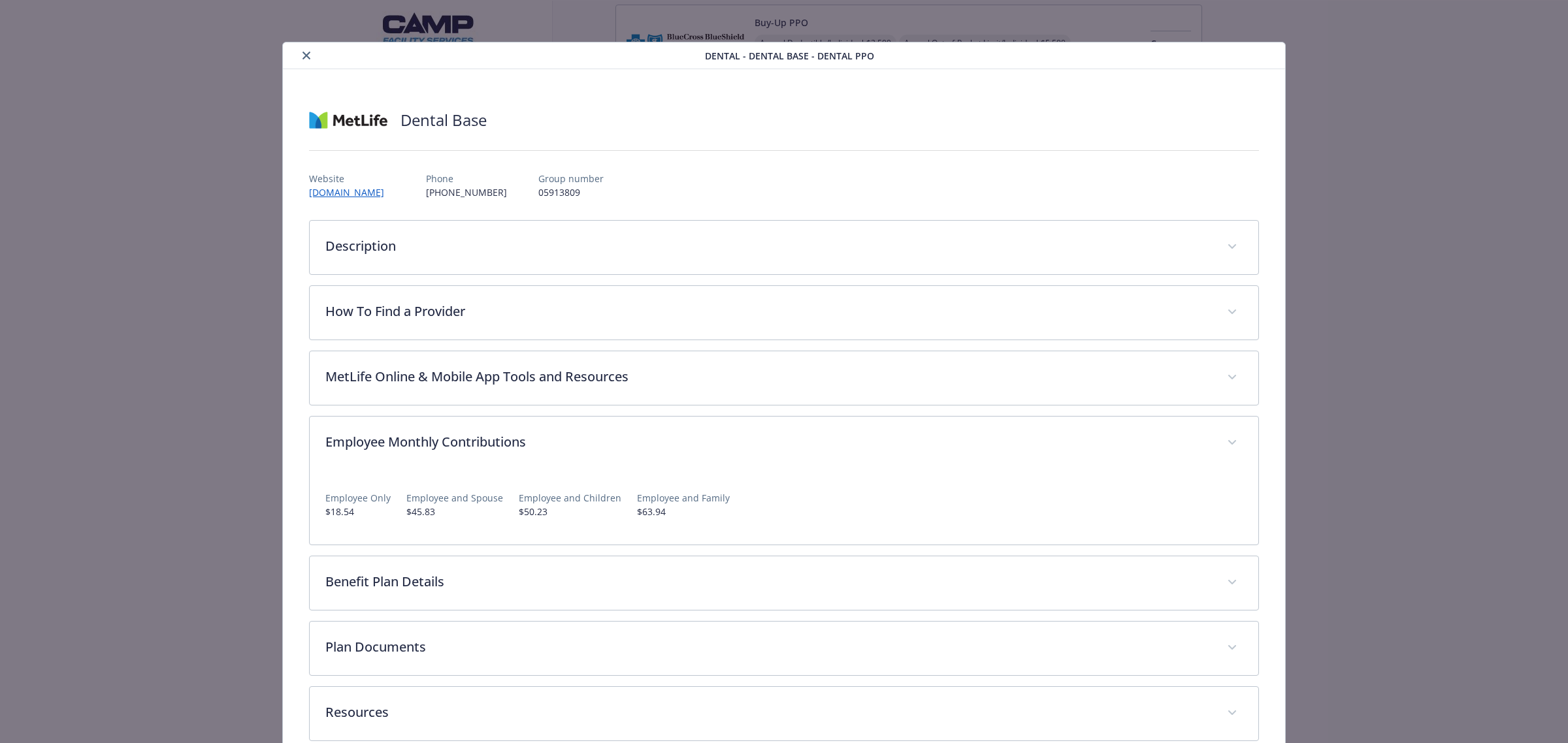
click at [308, 53] on button "close" at bounding box center [306, 55] width 15 height 15
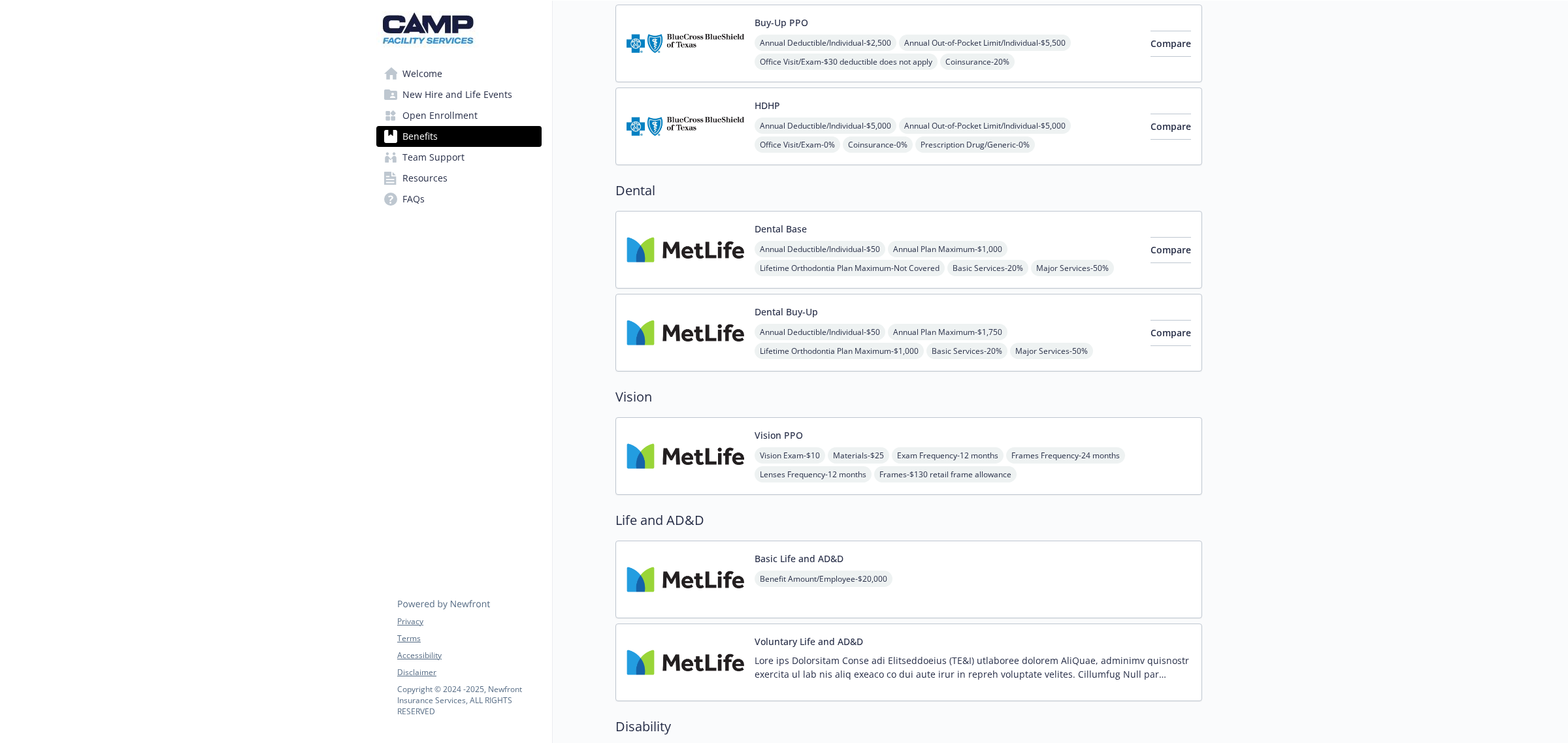
click at [696, 319] on img at bounding box center [685, 333] width 117 height 55
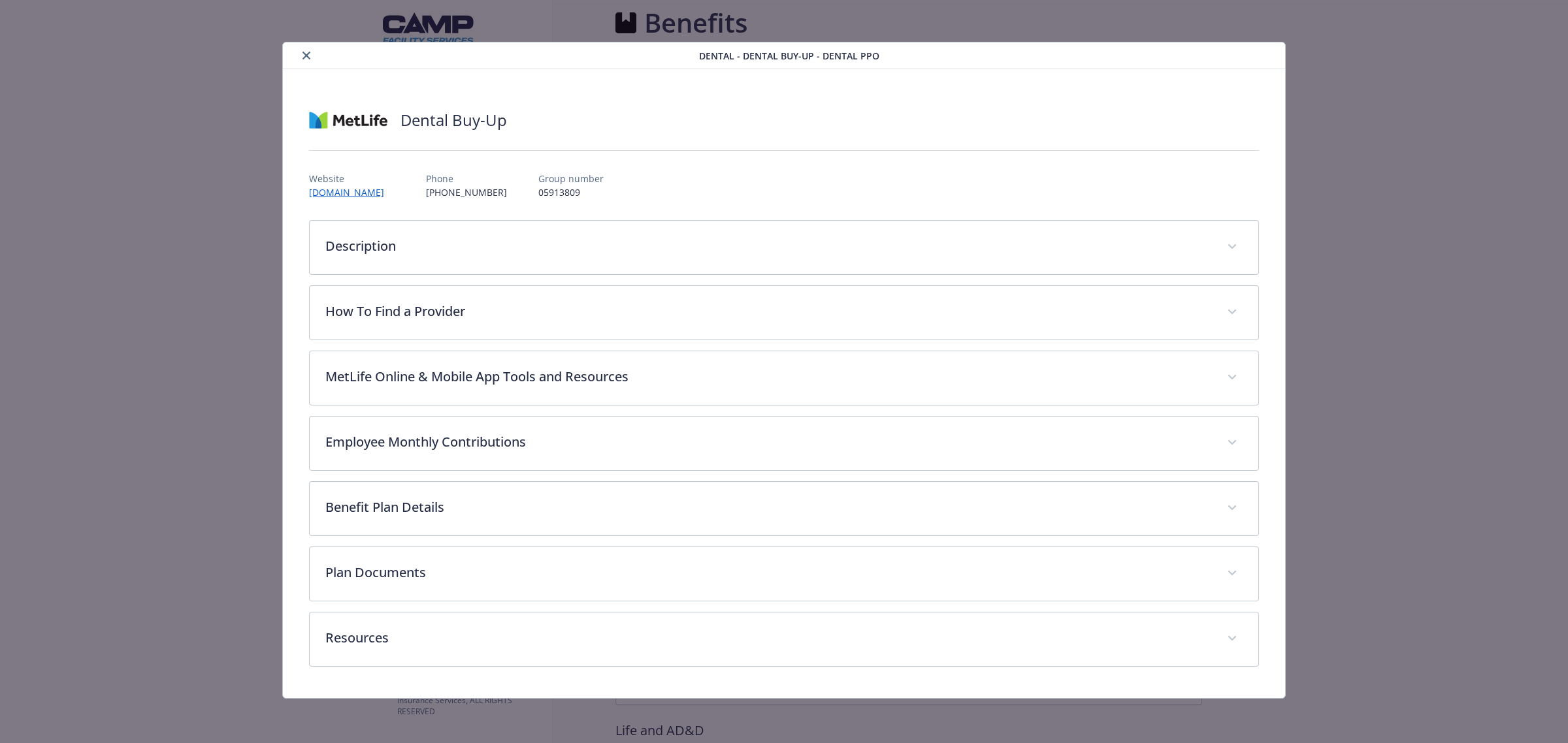
scroll to position [223, 0]
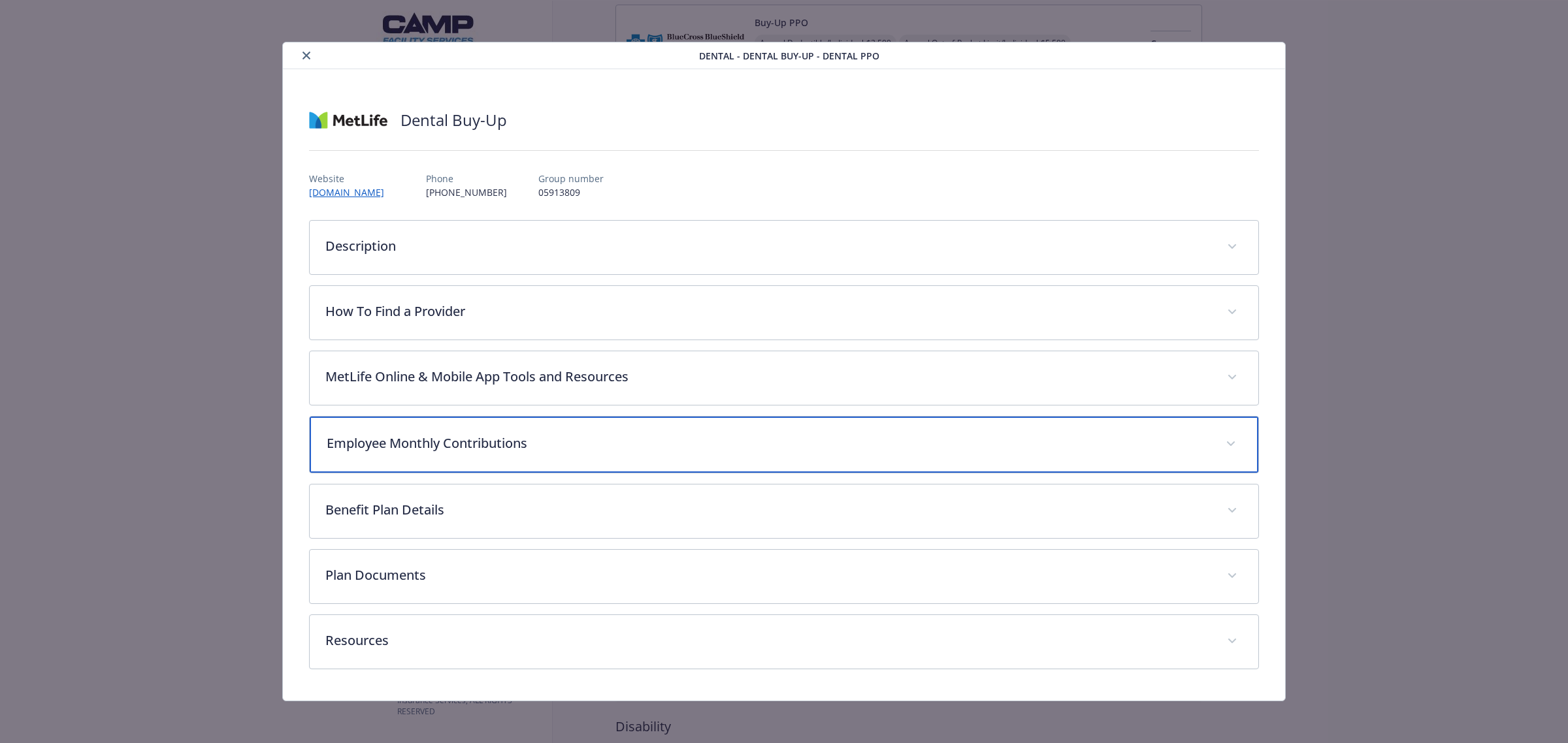
click at [494, 455] on div "Employee Monthly Contributions" at bounding box center [784, 444] width 948 height 56
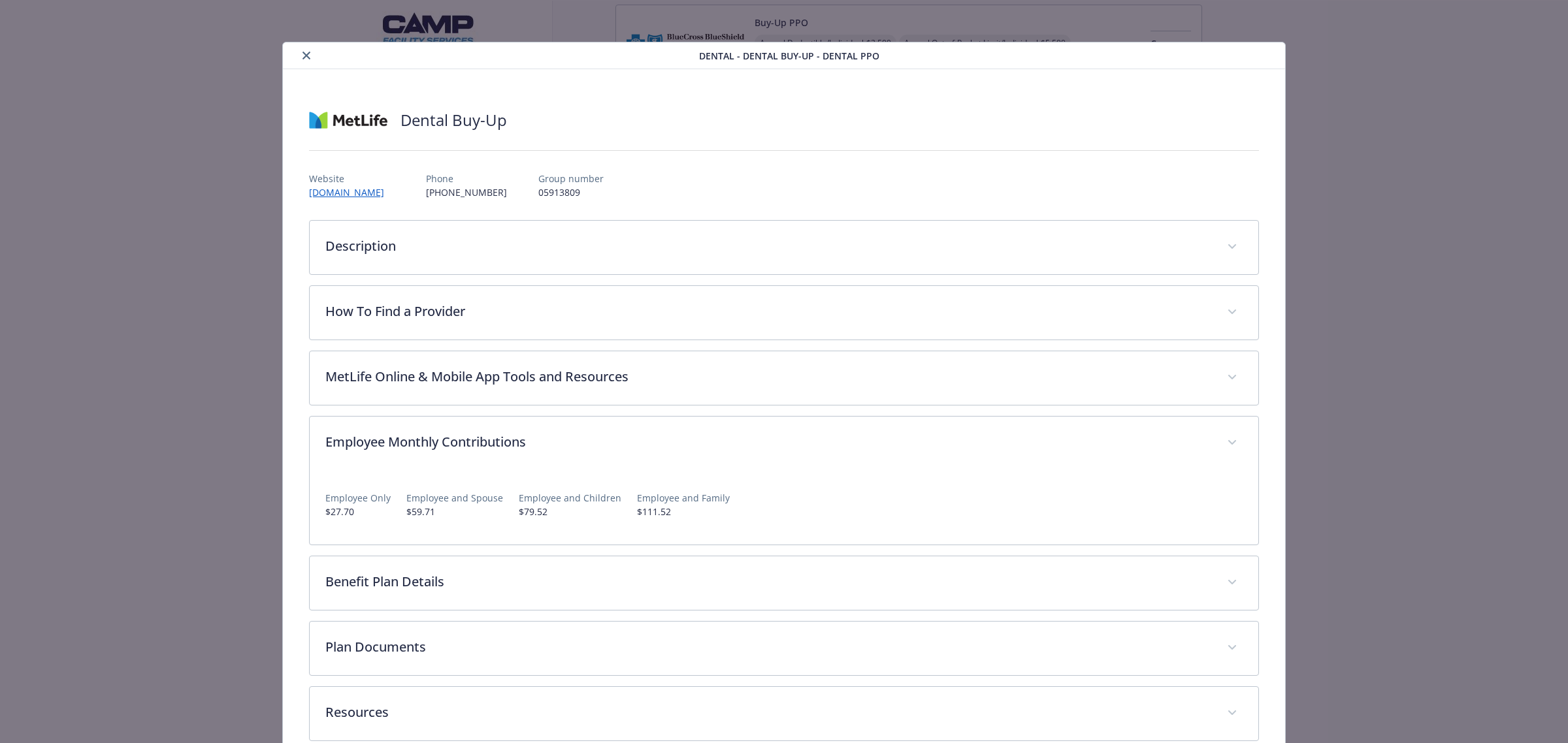
click at [299, 57] on button "close" at bounding box center [306, 55] width 15 height 15
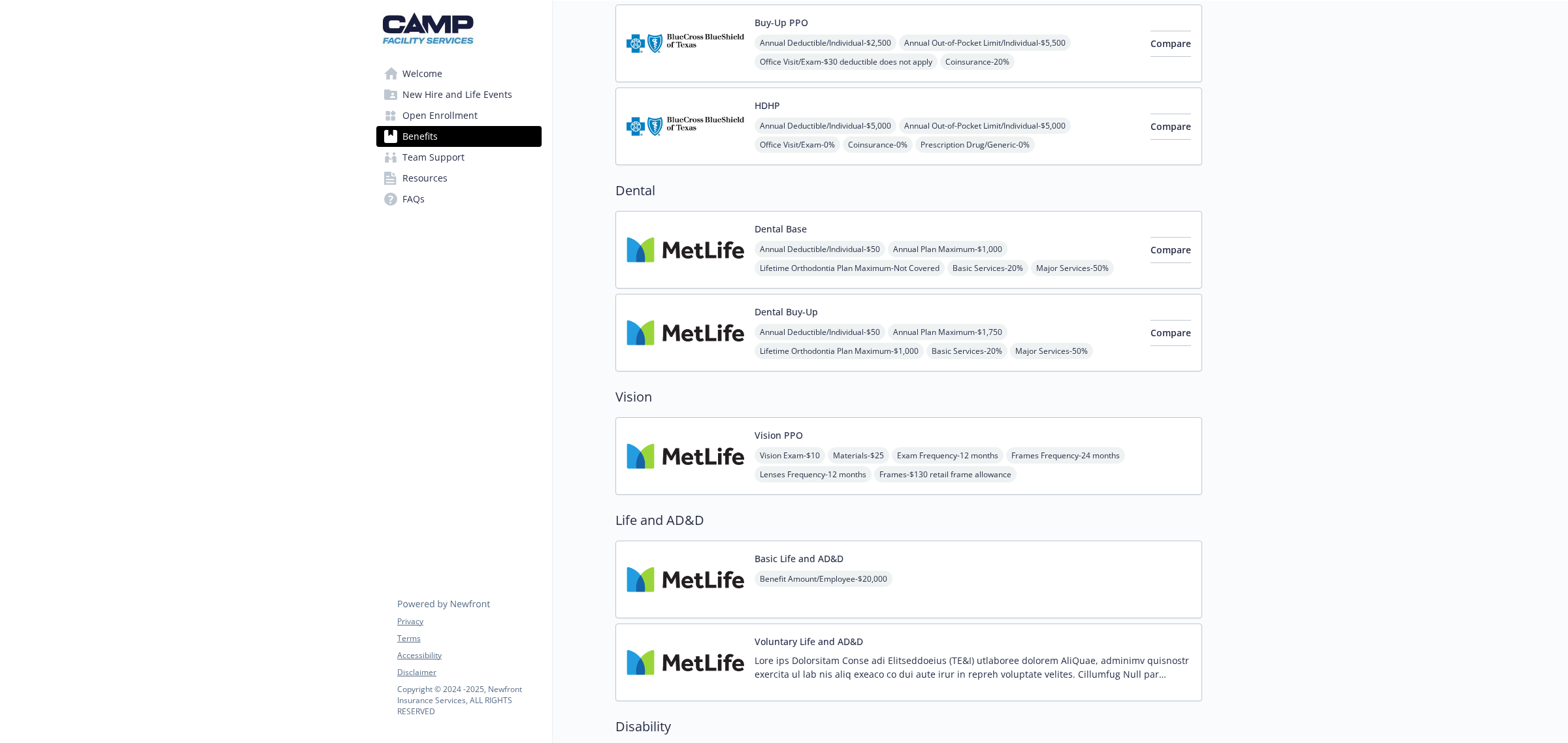
click at [735, 436] on img at bounding box center [685, 456] width 117 height 55
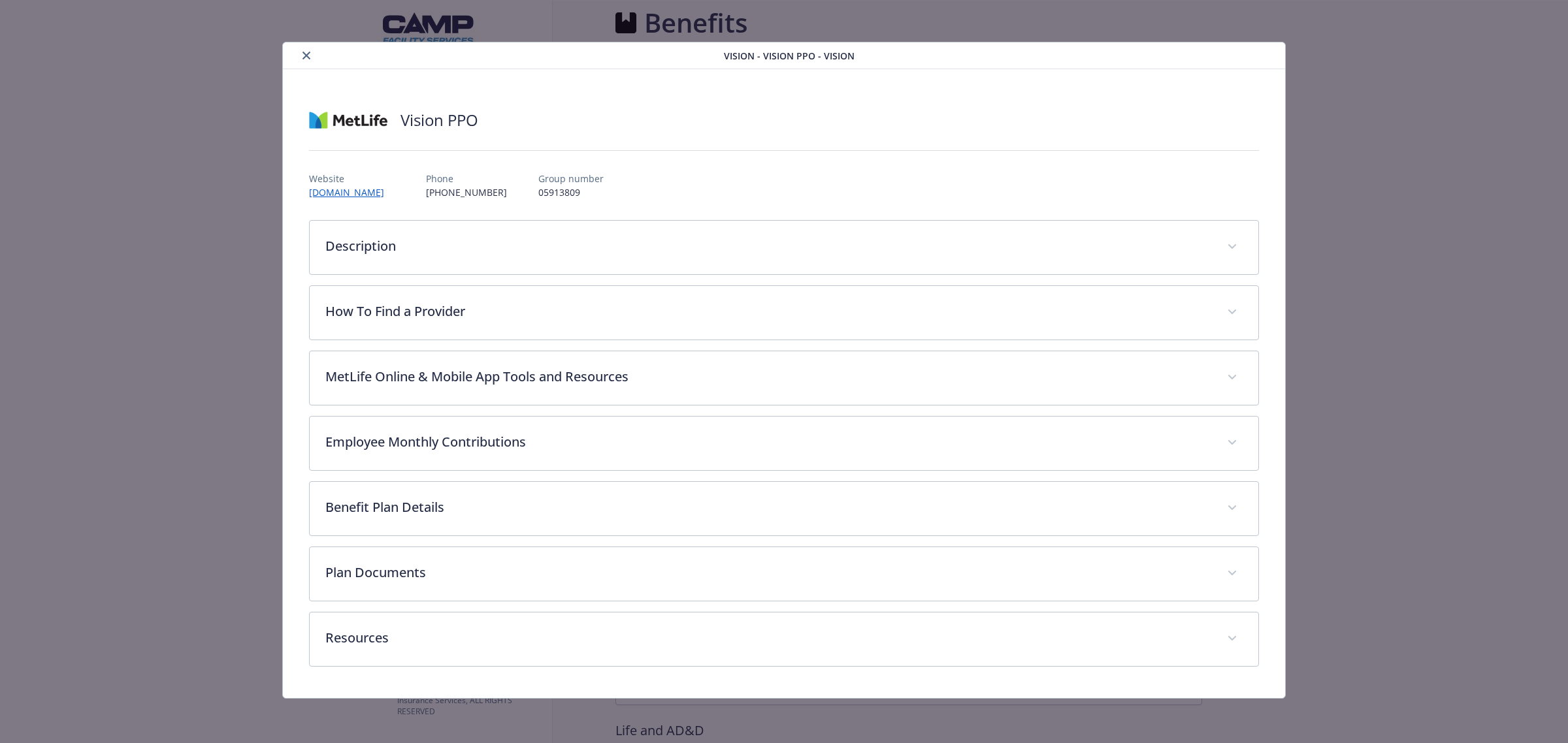
scroll to position [223, 0]
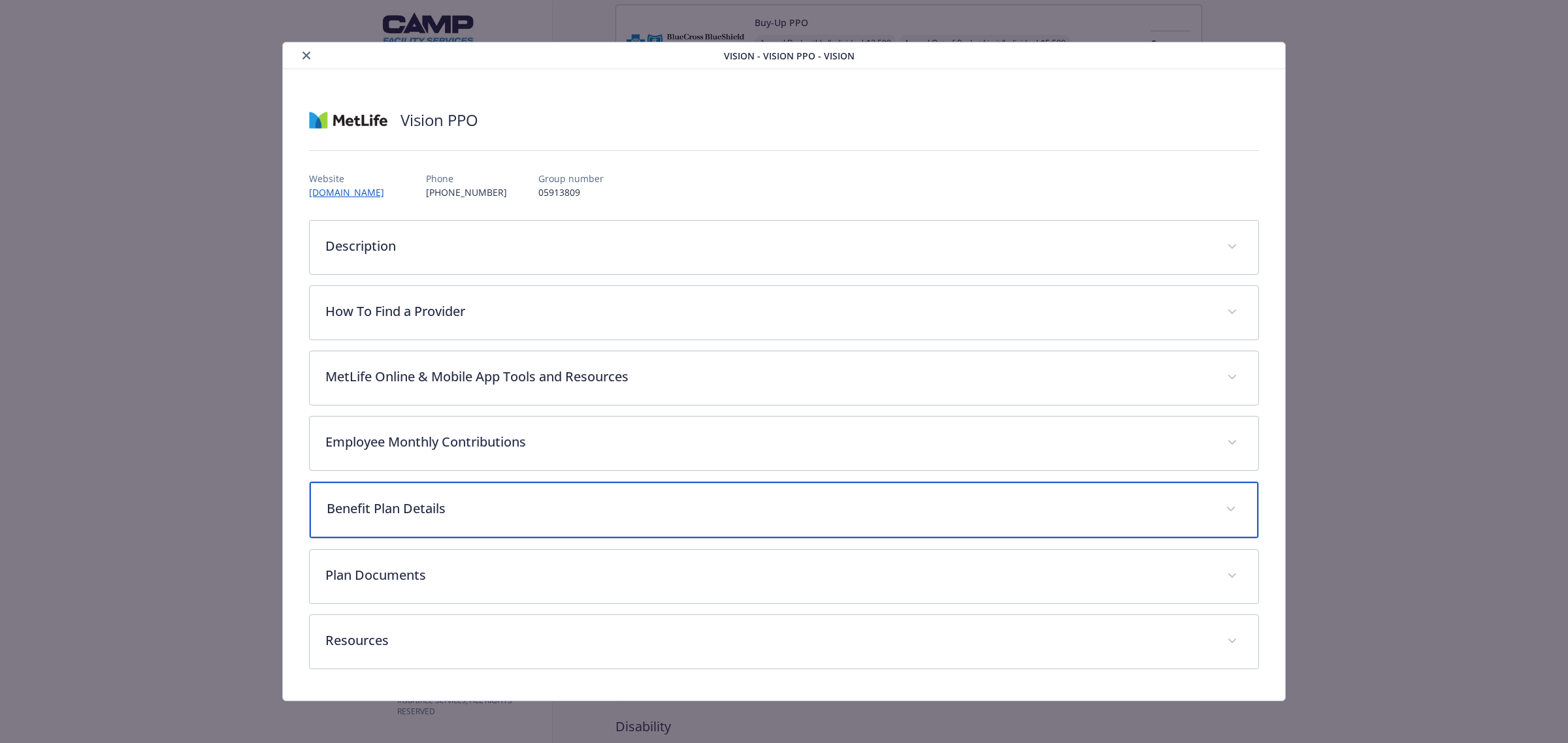
click at [517, 523] on div "Benefit Plan Details" at bounding box center [784, 509] width 948 height 56
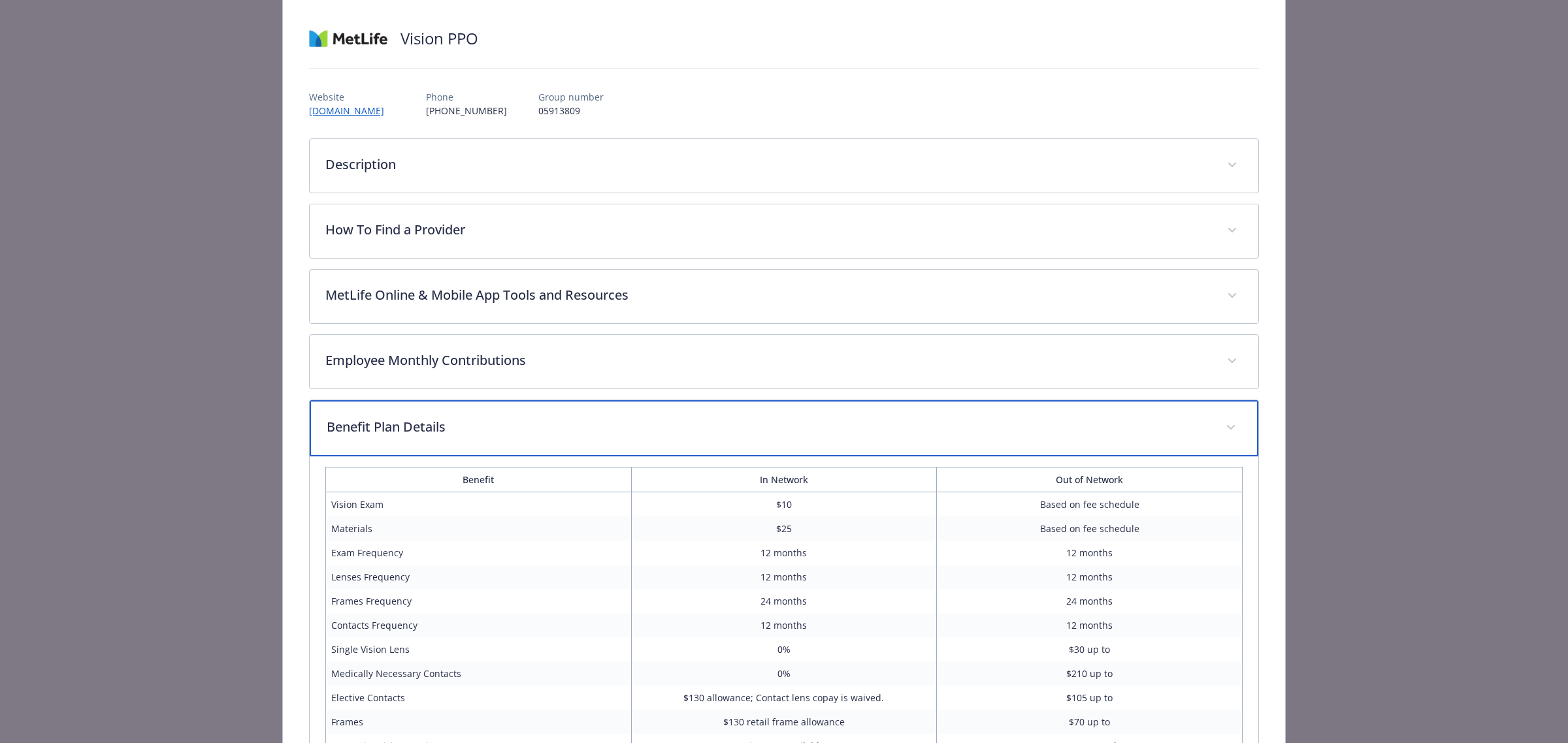
click at [506, 403] on div "Benefit Plan Details" at bounding box center [784, 428] width 948 height 56
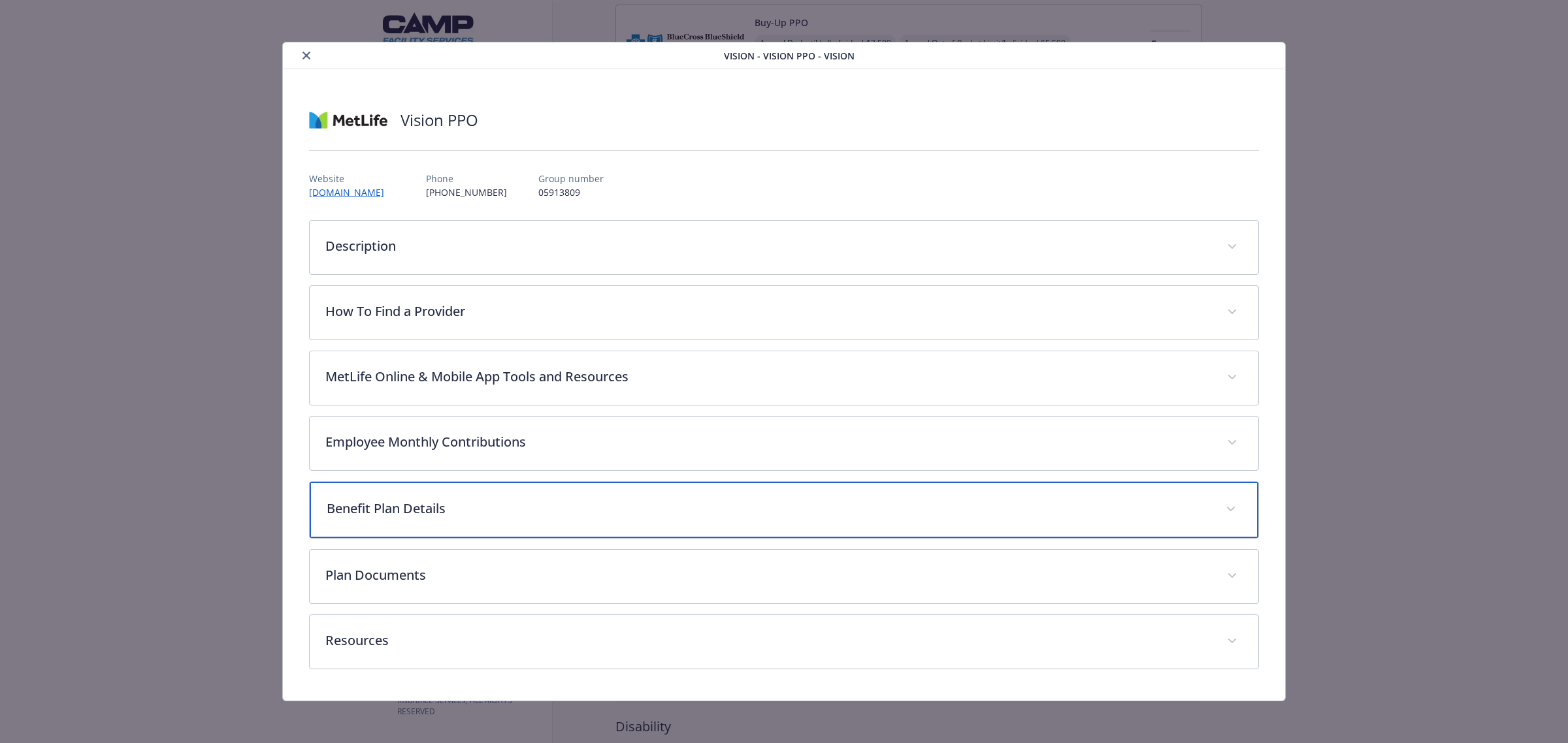
scroll to position [1, 0]
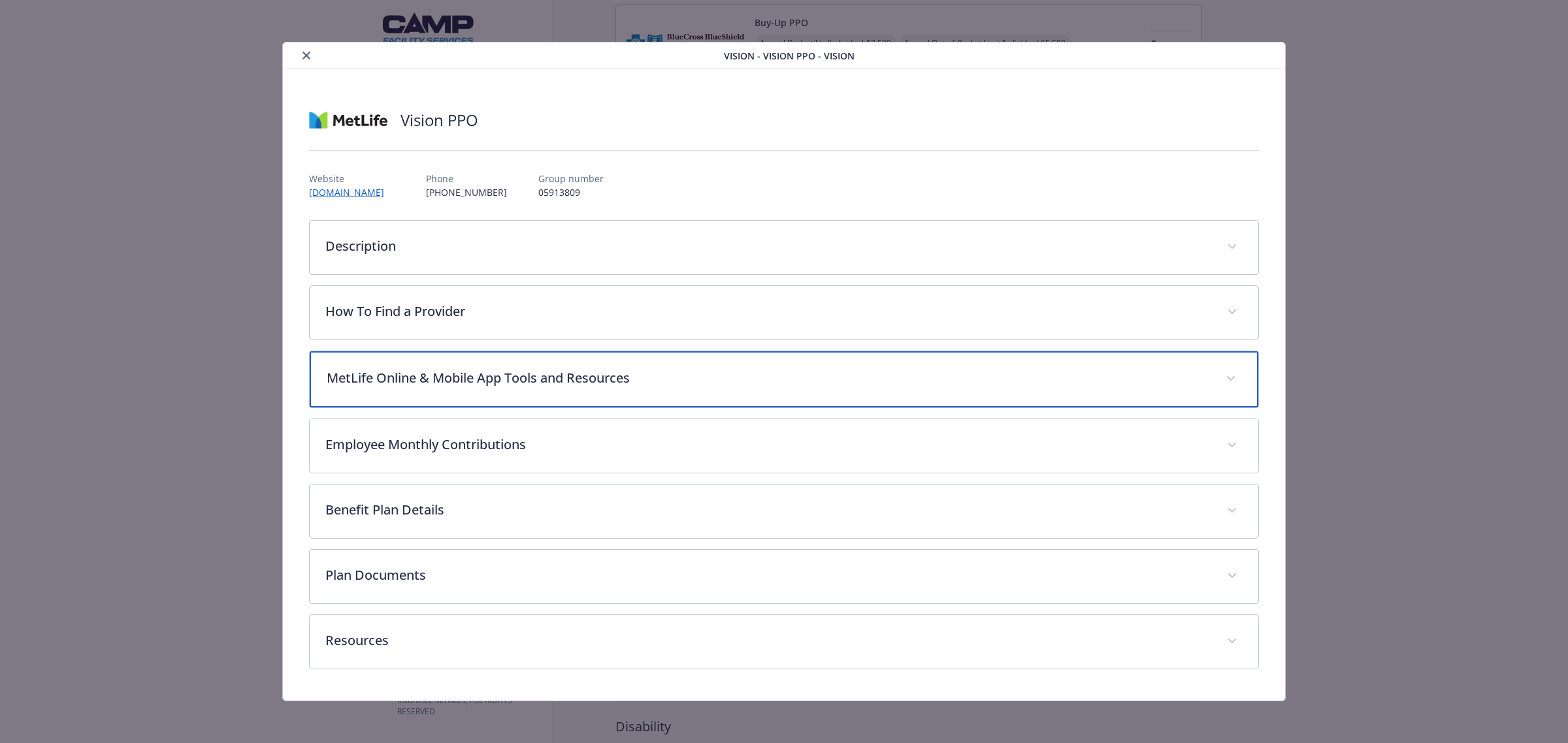
click at [520, 368] on p "MetLife Online & Mobile App Tools and Resources" at bounding box center [768, 378] width 883 height 20
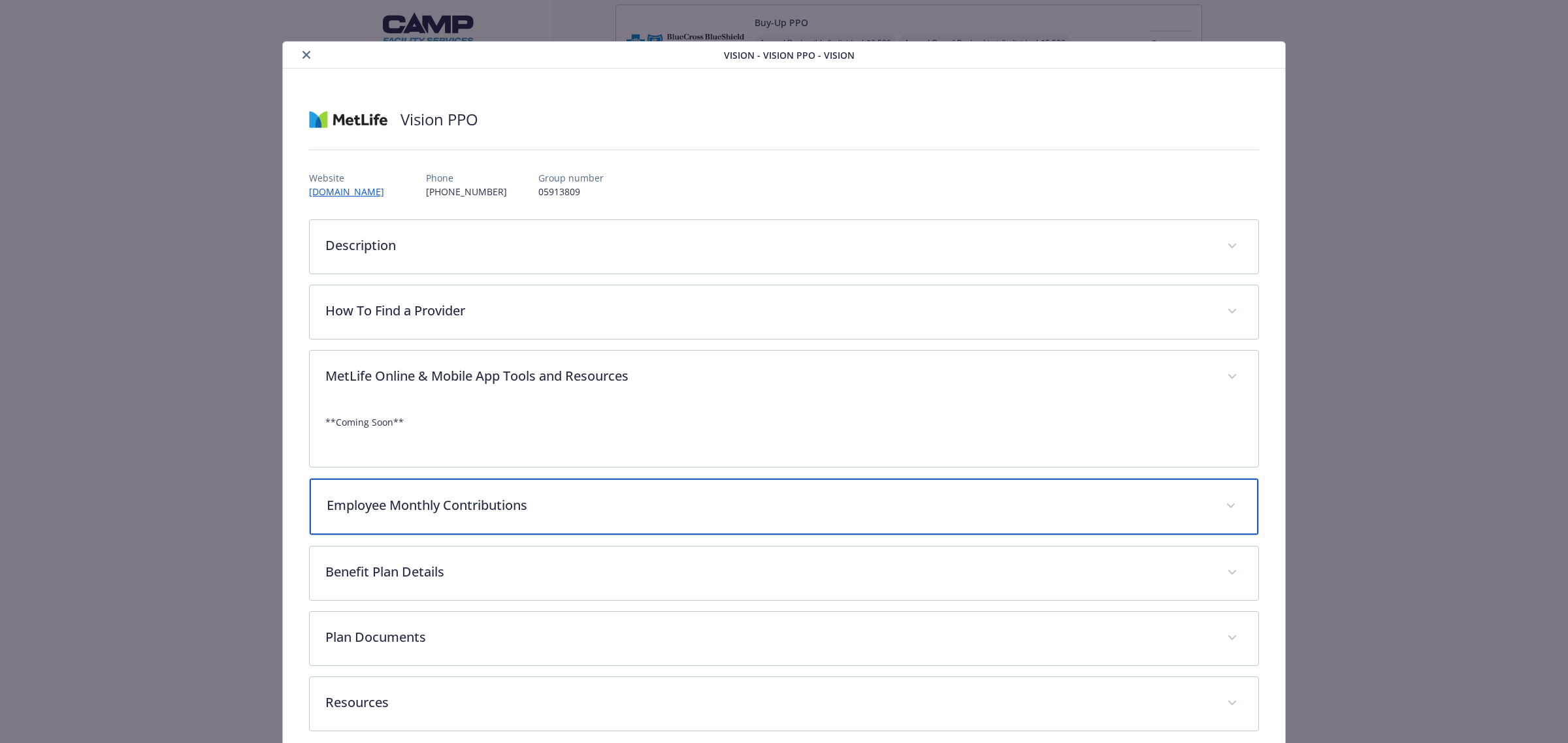
click at [505, 517] on div "Employee Monthly Contributions" at bounding box center [784, 506] width 948 height 56
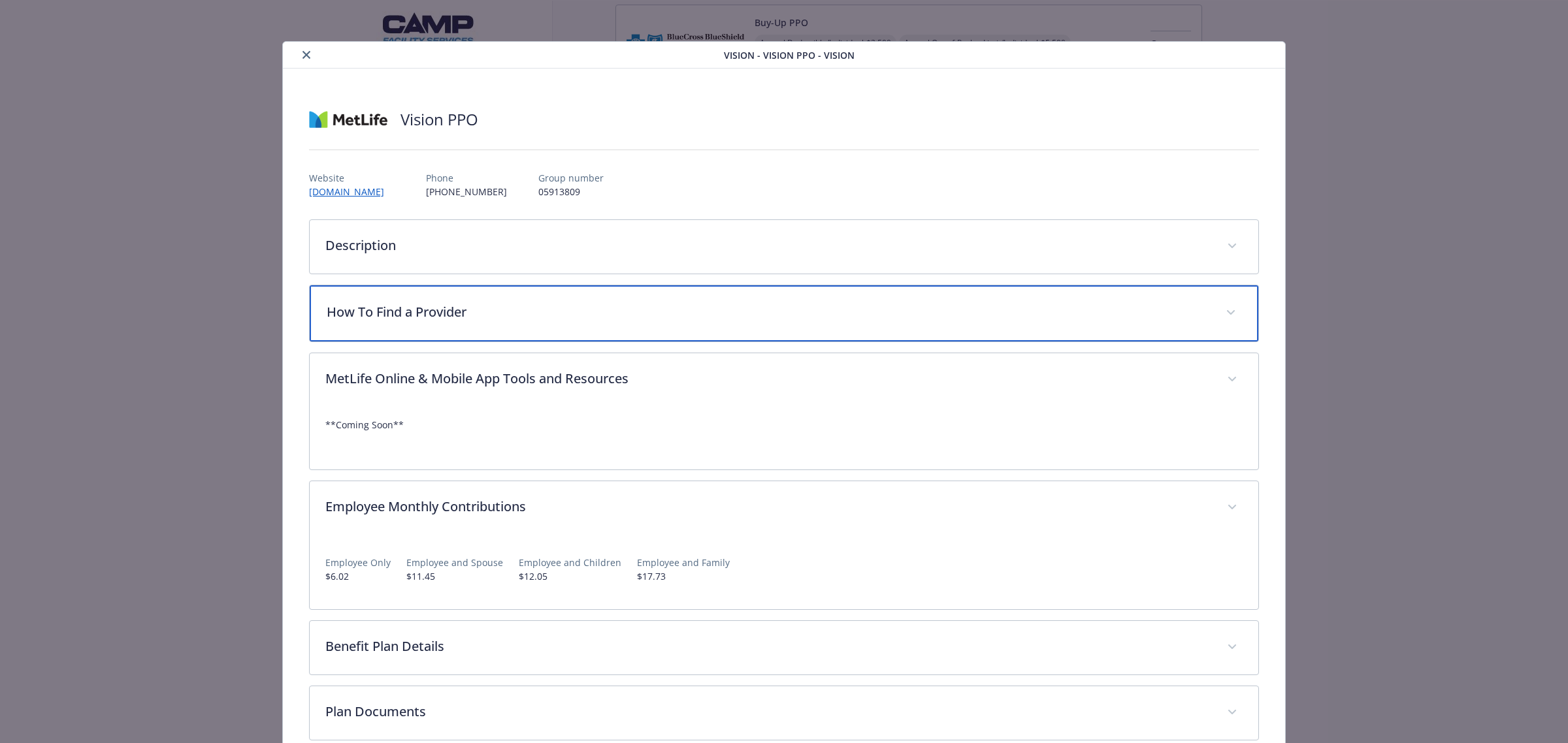
click at [469, 316] on p "How To Find a Provider" at bounding box center [768, 312] width 883 height 20
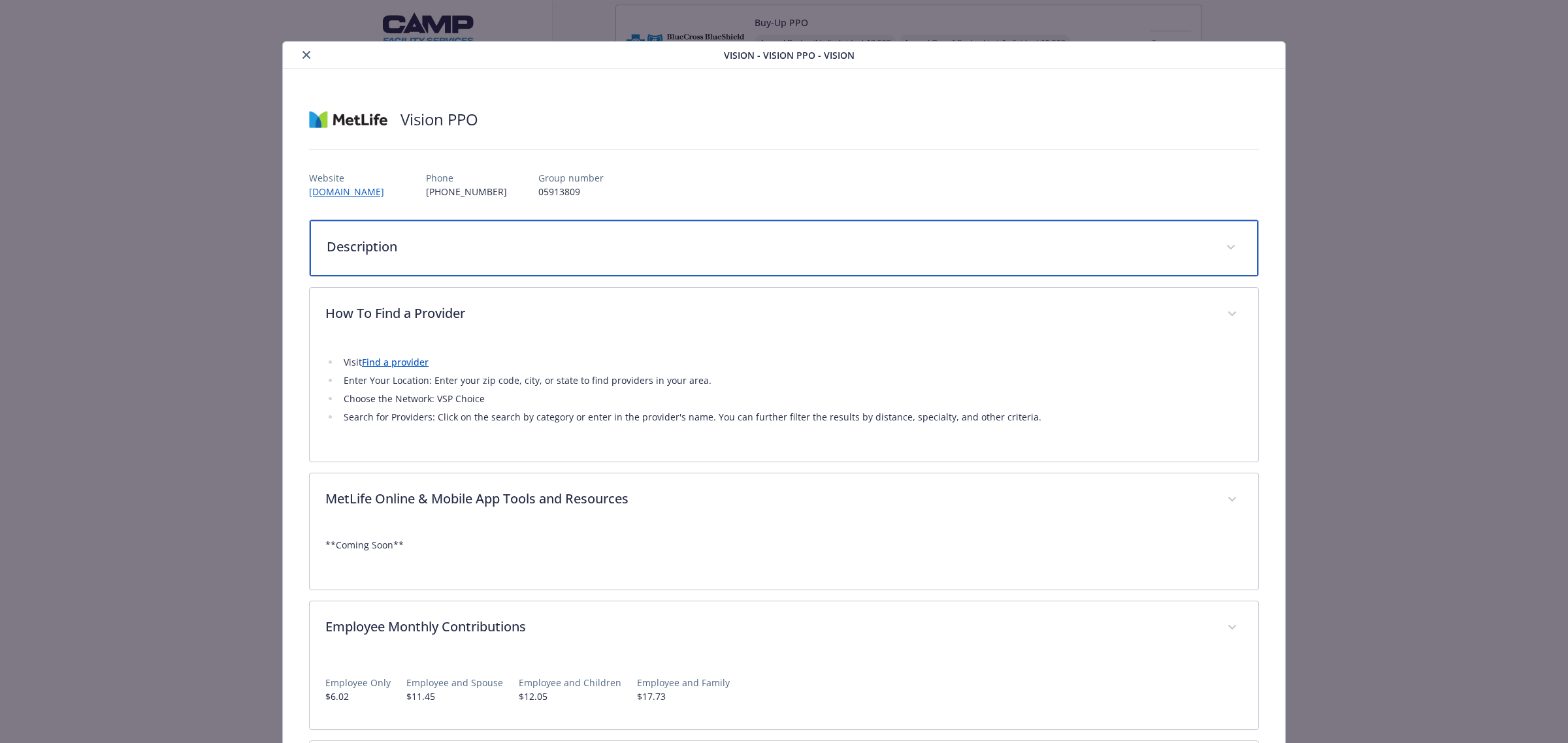
click at [491, 257] on div "Description" at bounding box center [784, 248] width 948 height 56
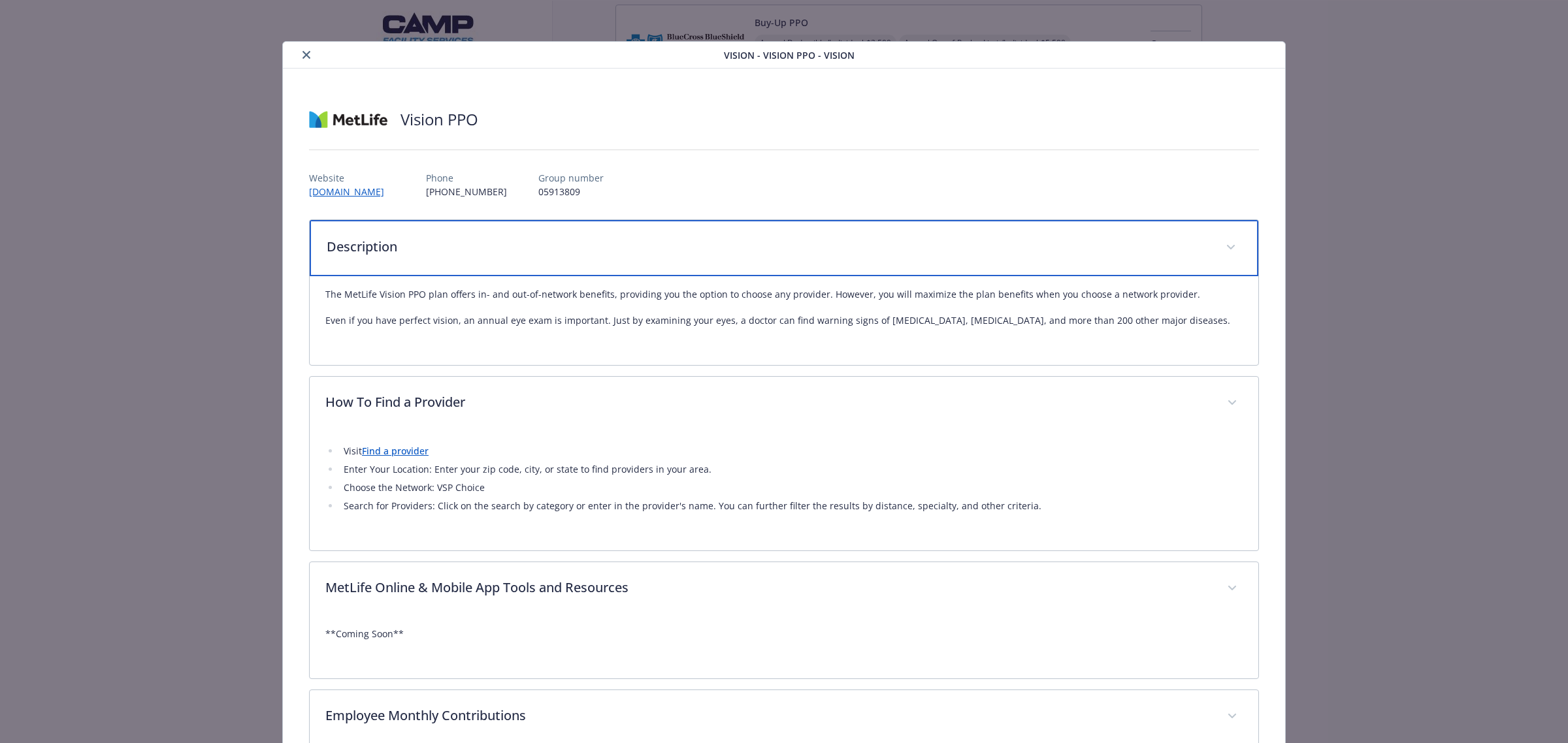
click at [491, 257] on div "Description" at bounding box center [784, 248] width 948 height 56
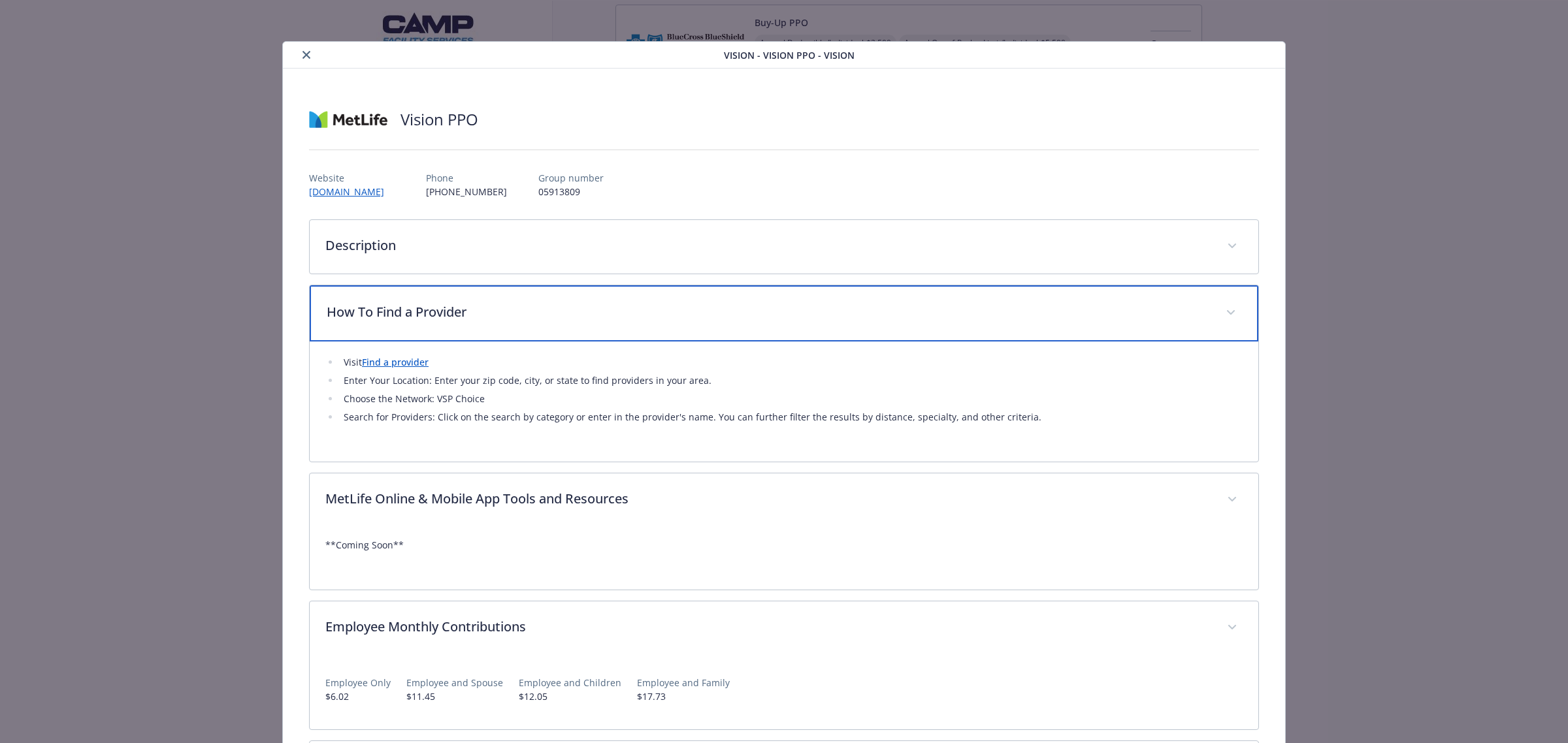
click at [523, 321] on p "How To Find a Provider" at bounding box center [768, 312] width 883 height 20
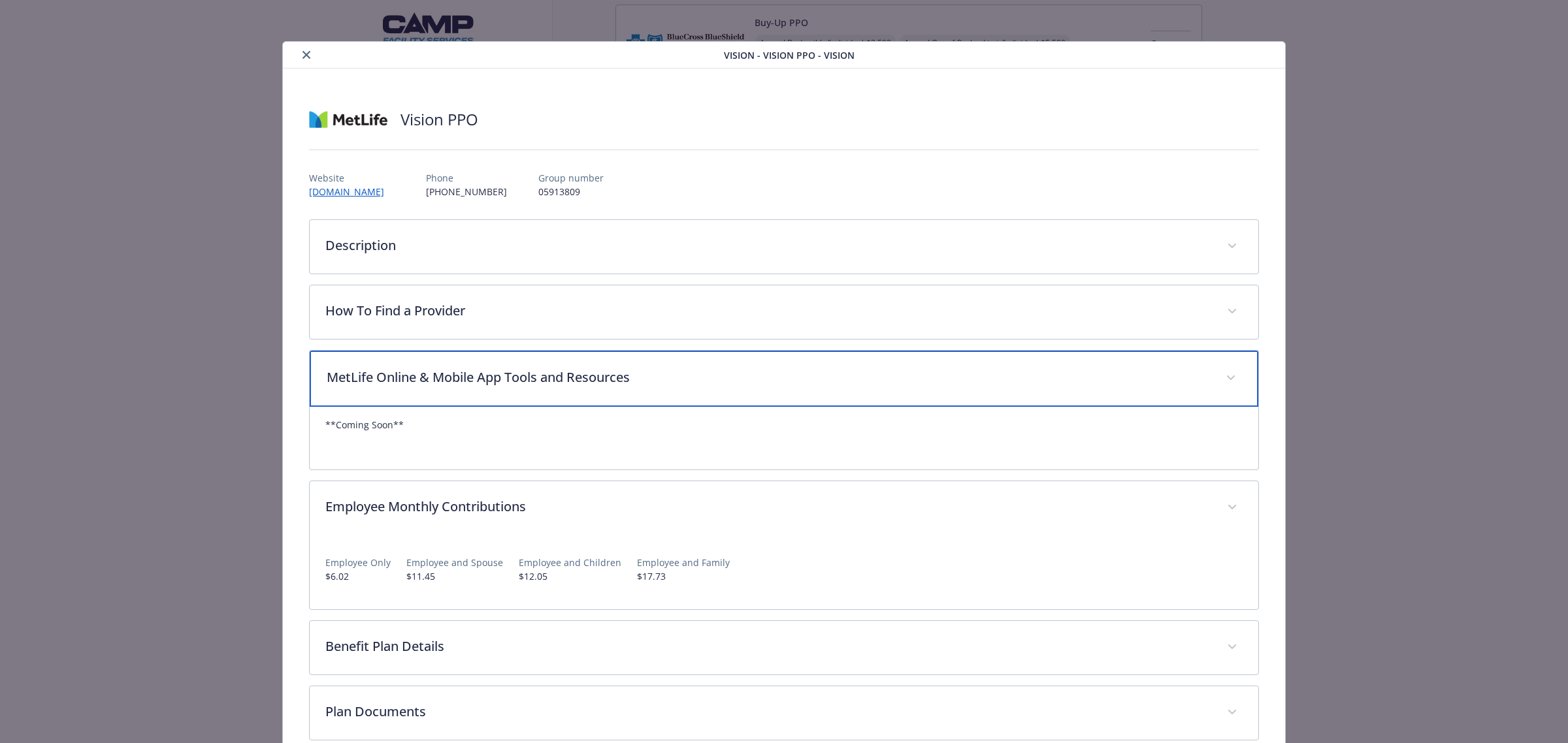
click at [766, 378] on p "MetLife Online & Mobile App Tools and Resources" at bounding box center [768, 378] width 883 height 20
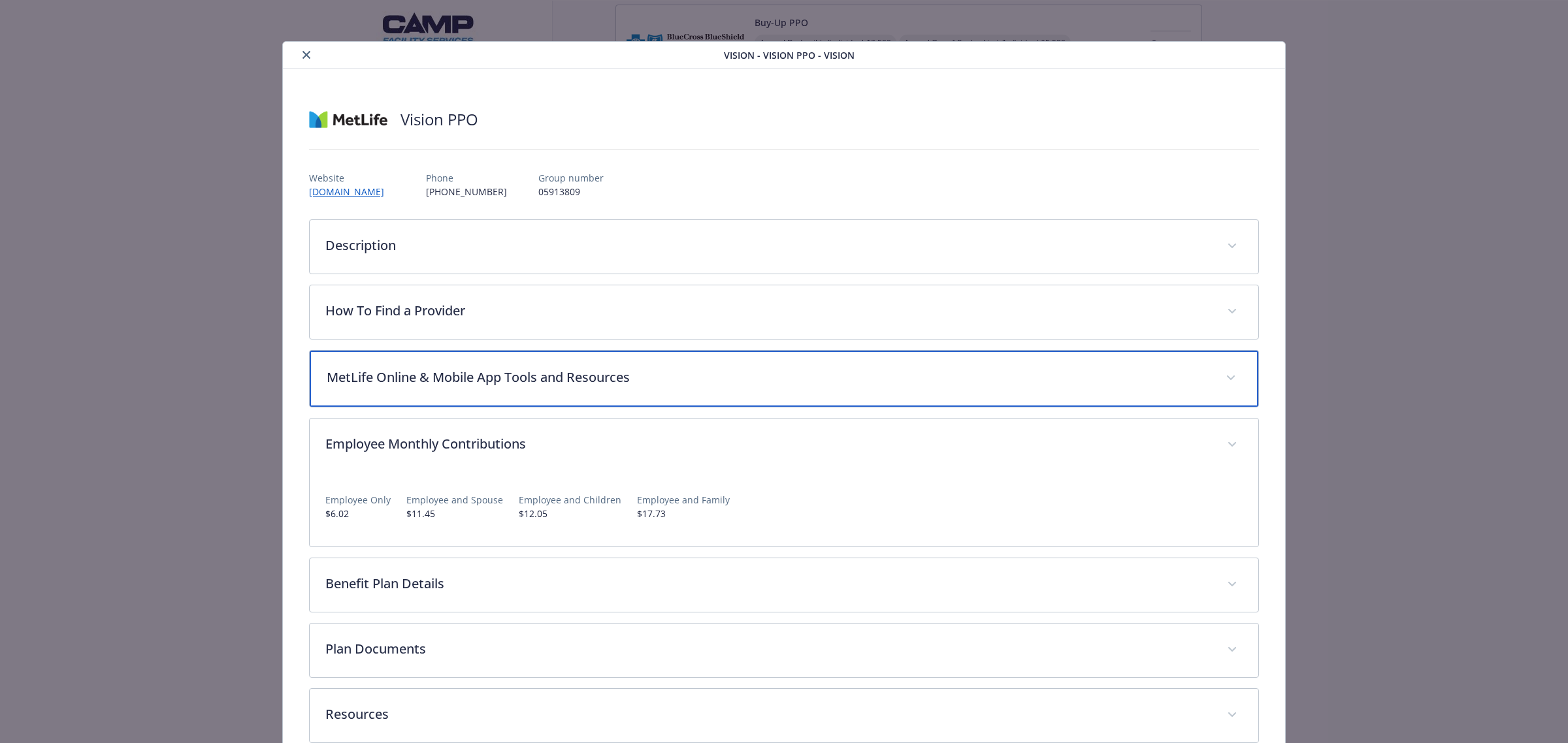
scroll to position [75, 0]
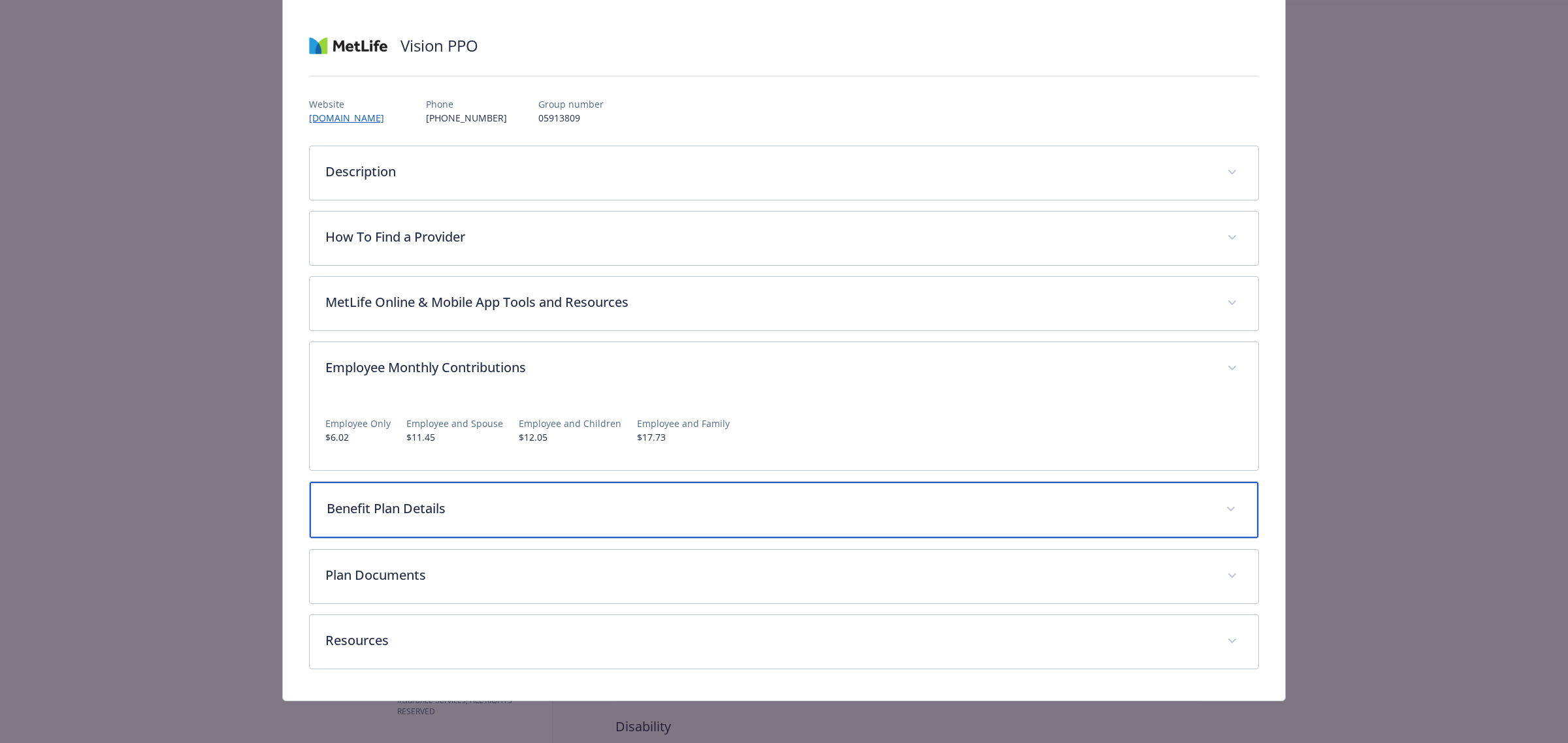
click at [540, 504] on p "Benefit Plan Details" at bounding box center [768, 508] width 883 height 20
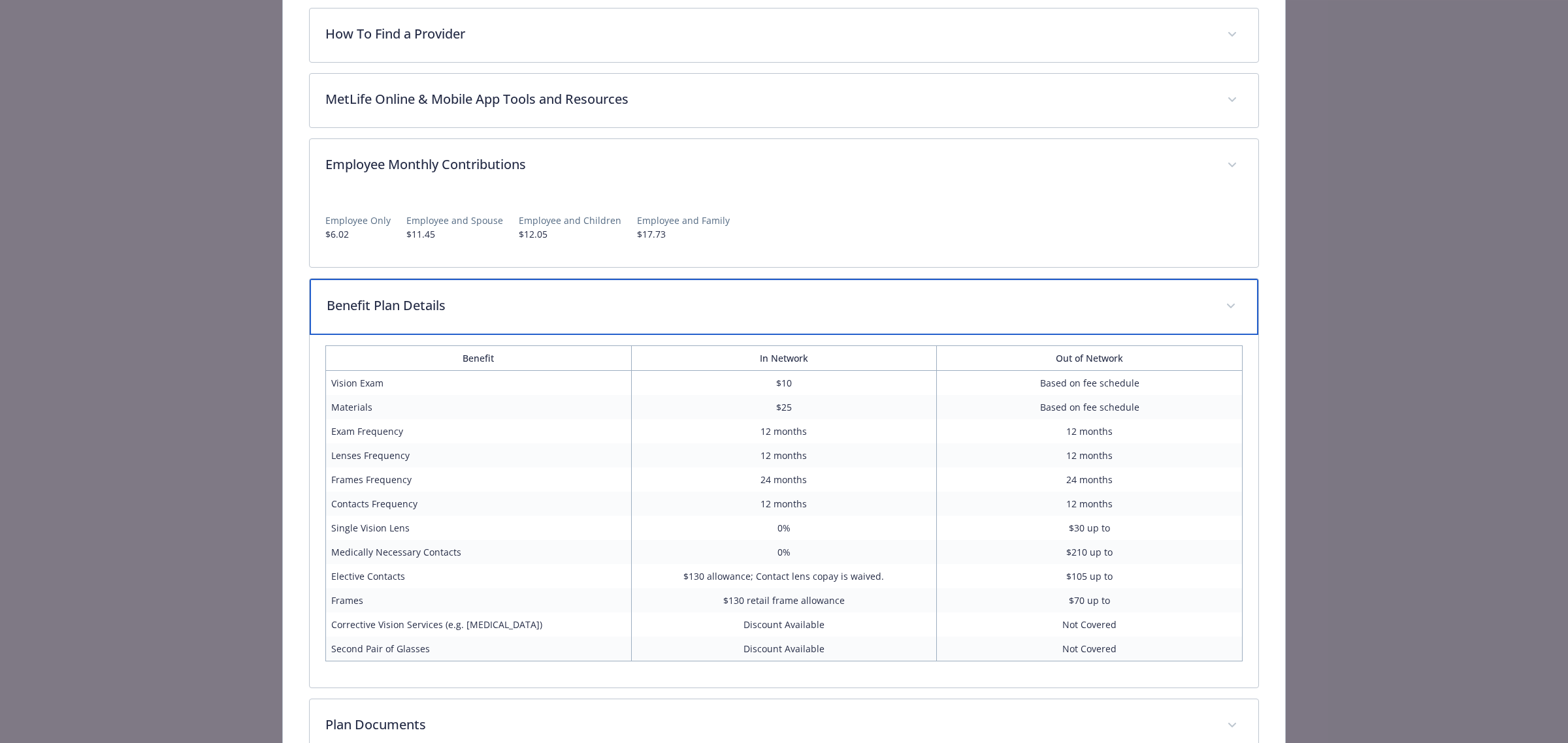
scroll to position [402, 0]
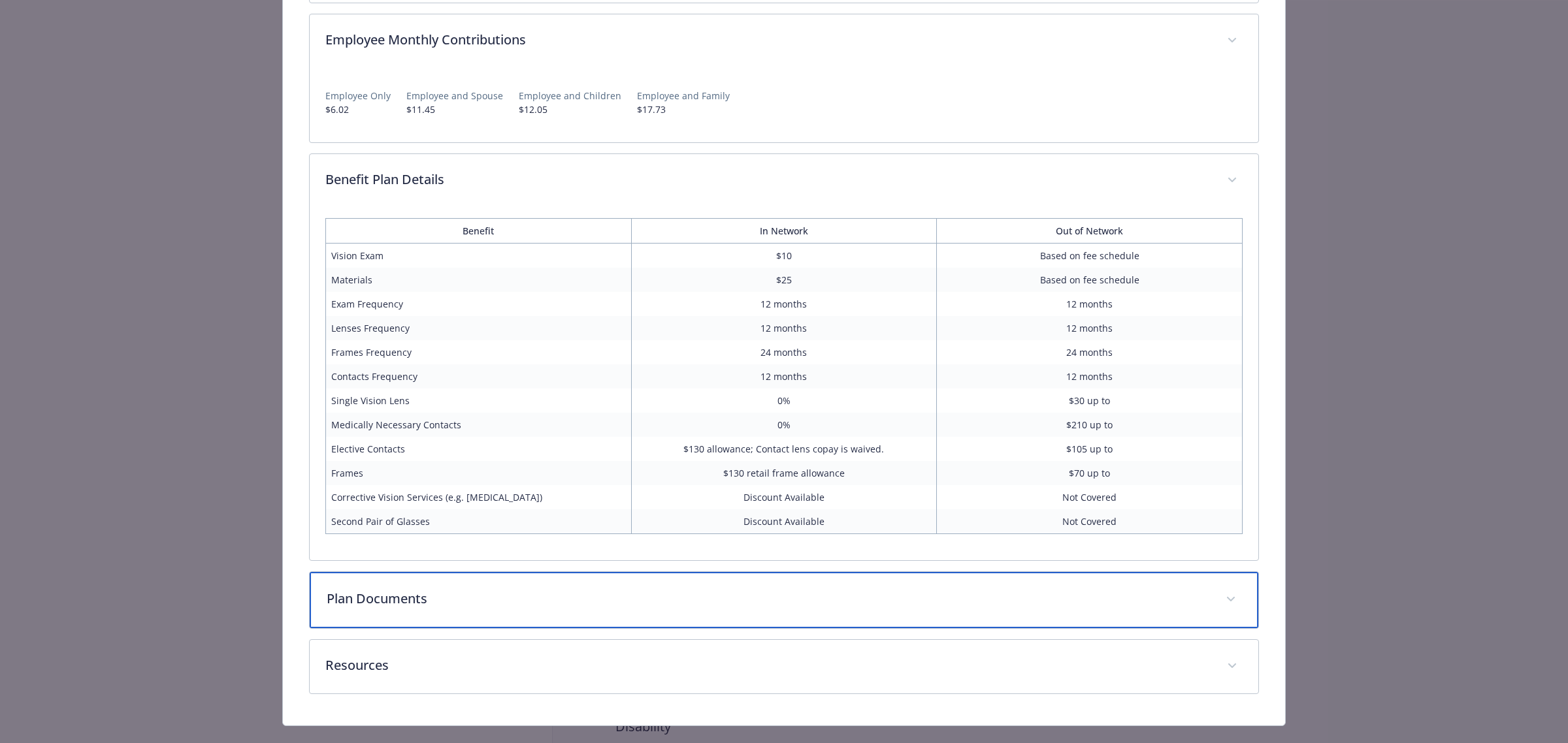
click at [560, 586] on div "Plan Documents" at bounding box center [784, 600] width 948 height 56
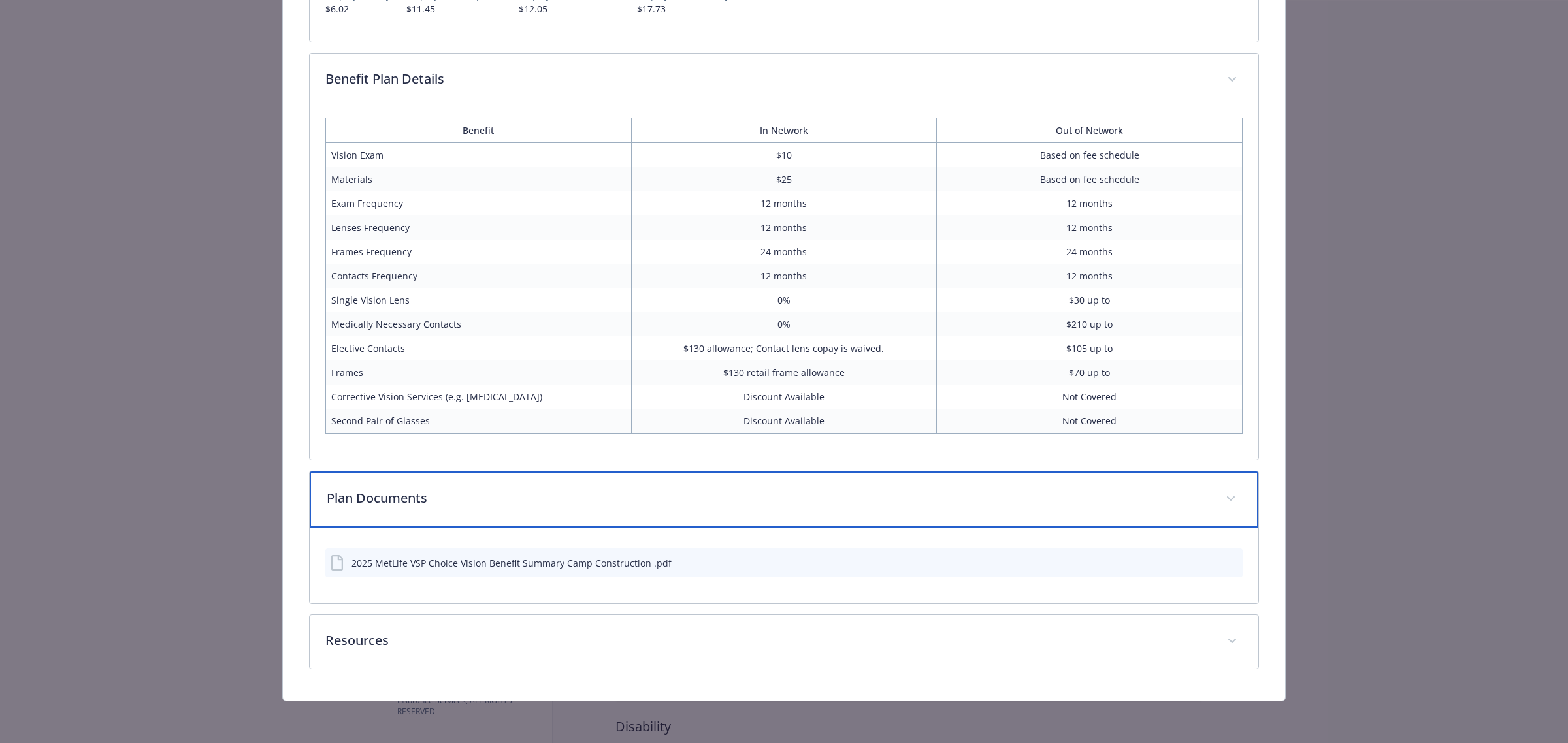
scroll to position [505, 0]
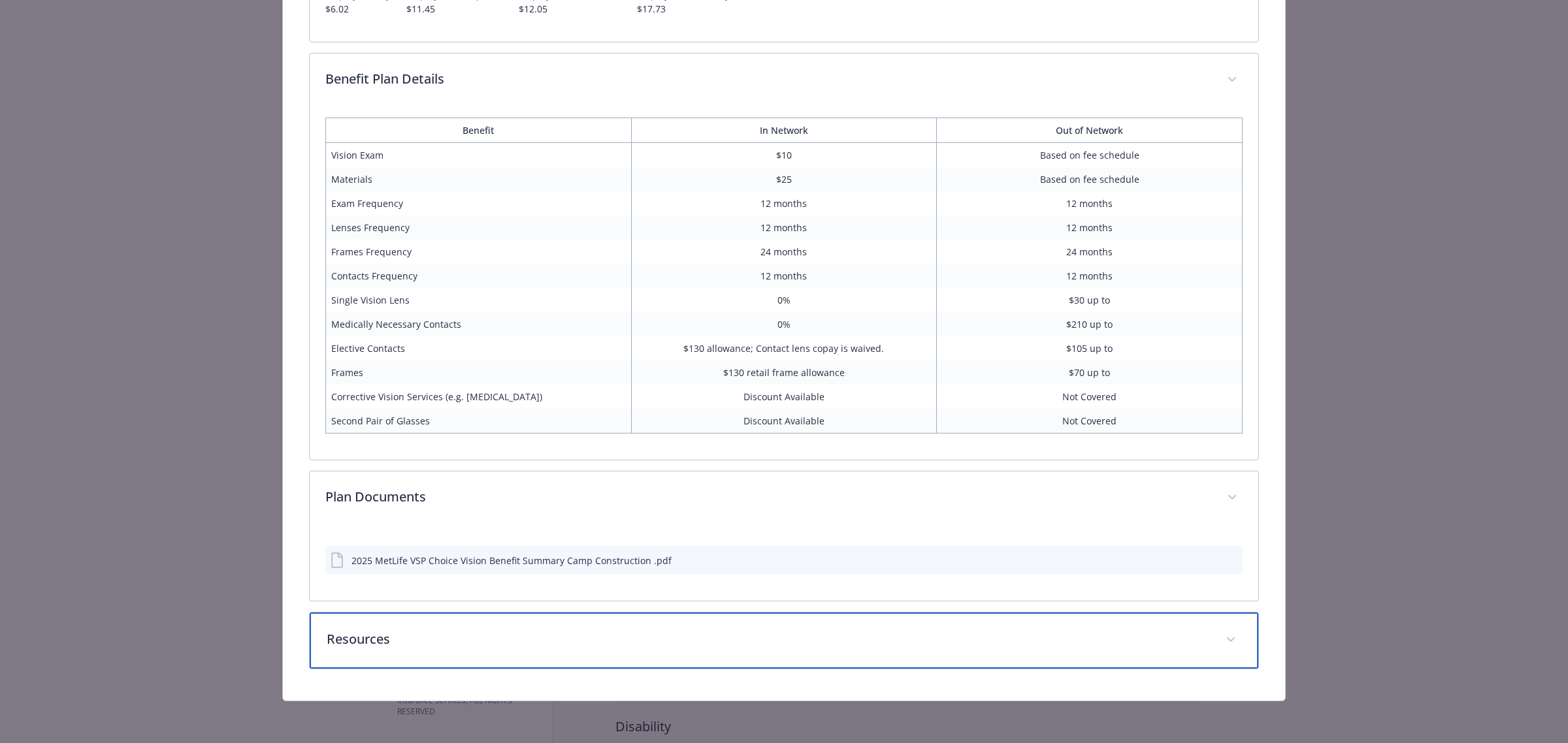
click at [532, 631] on p "Resources" at bounding box center [768, 639] width 883 height 20
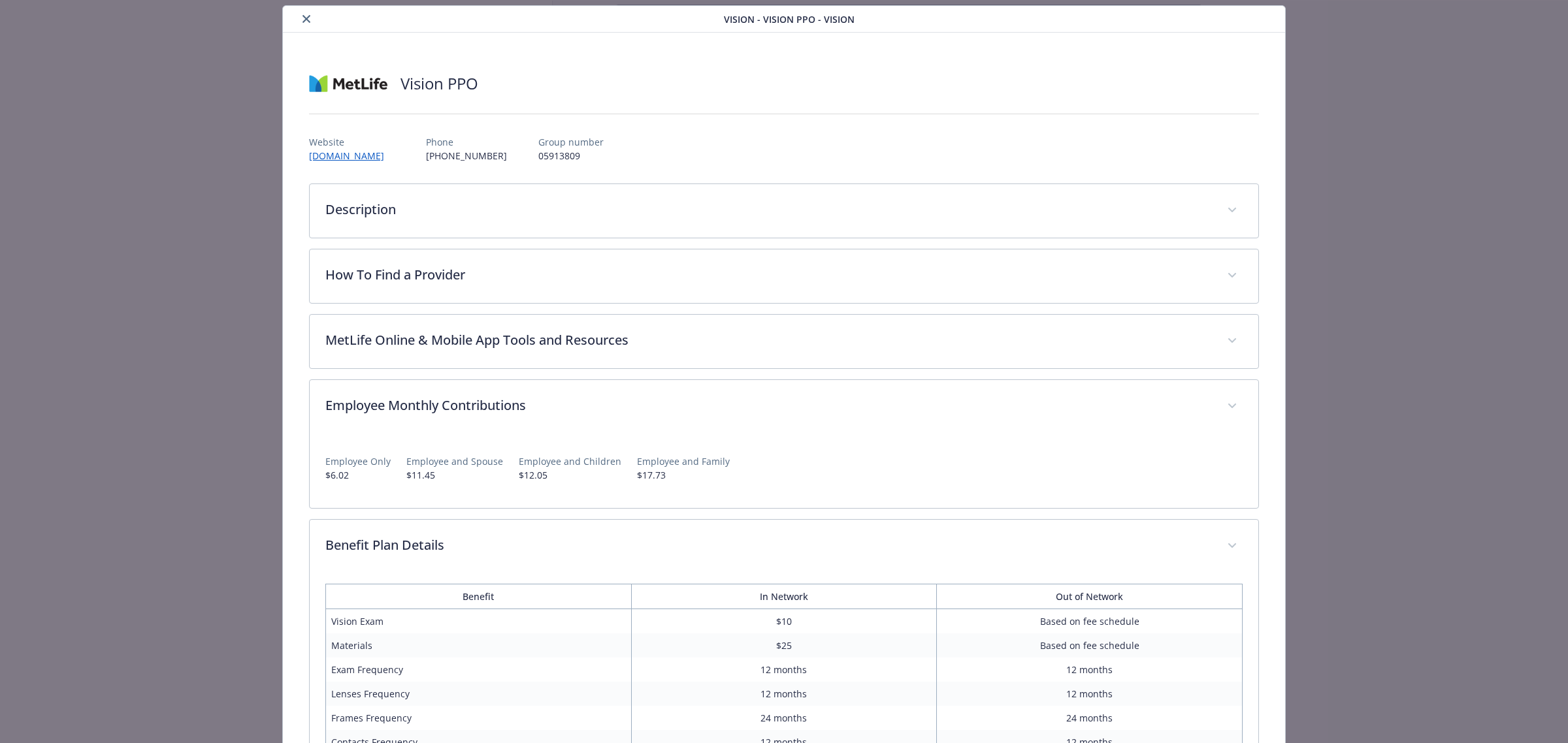
scroll to position [14, 0]
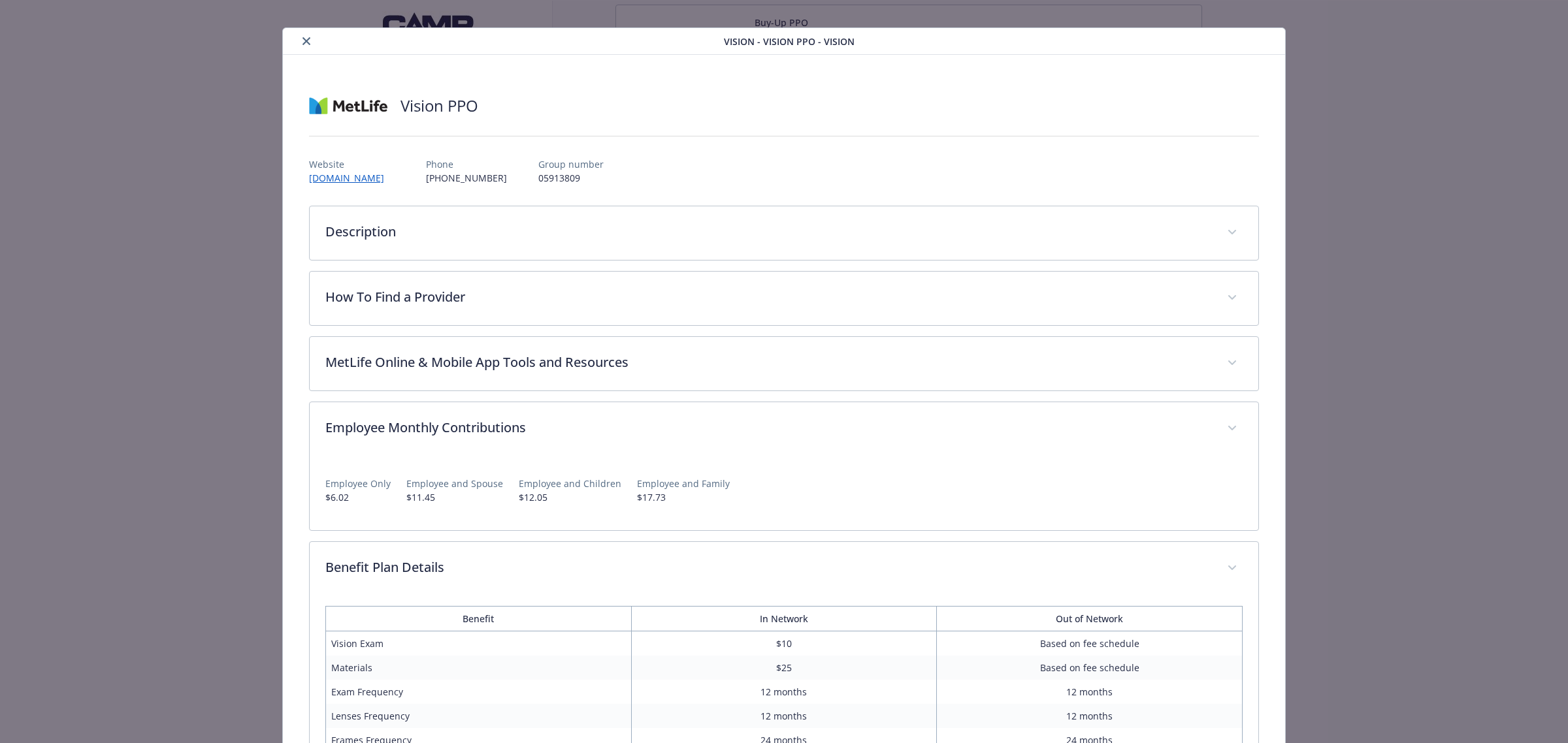
click at [299, 37] on button "close" at bounding box center [306, 41] width 15 height 15
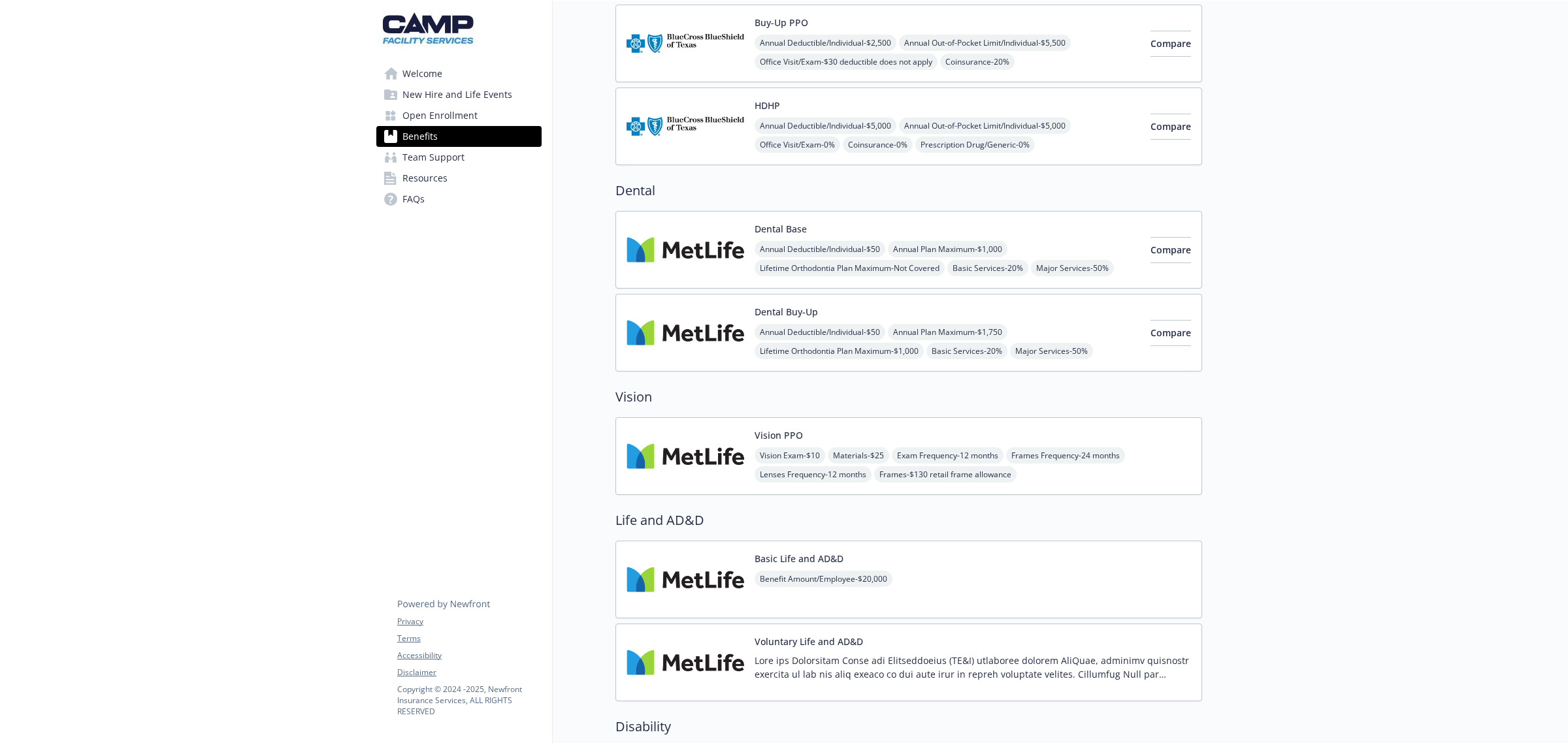
click at [959, 230] on div "Dental Base Annual Deductible/Individual - $50 Annual Plan Maximum - $1,000 Lif…" at bounding box center [947, 250] width 385 height 55
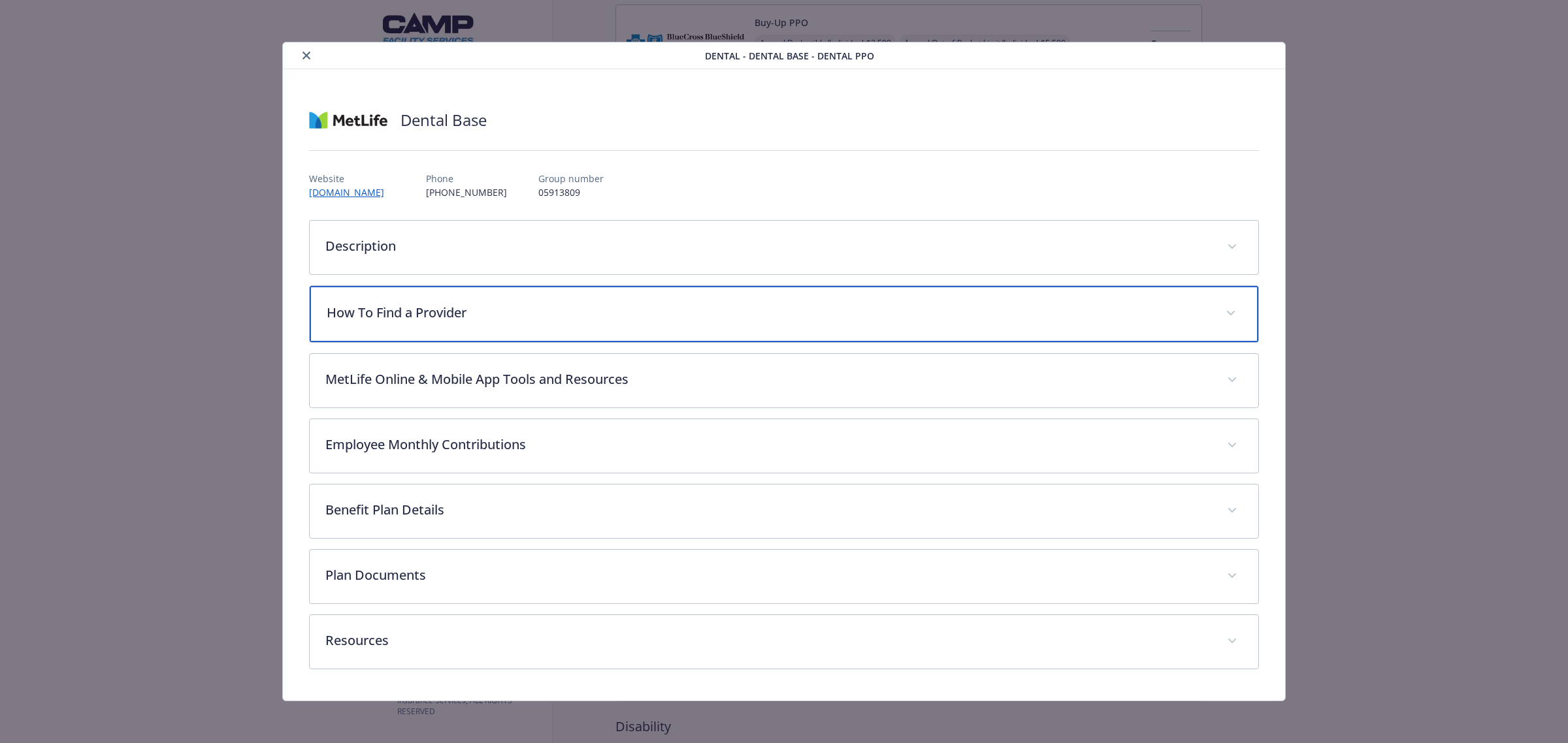
click at [540, 308] on p "How To Find a Provider" at bounding box center [768, 313] width 883 height 20
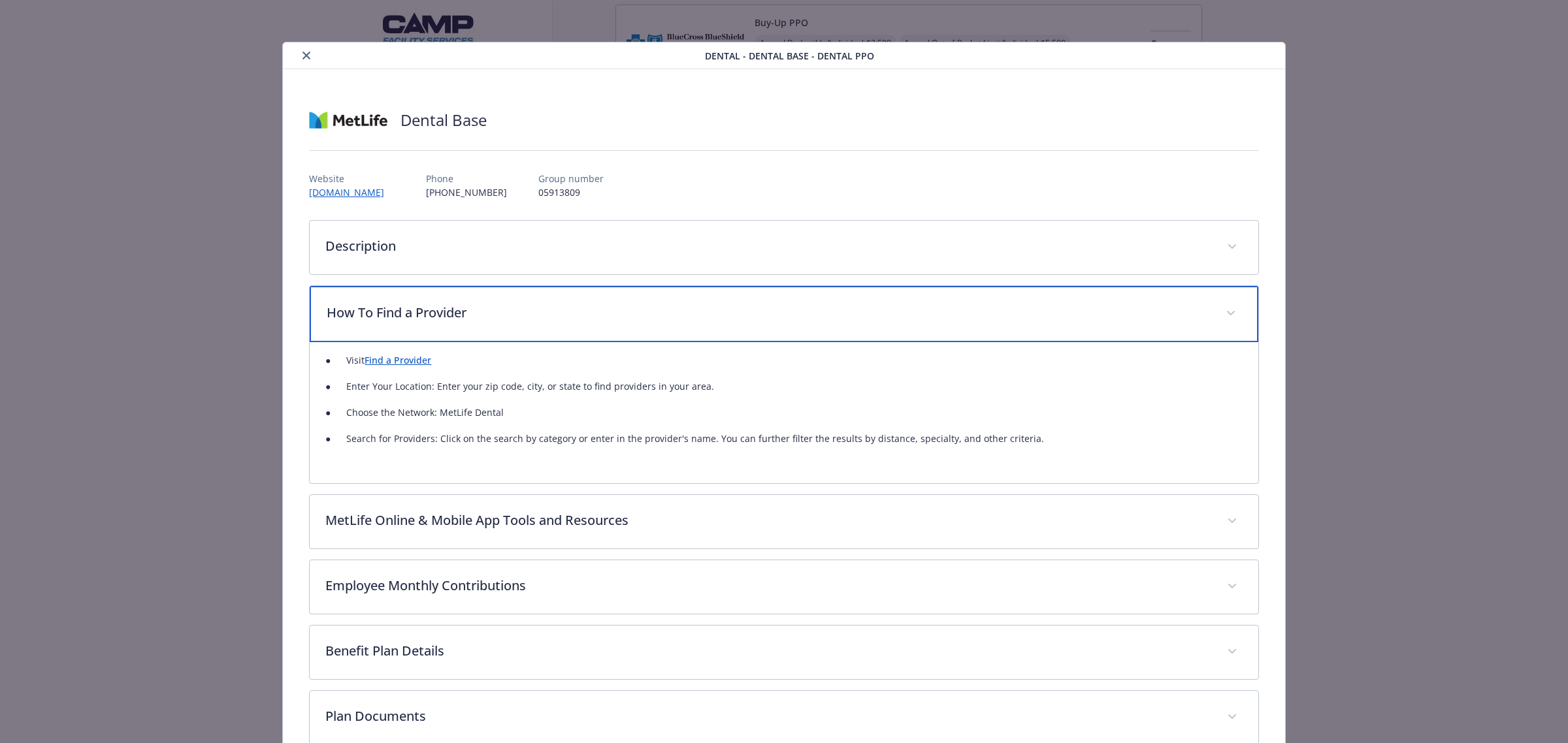
click at [544, 318] on p "How To Find a Provider" at bounding box center [768, 313] width 883 height 20
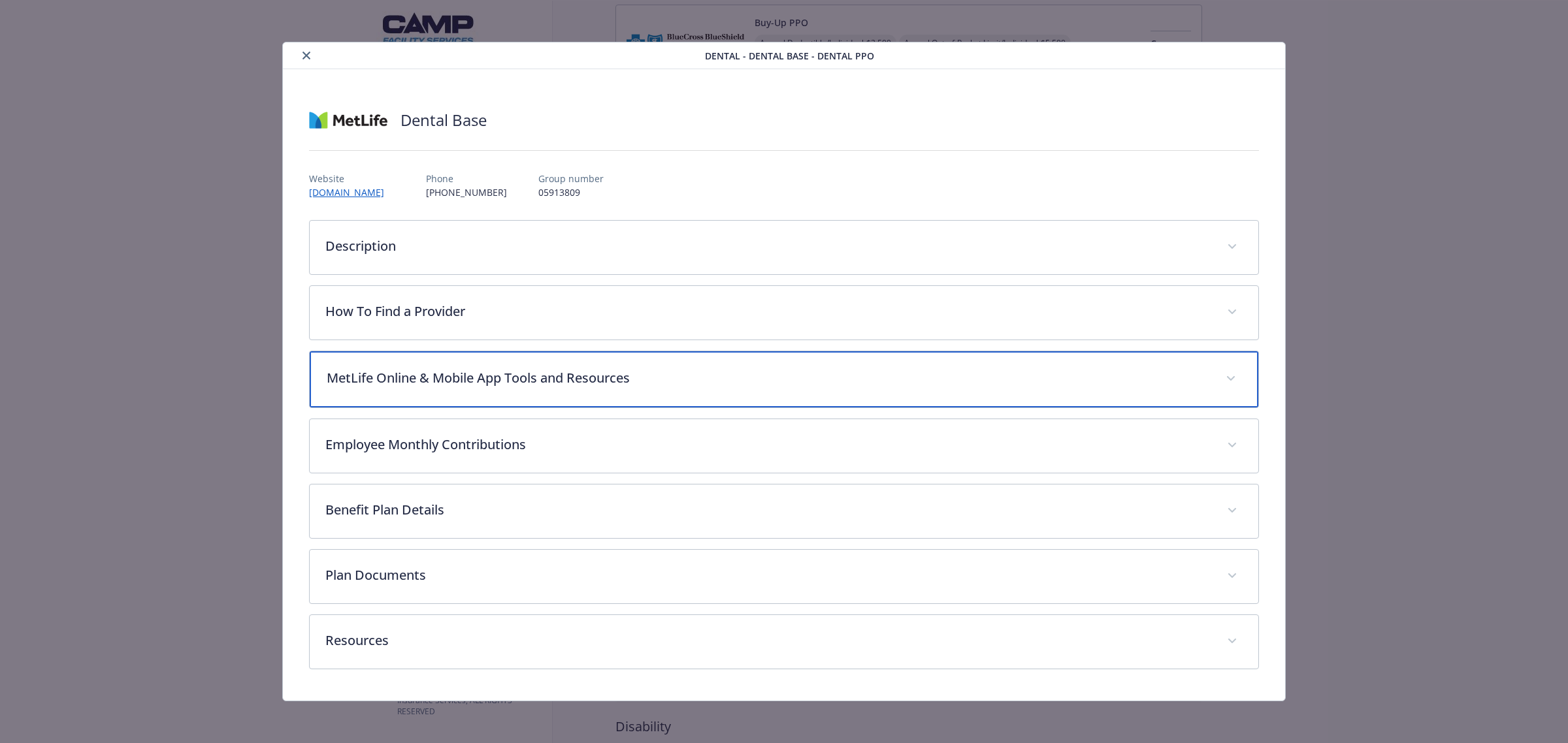
click at [541, 391] on div "MetLife Online & Mobile App Tools and Resources" at bounding box center [784, 379] width 948 height 56
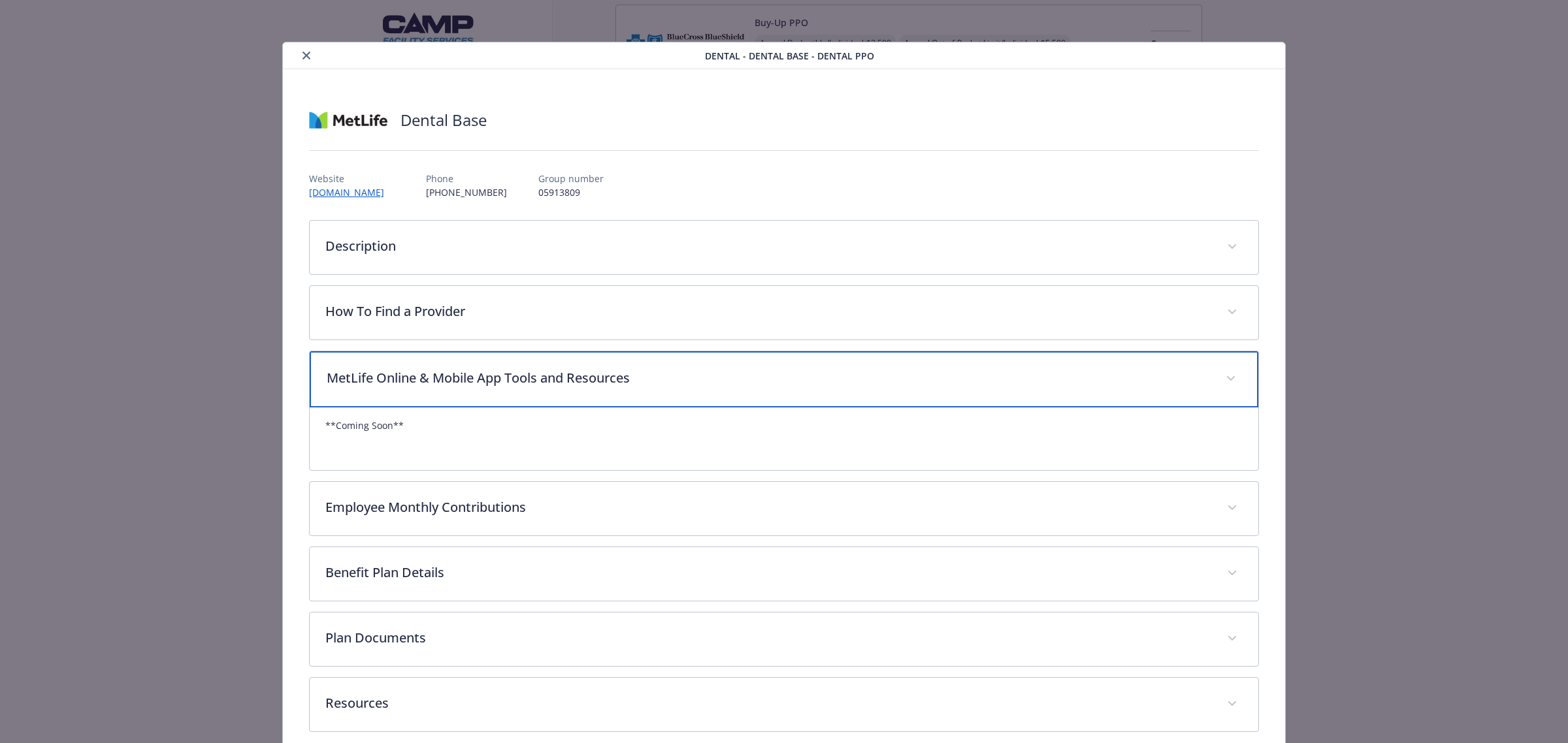
click at [541, 391] on div "MetLife Online & Mobile App Tools and Resources" at bounding box center [784, 379] width 948 height 56
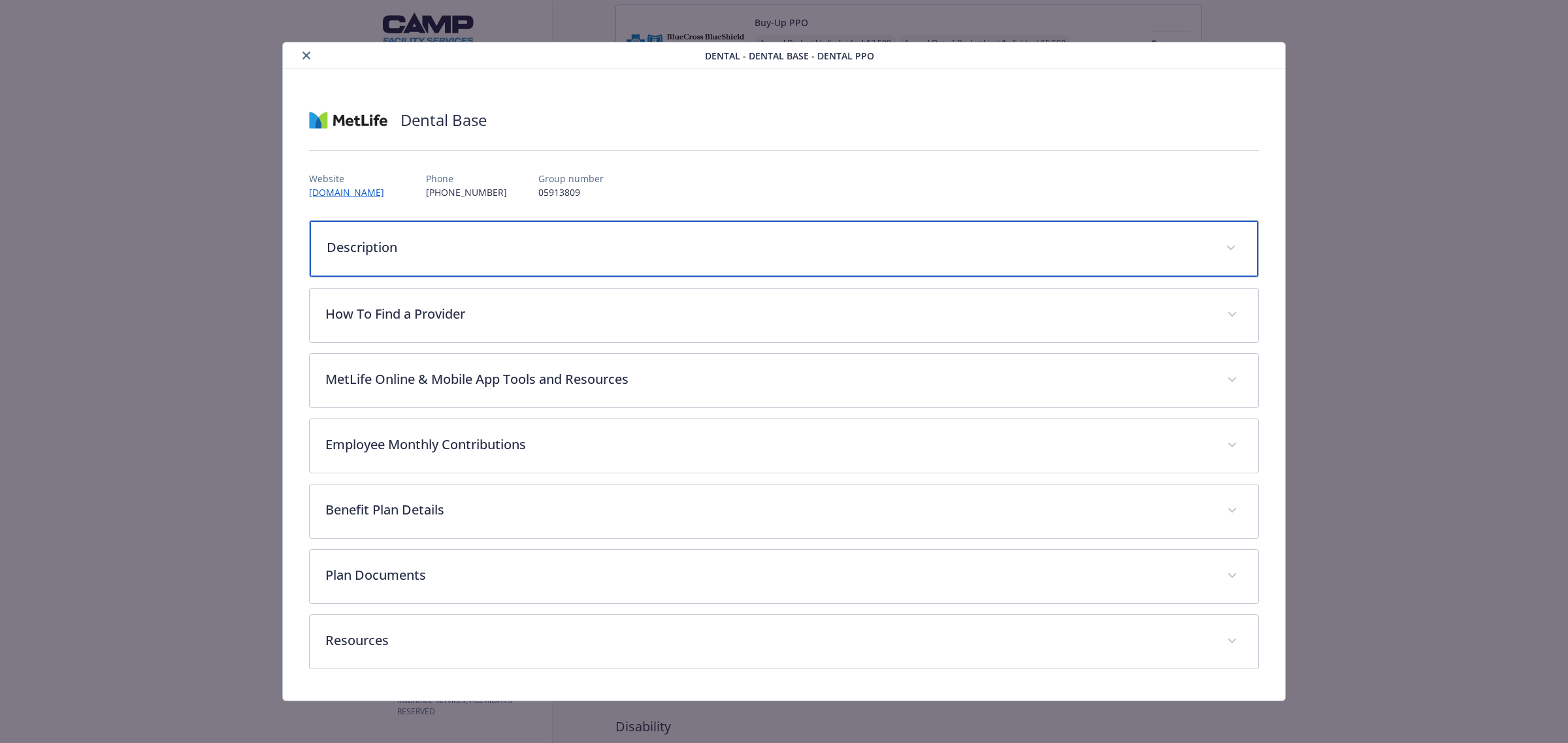
click at [428, 253] on p "Description" at bounding box center [768, 247] width 883 height 20
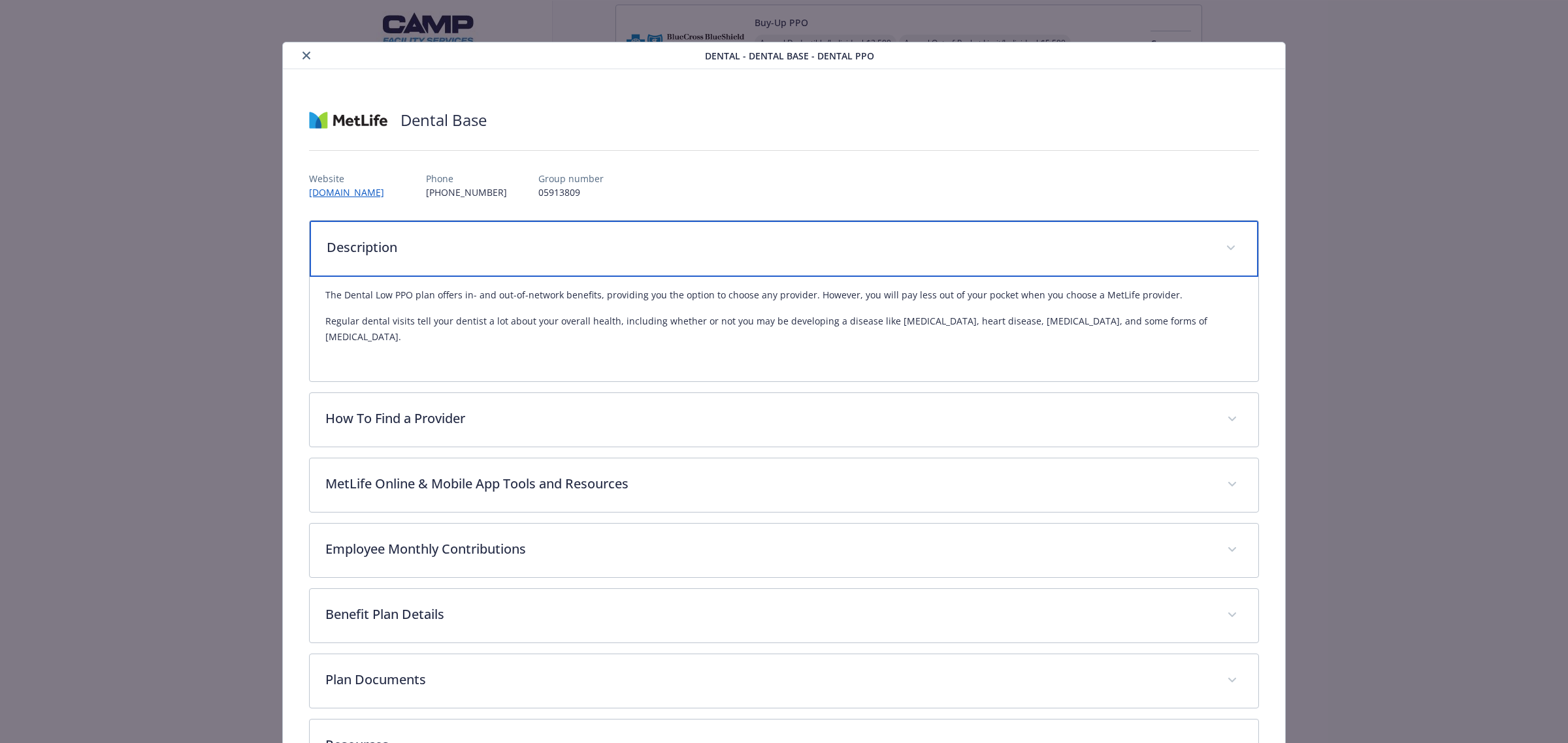
click at [428, 252] on p "Description" at bounding box center [768, 247] width 883 height 20
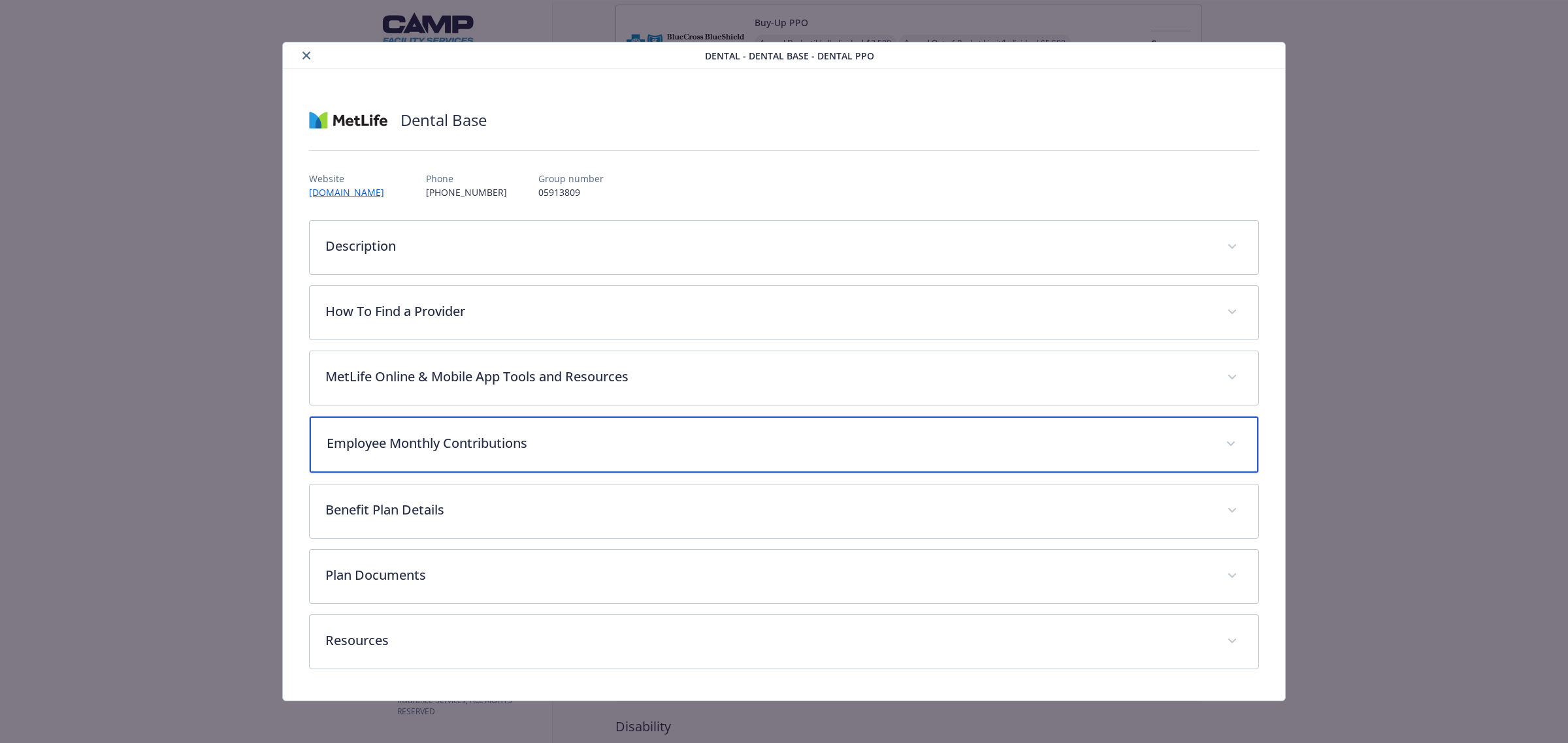
click at [465, 467] on div "Employee Monthly Contributions" at bounding box center [784, 444] width 948 height 56
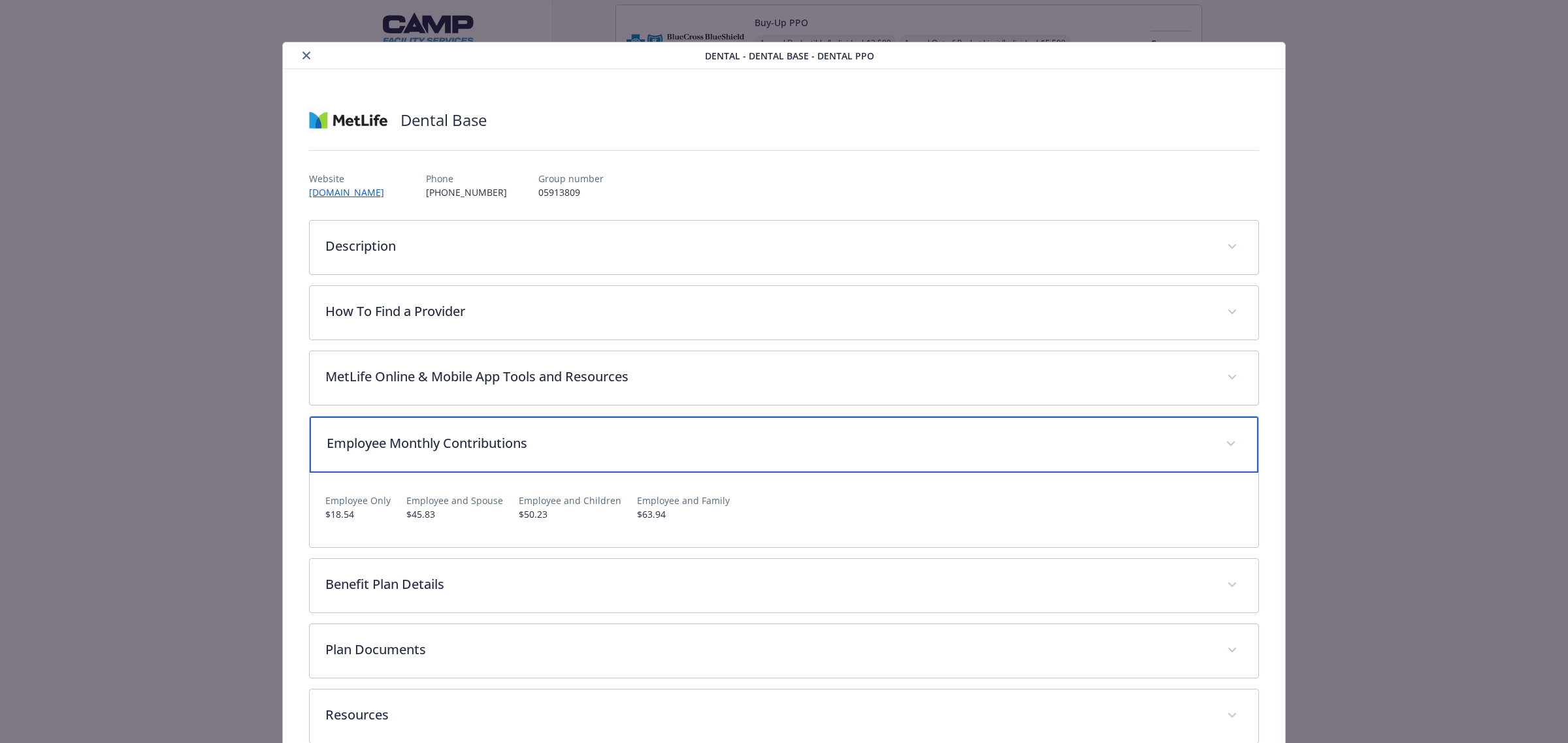
click at [467, 451] on p "Employee Monthly Contributions" at bounding box center [768, 444] width 883 height 20
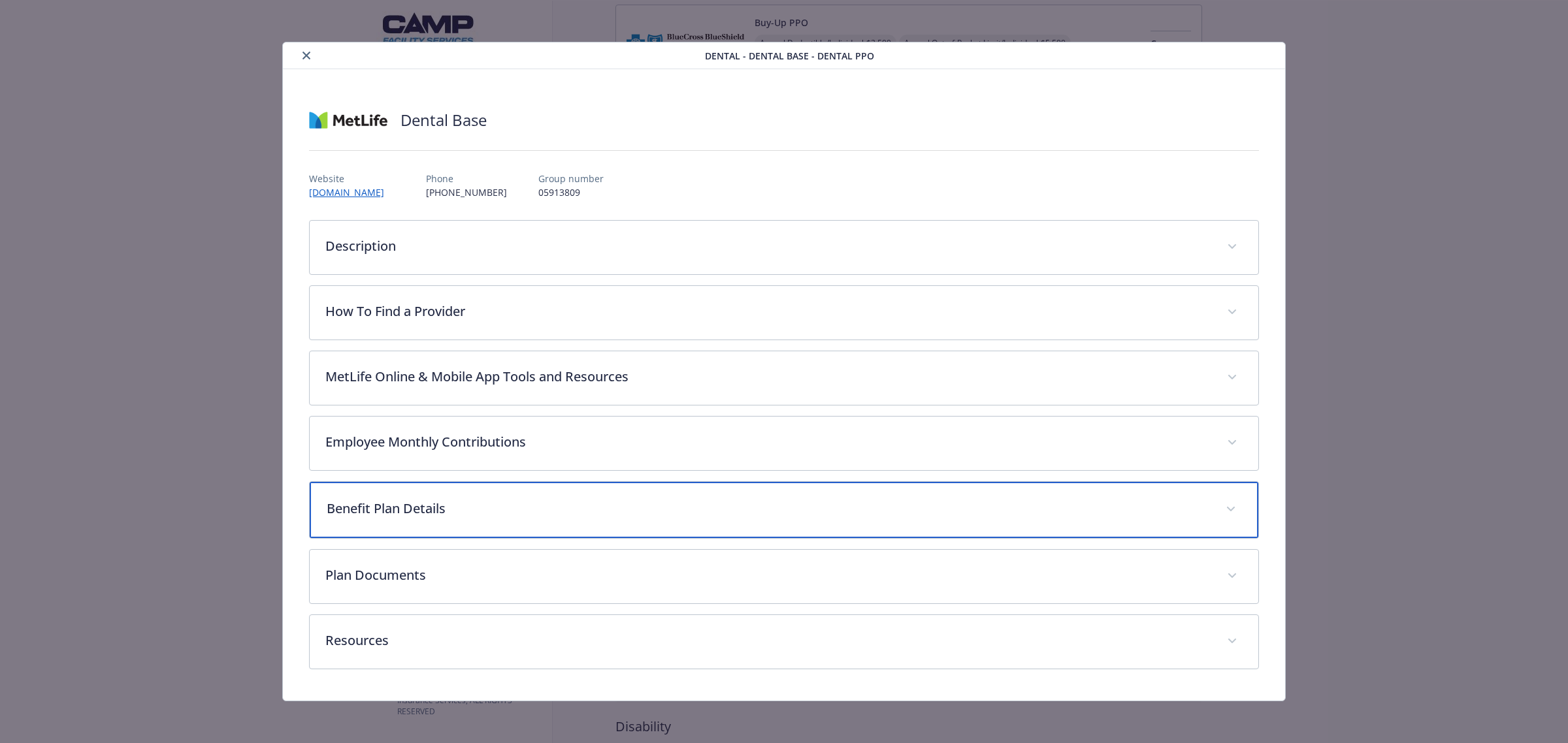
click at [470, 524] on div "Benefit Plan Details" at bounding box center [784, 509] width 948 height 56
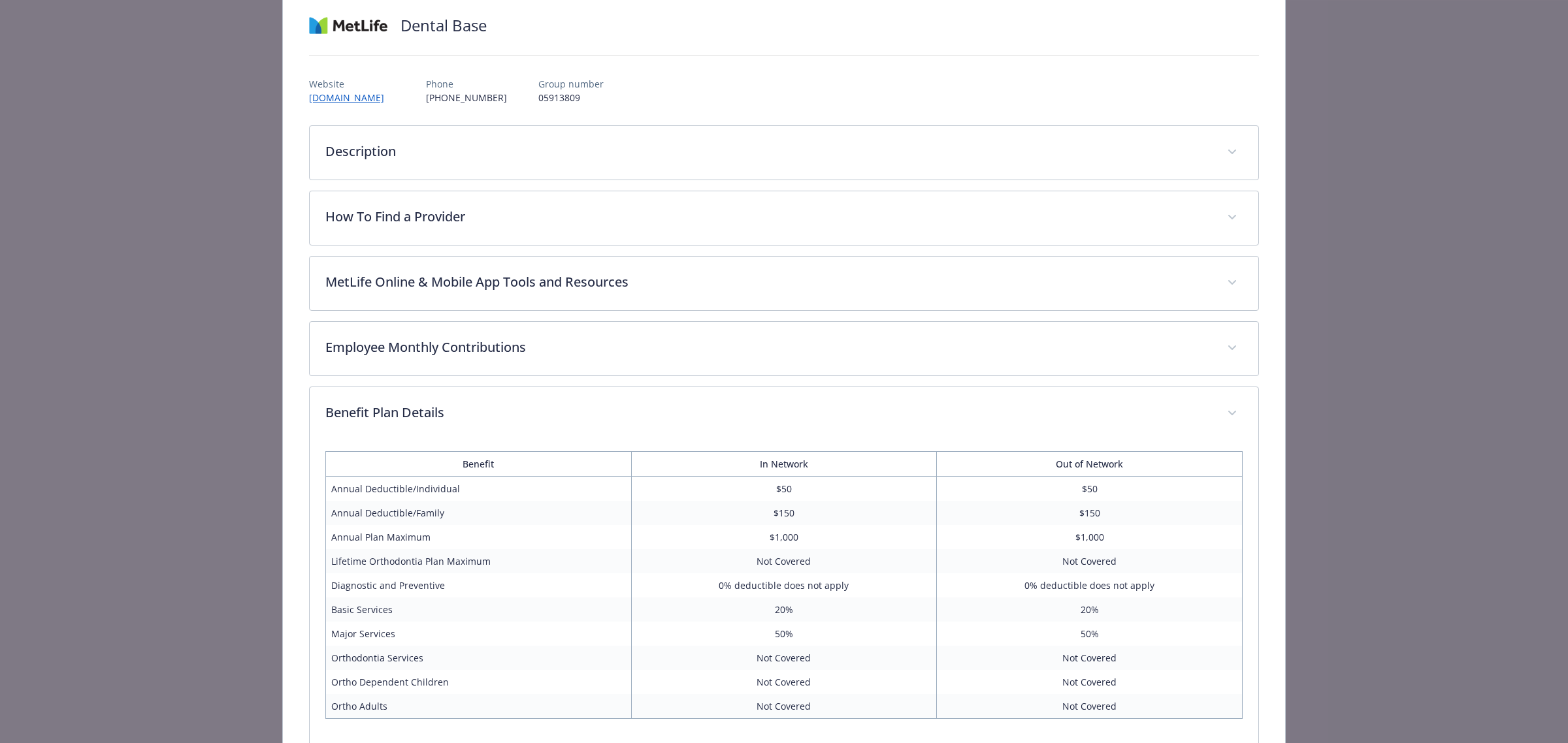
scroll to position [82, 0]
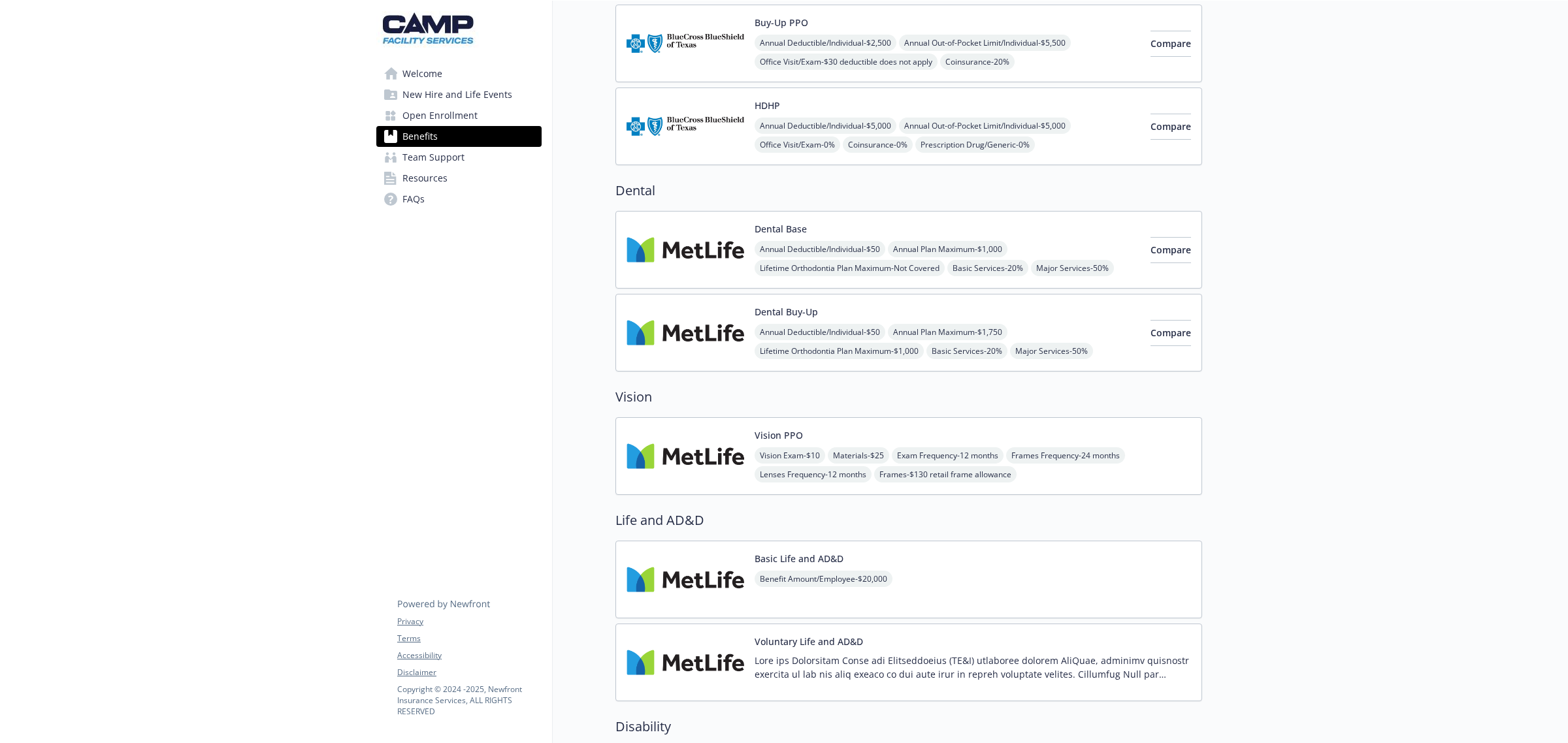
click at [903, 314] on div "Dental Buy-Up Annual Deductible/Individual - $50 Annual Plan Maximum - $1,750 L…" at bounding box center [947, 333] width 385 height 55
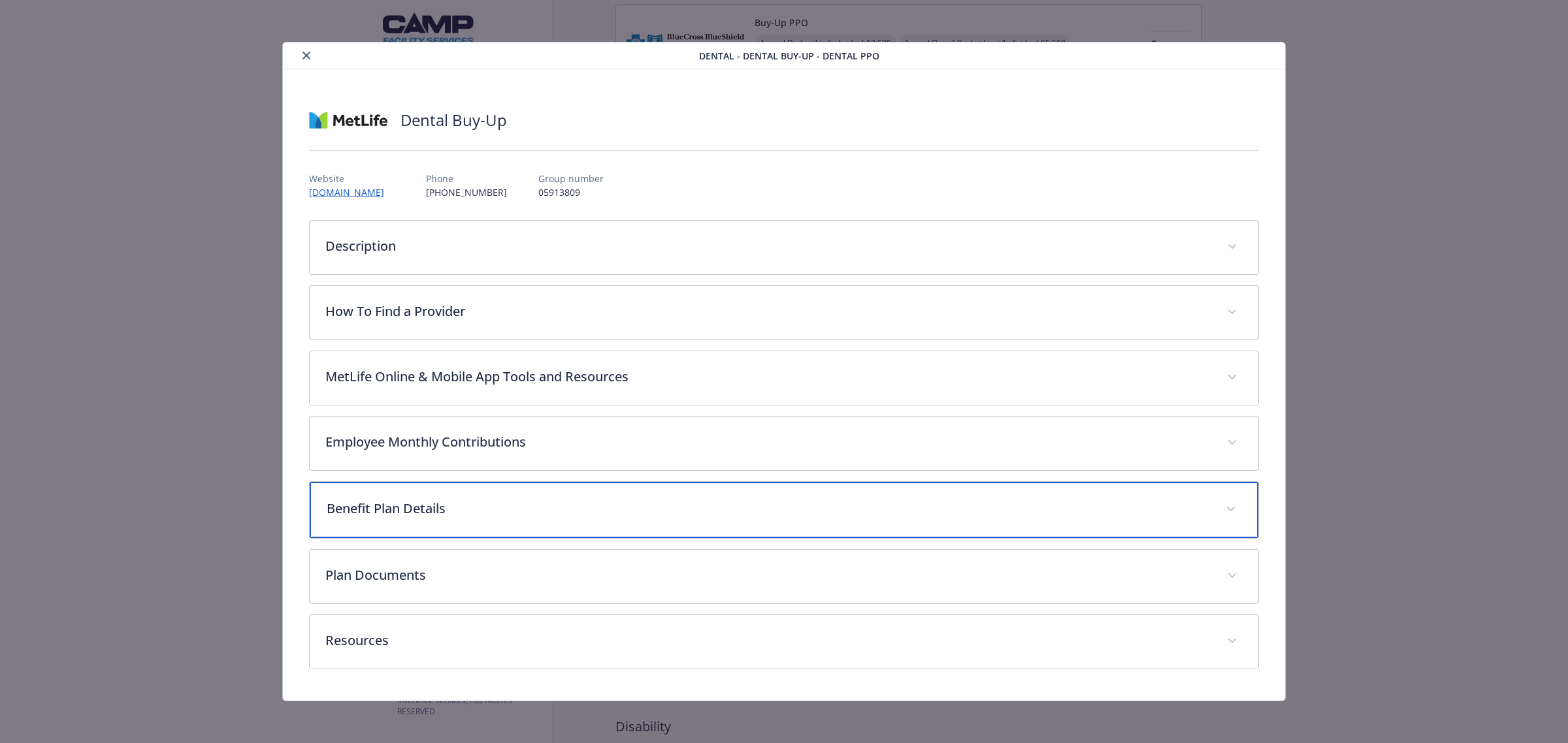
click at [588, 505] on p "Benefit Plan Details" at bounding box center [768, 508] width 883 height 20
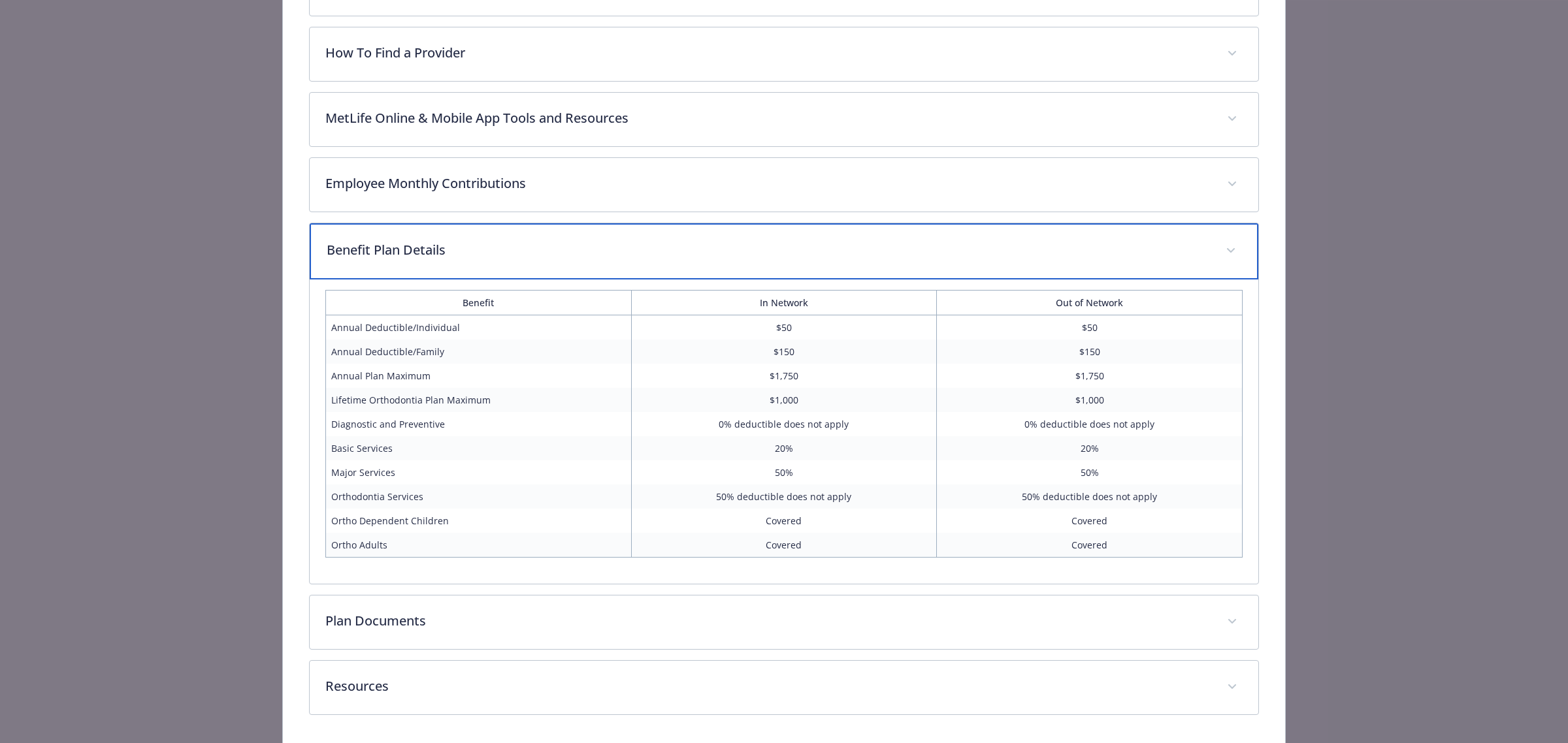
scroll to position [306, 0]
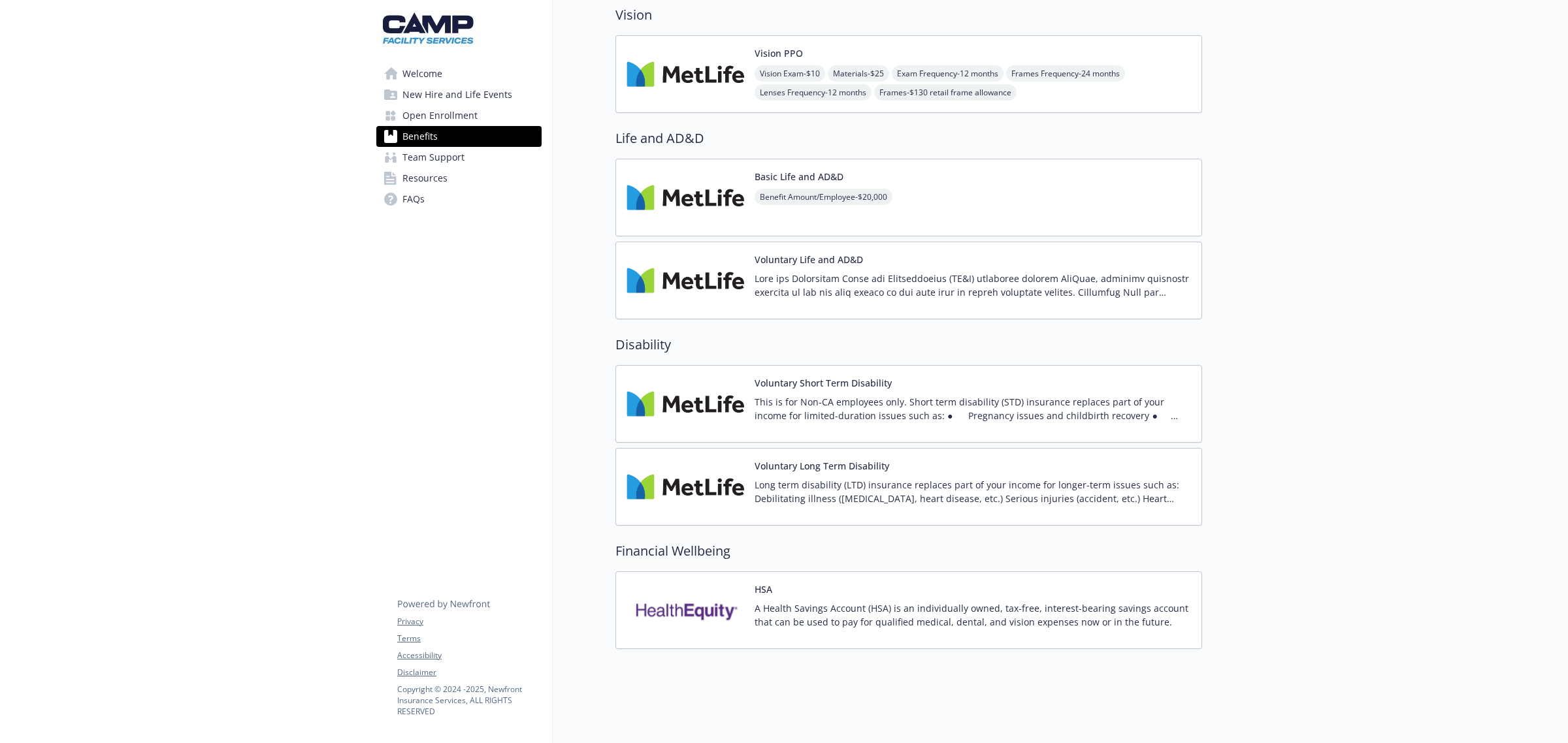
scroll to position [621, 0]
click at [959, 168] on div "Basic Life and AD&D Benefit Amount/Employee - $20,000" at bounding box center [908, 197] width 587 height 78
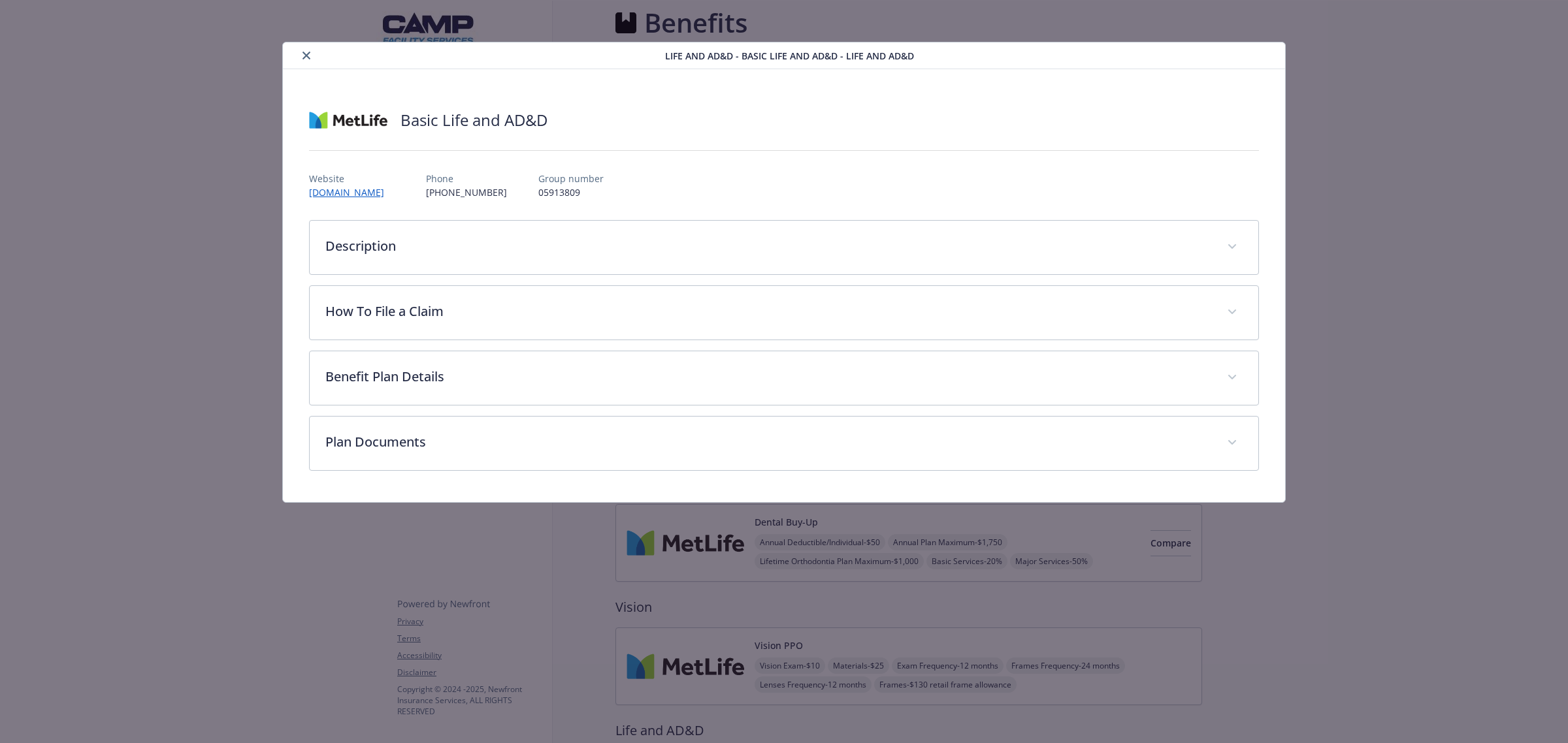
scroll to position [621, 0]
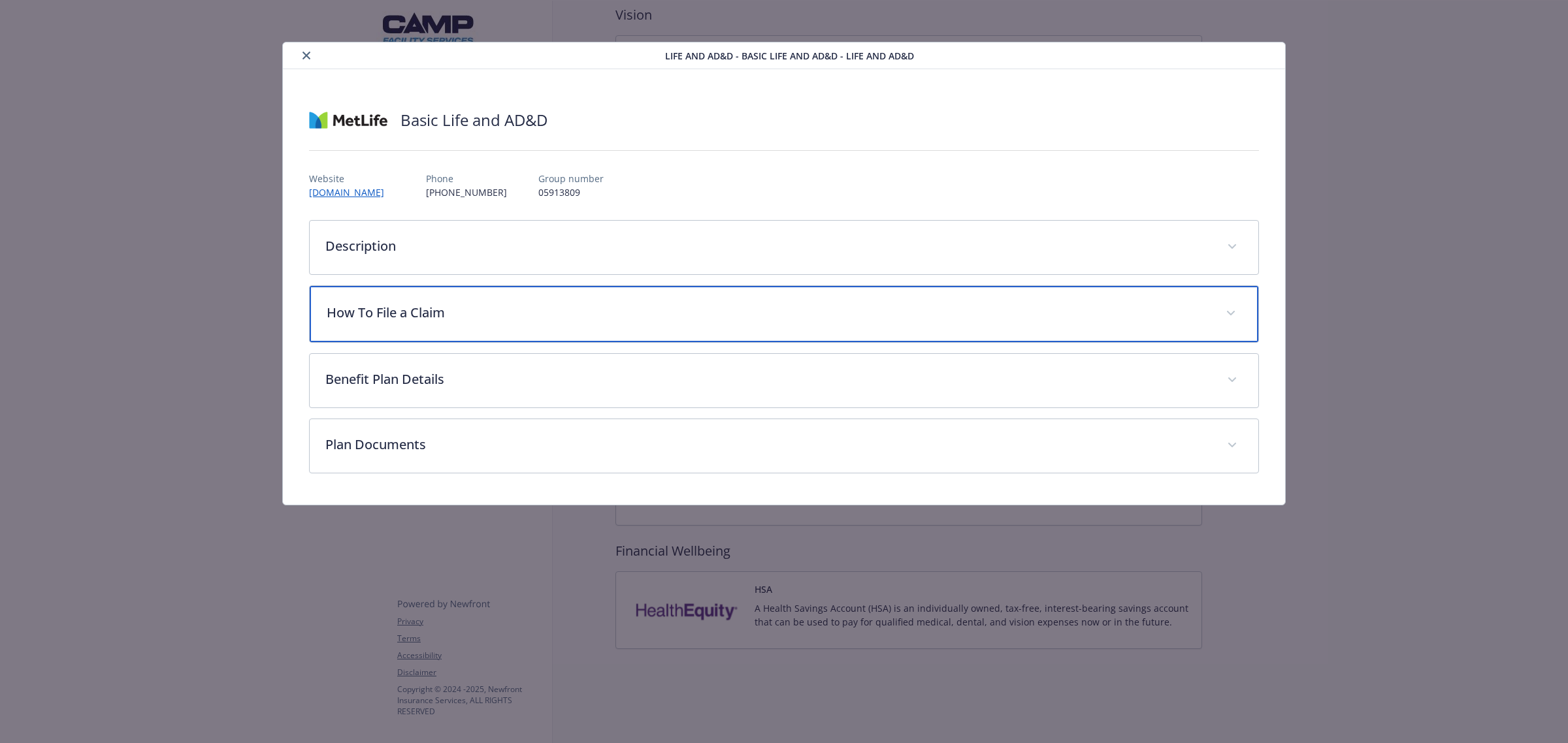
click at [603, 311] on p "How To File a Claim" at bounding box center [768, 313] width 883 height 20
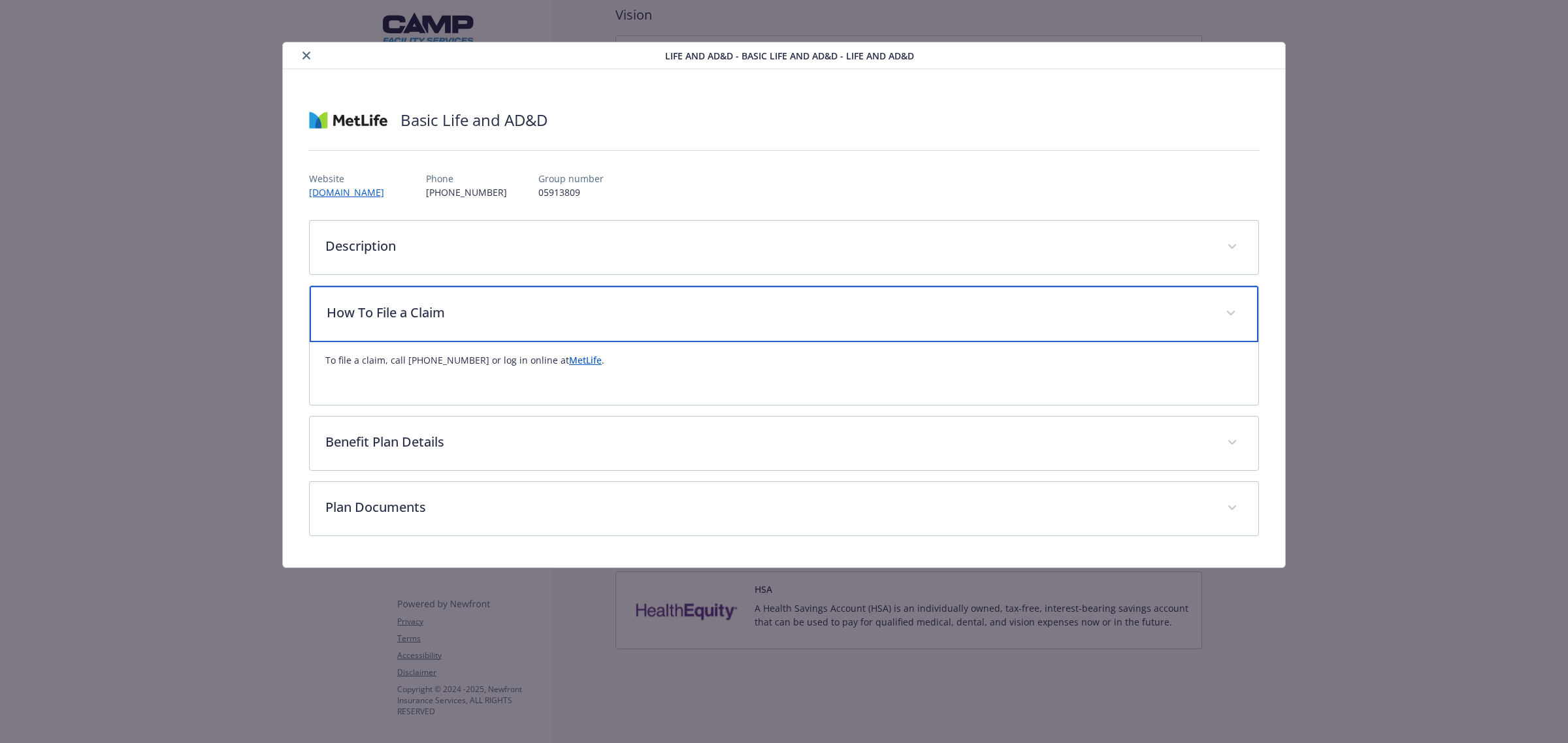
click at [602, 308] on p "How To File a Claim" at bounding box center [768, 313] width 883 height 20
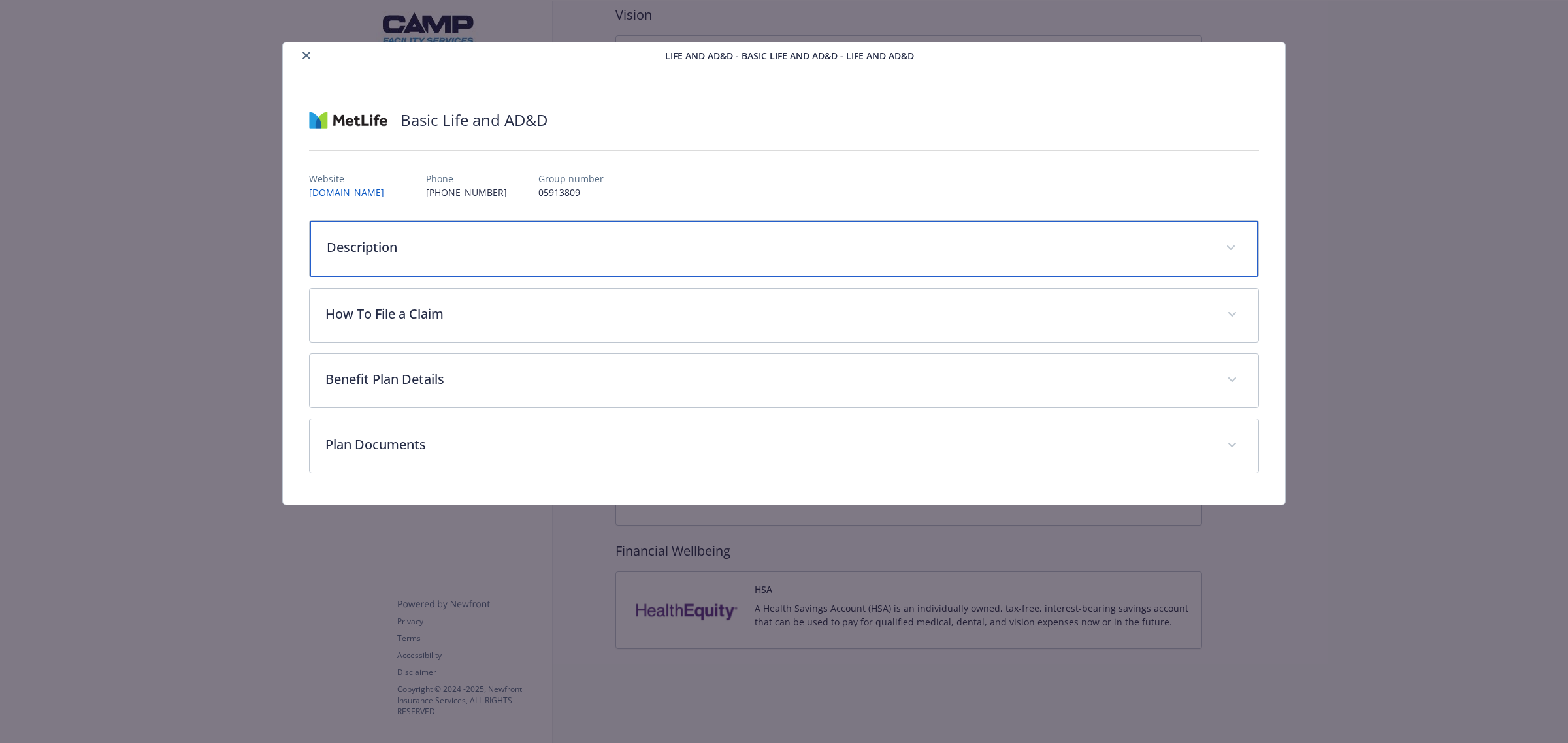
click at [569, 249] on p "Description" at bounding box center [768, 247] width 883 height 20
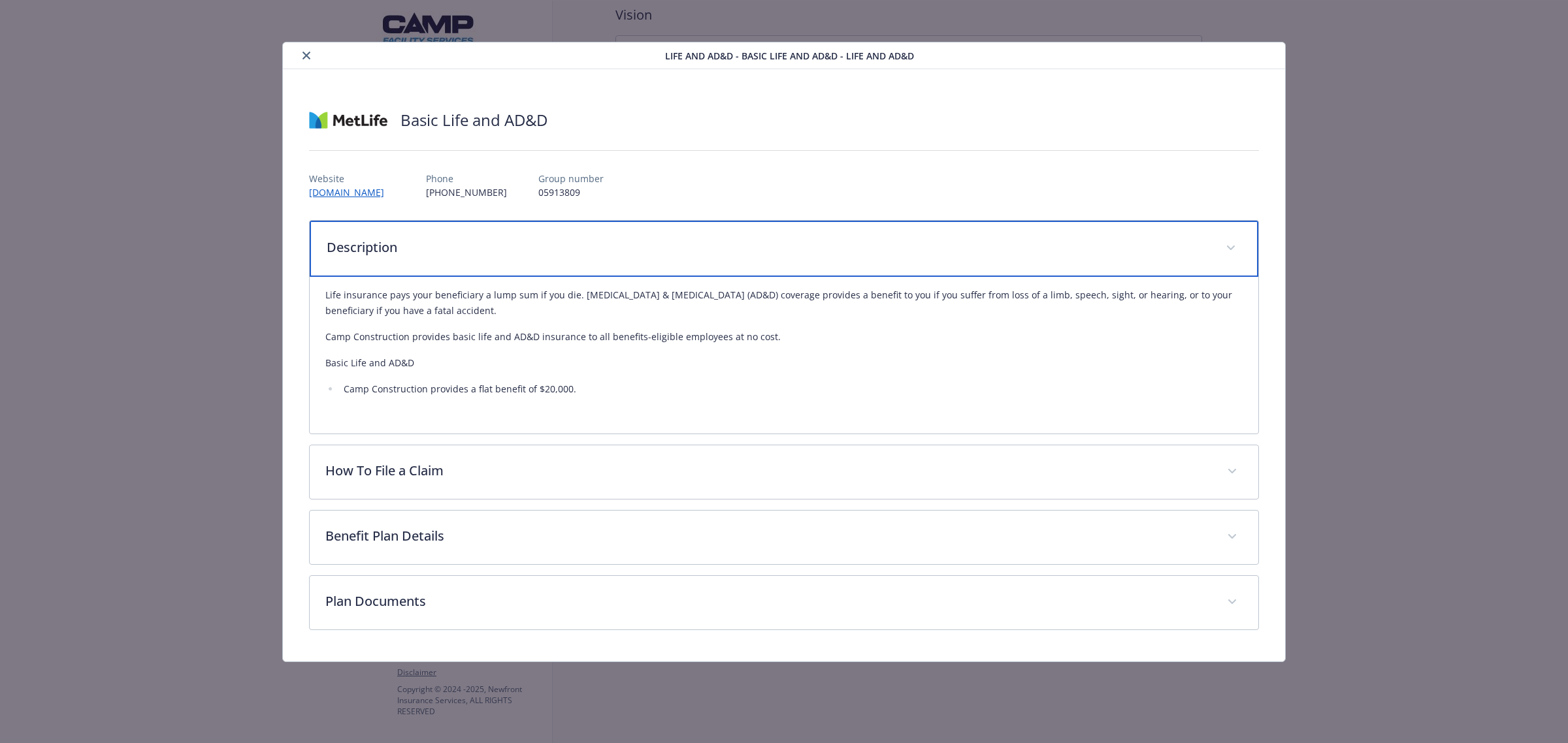
click at [569, 249] on p "Description" at bounding box center [768, 247] width 883 height 20
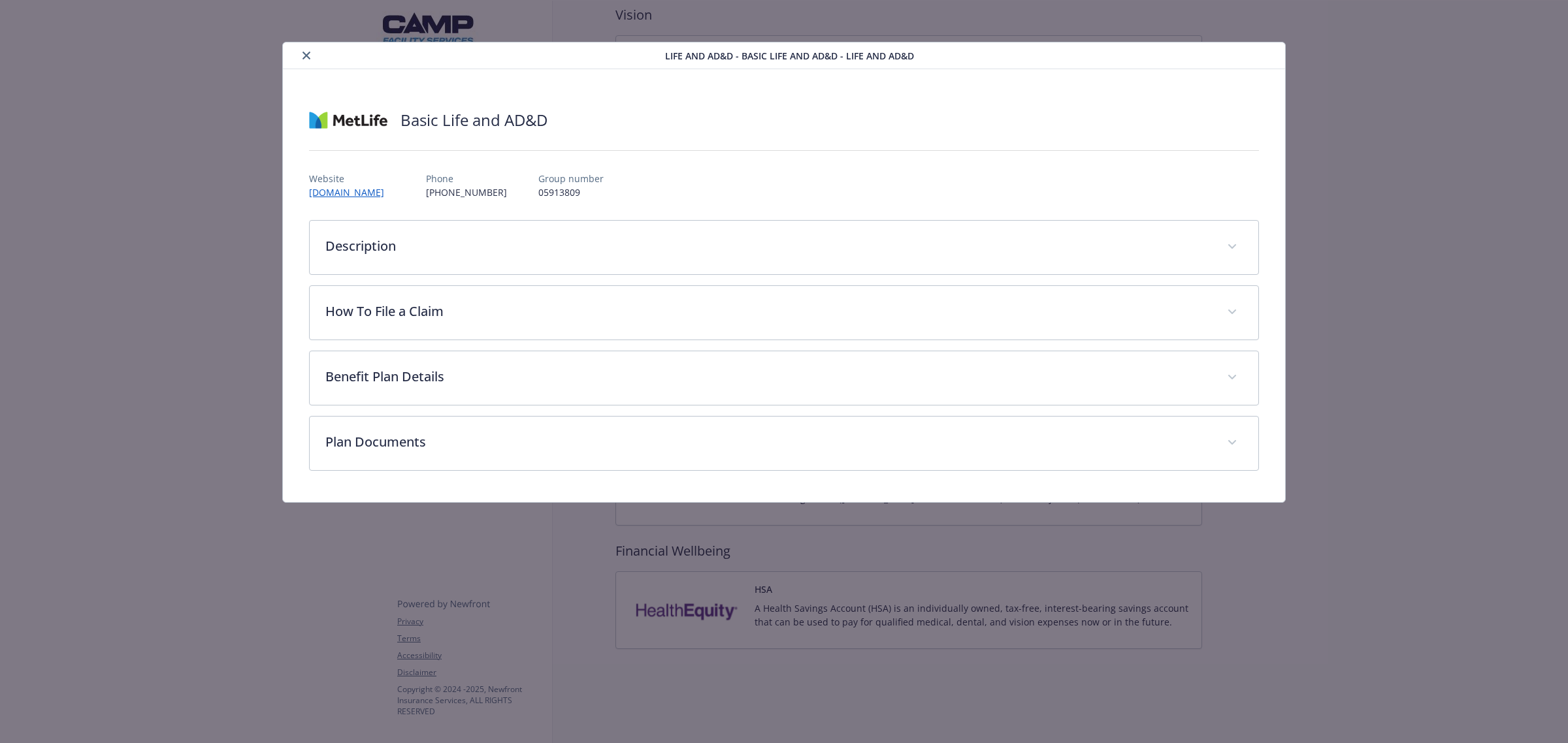
click at [302, 53] on icon "close" at bounding box center [306, 55] width 8 height 8
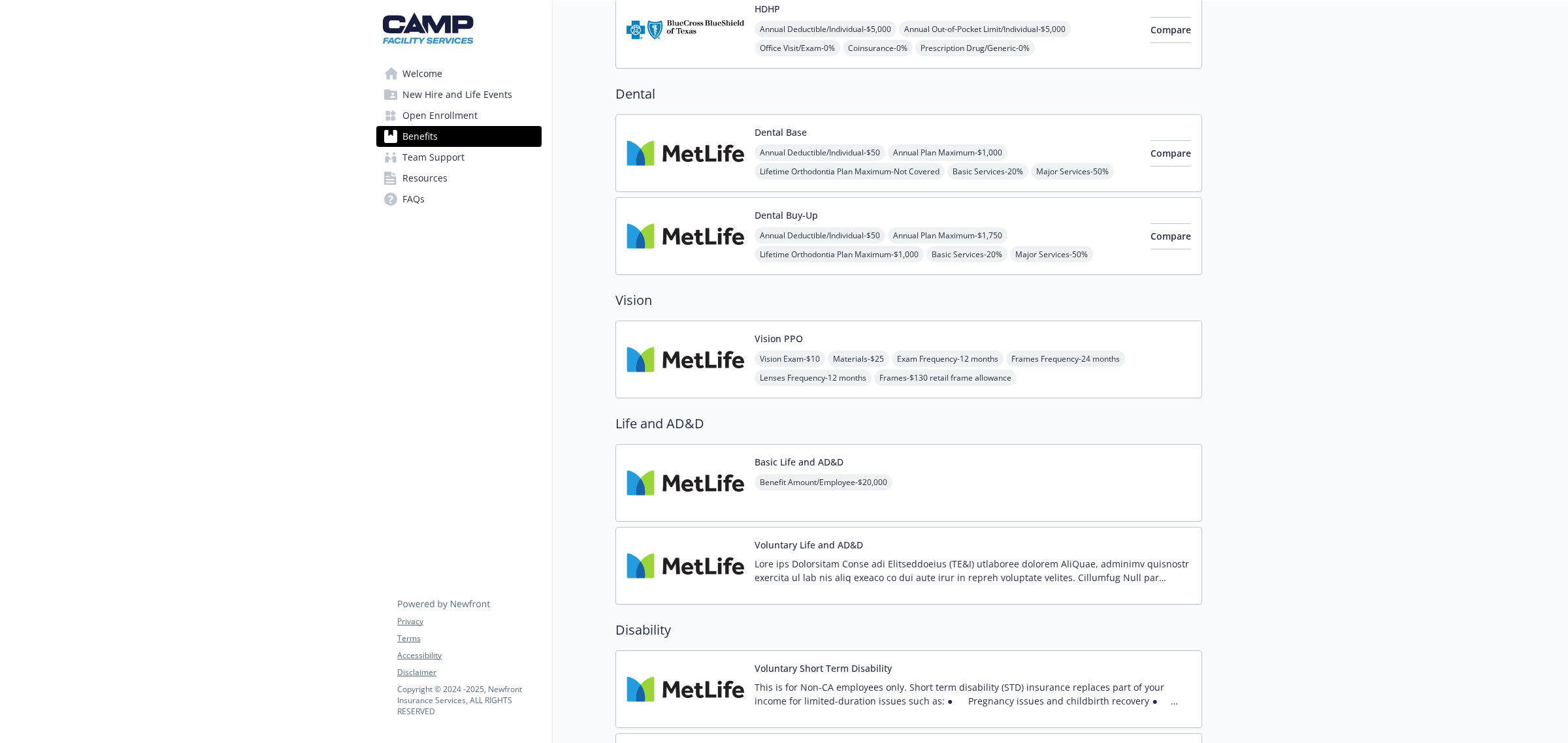
scroll to position [295, 0]
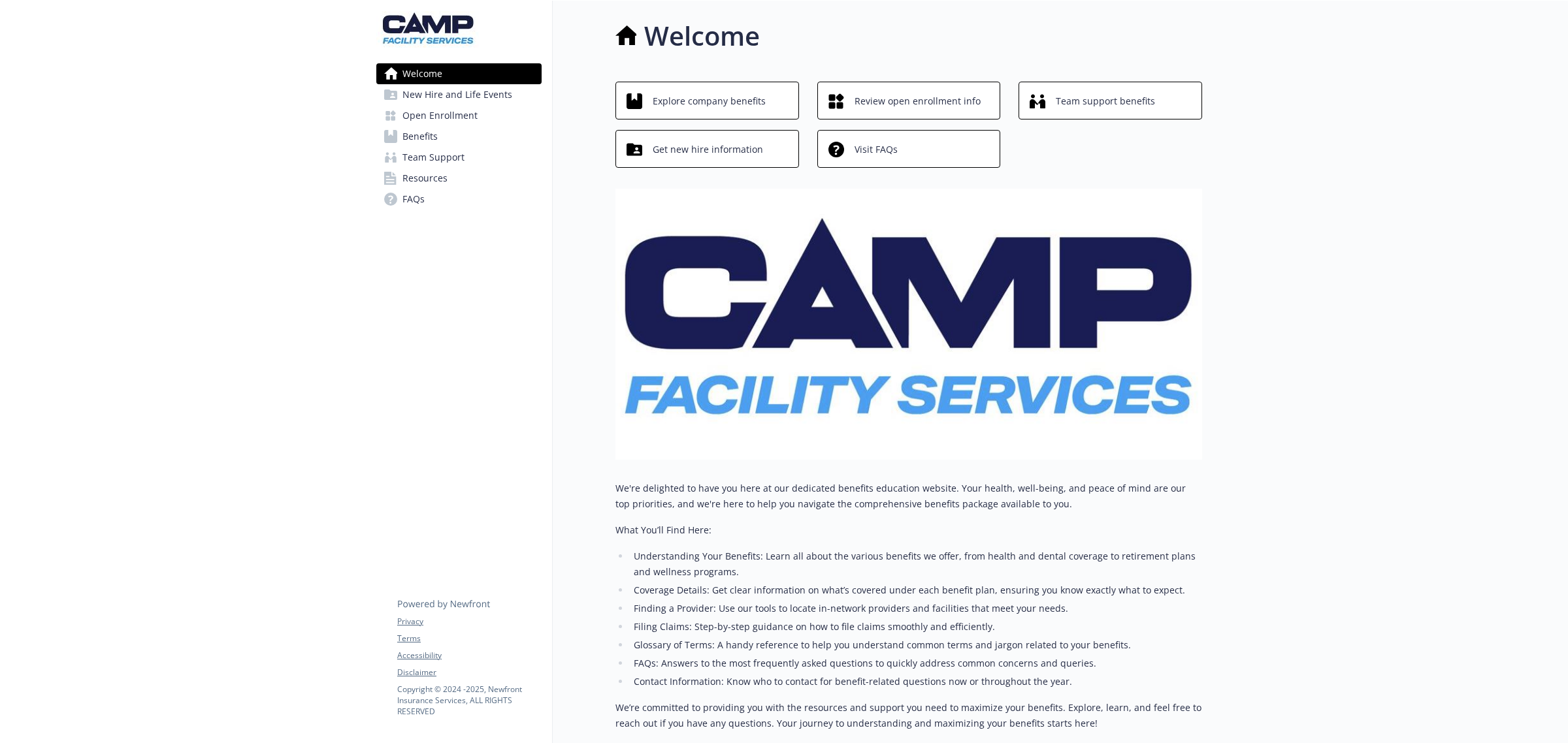
click at [435, 130] on span "Benefits" at bounding box center [420, 136] width 35 height 21
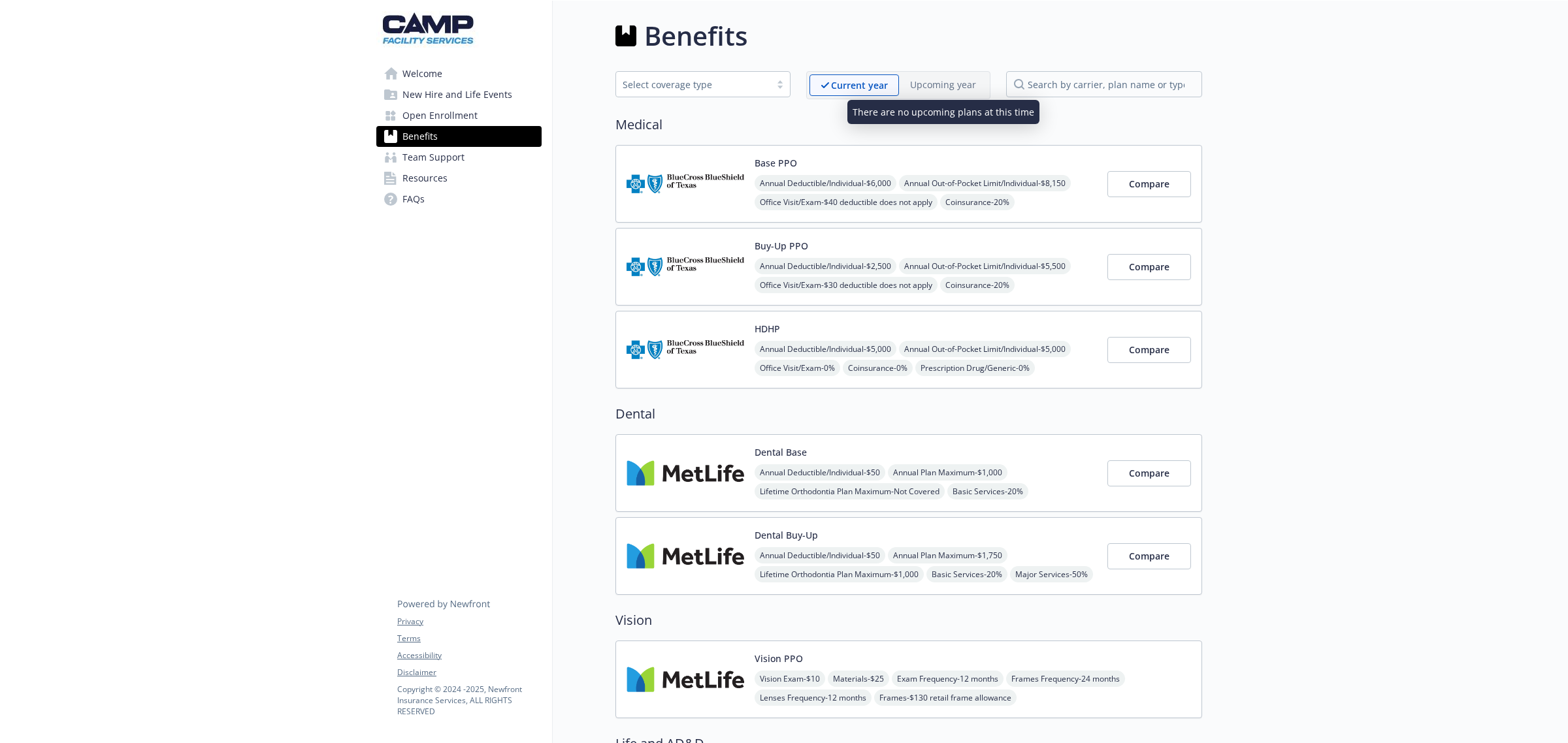
click at [934, 85] on p "Upcoming year" at bounding box center [942, 85] width 66 height 13
